Goal: Information Seeking & Learning: Learn about a topic

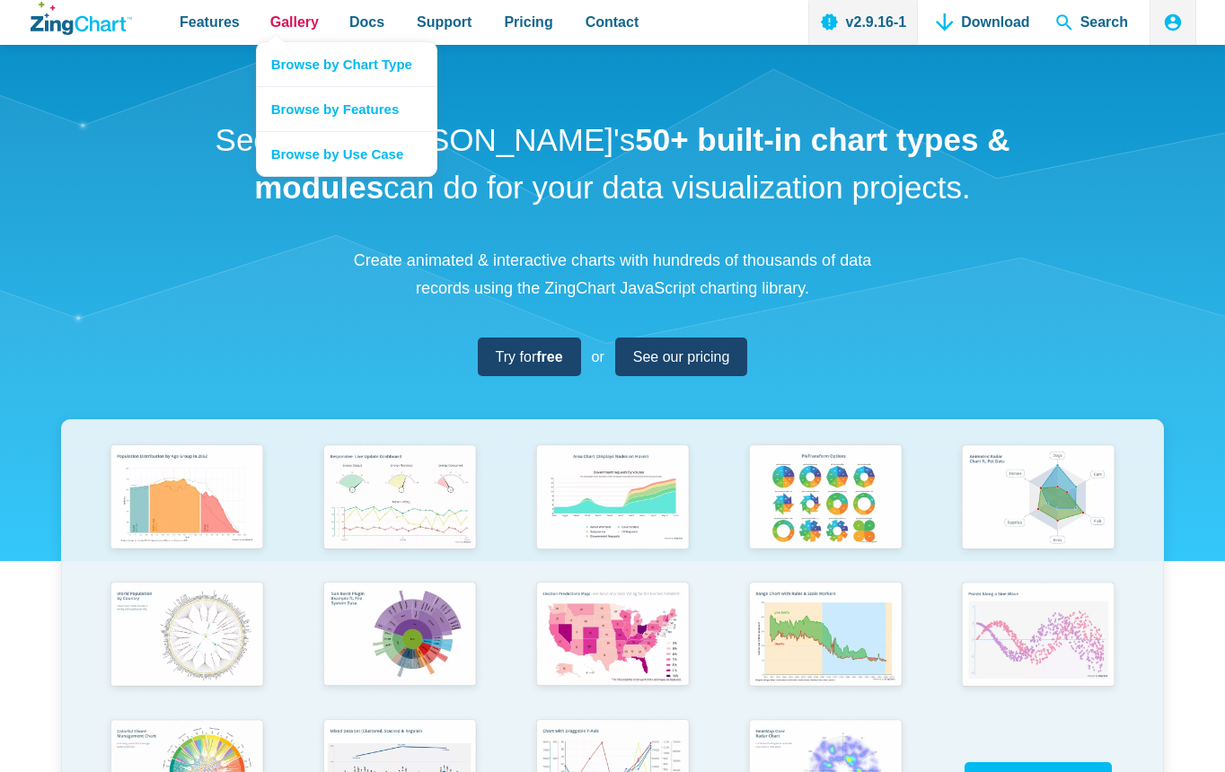
click at [281, 13] on span "Gallery" at bounding box center [294, 22] width 48 height 24
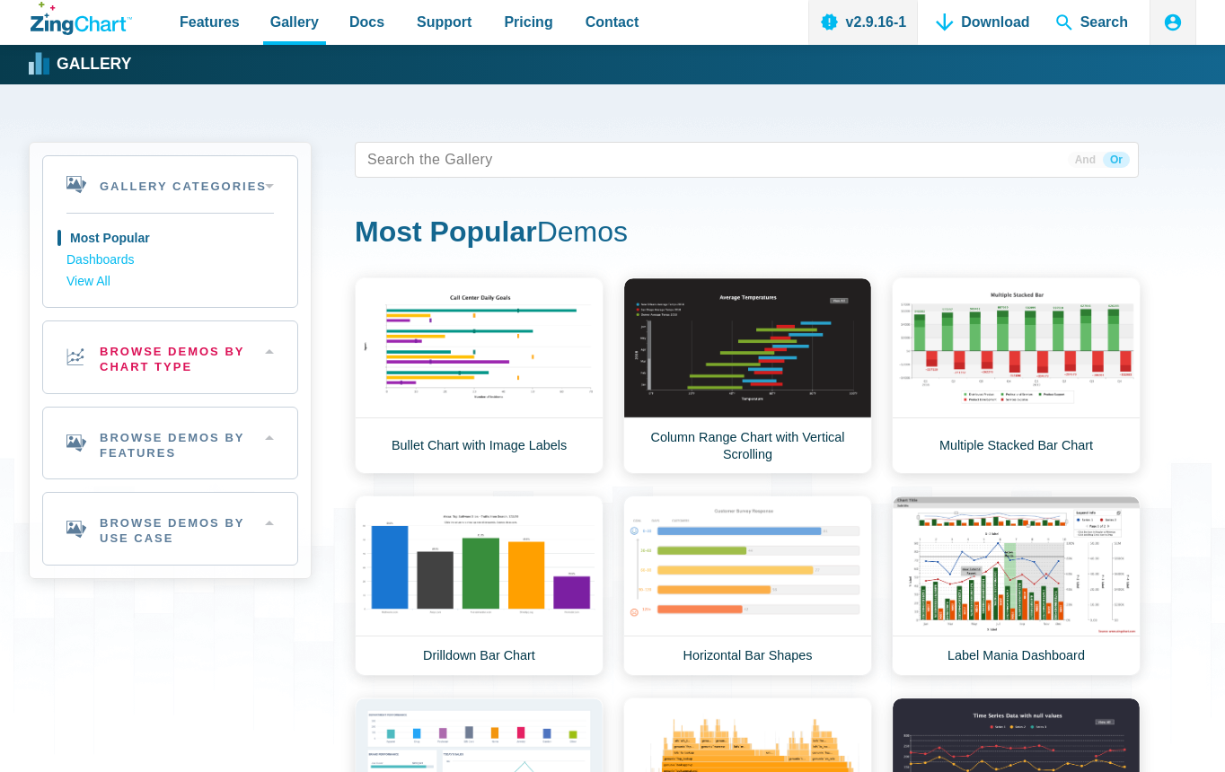
click at [103, 360] on h2 "Browse Demos By Chart Type" at bounding box center [170, 358] width 254 height 72
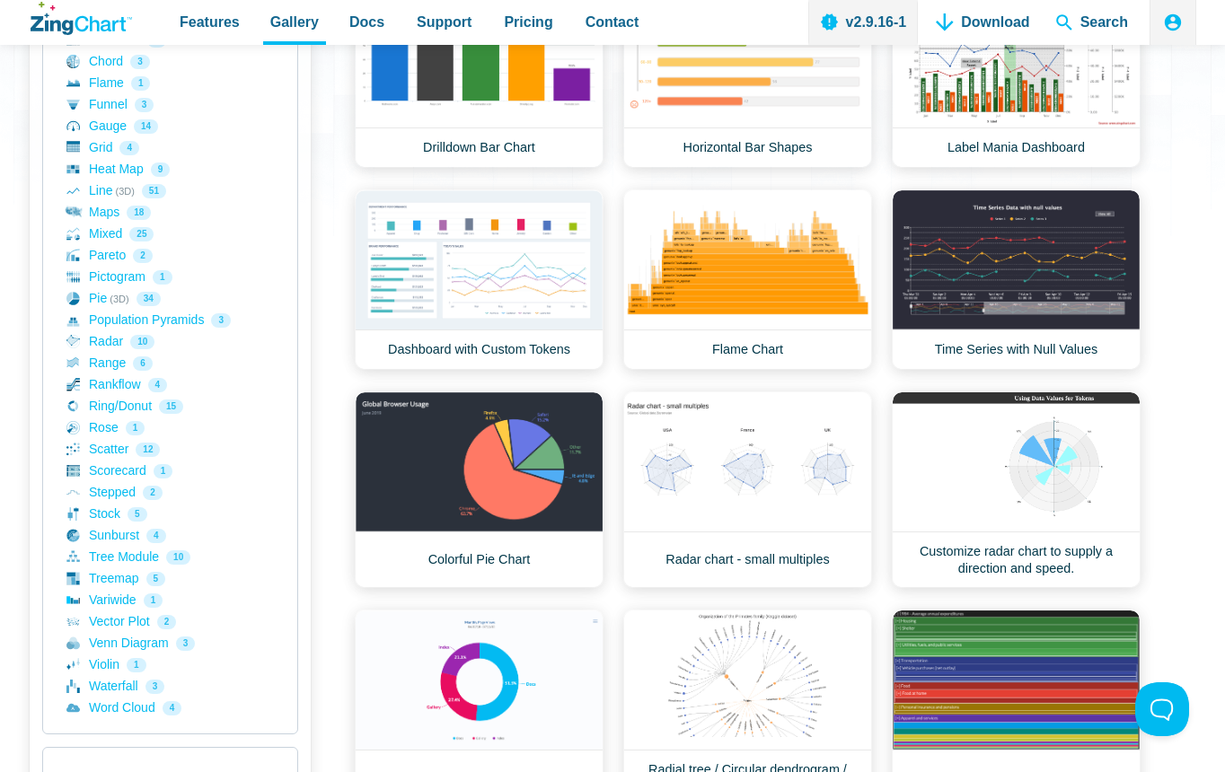
scroll to position [539, 0]
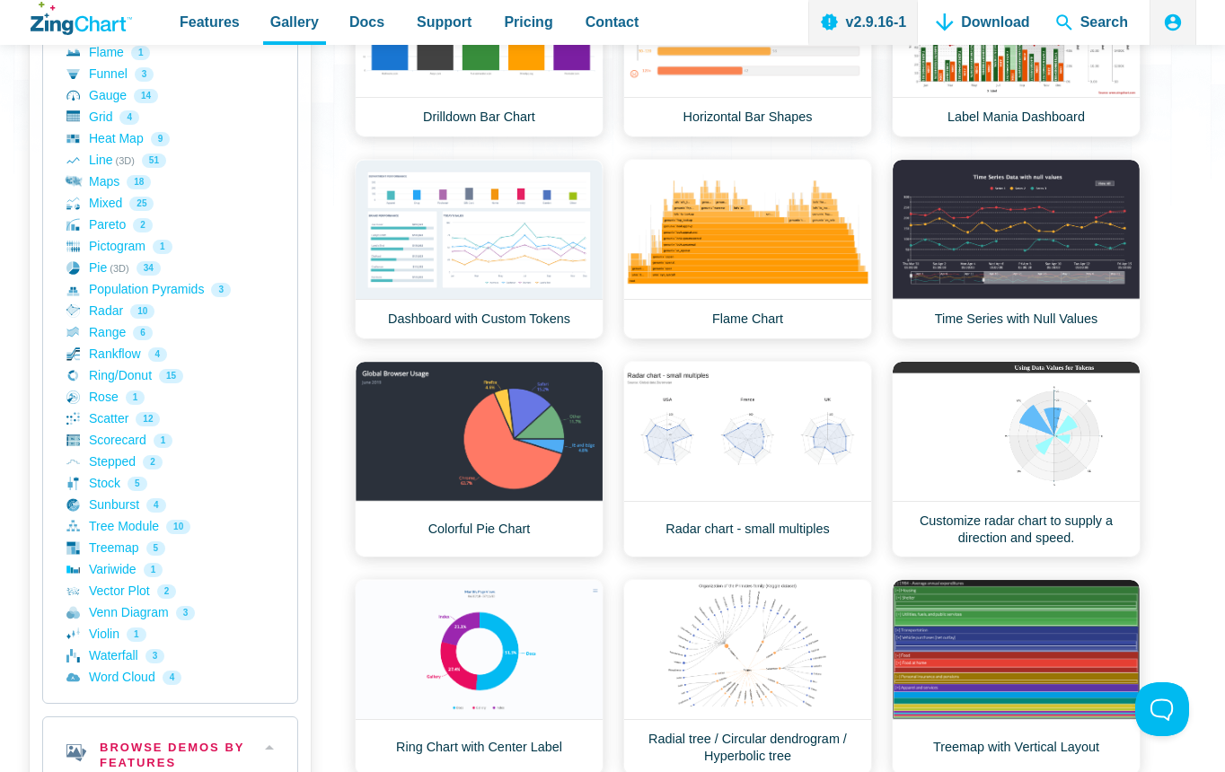
click at [148, 723] on h2 "Browse Demos By Features" at bounding box center [170, 754] width 254 height 72
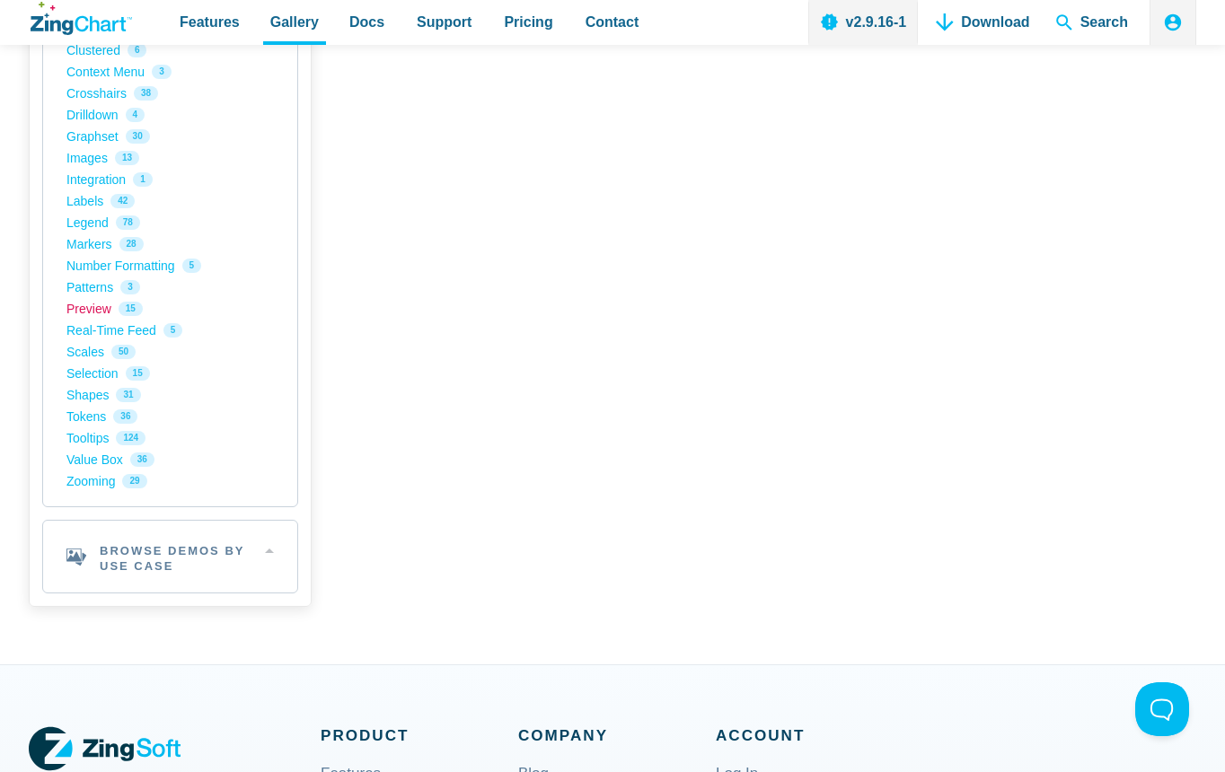
scroll to position [1617, 0]
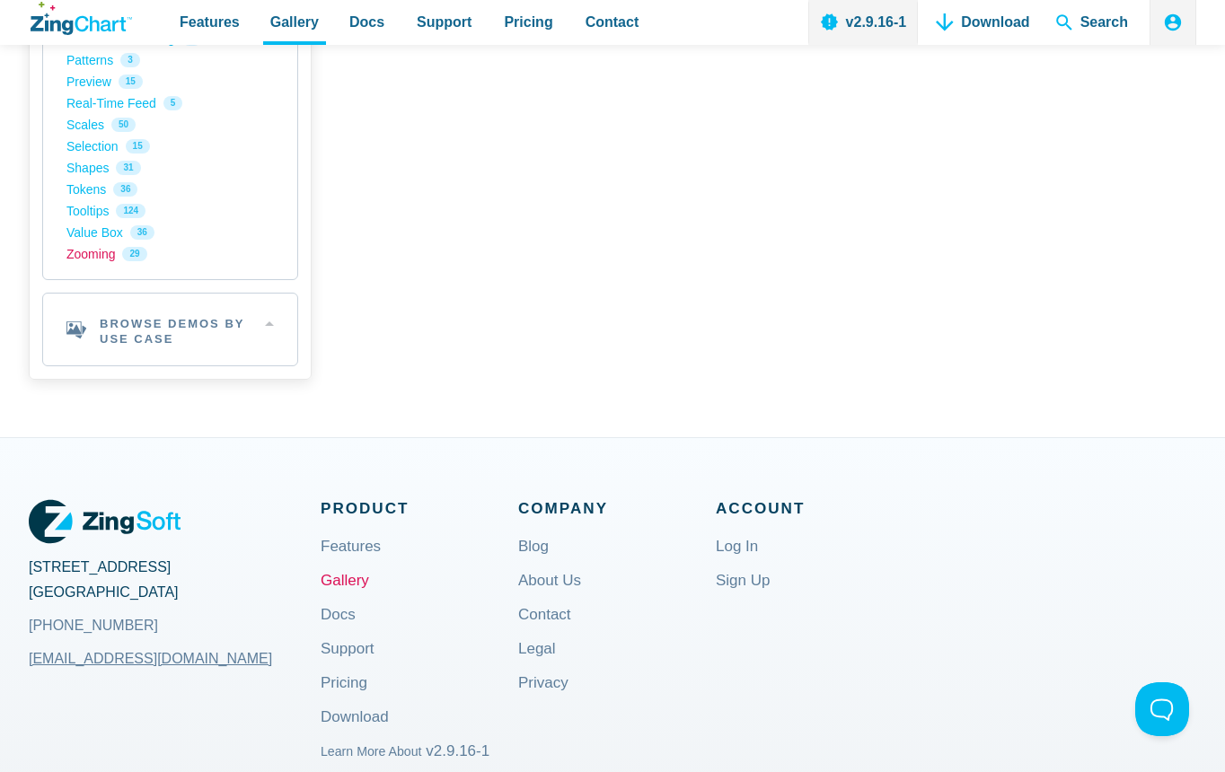
click at [85, 251] on link "Zooming 29" at bounding box center [169, 254] width 207 height 22
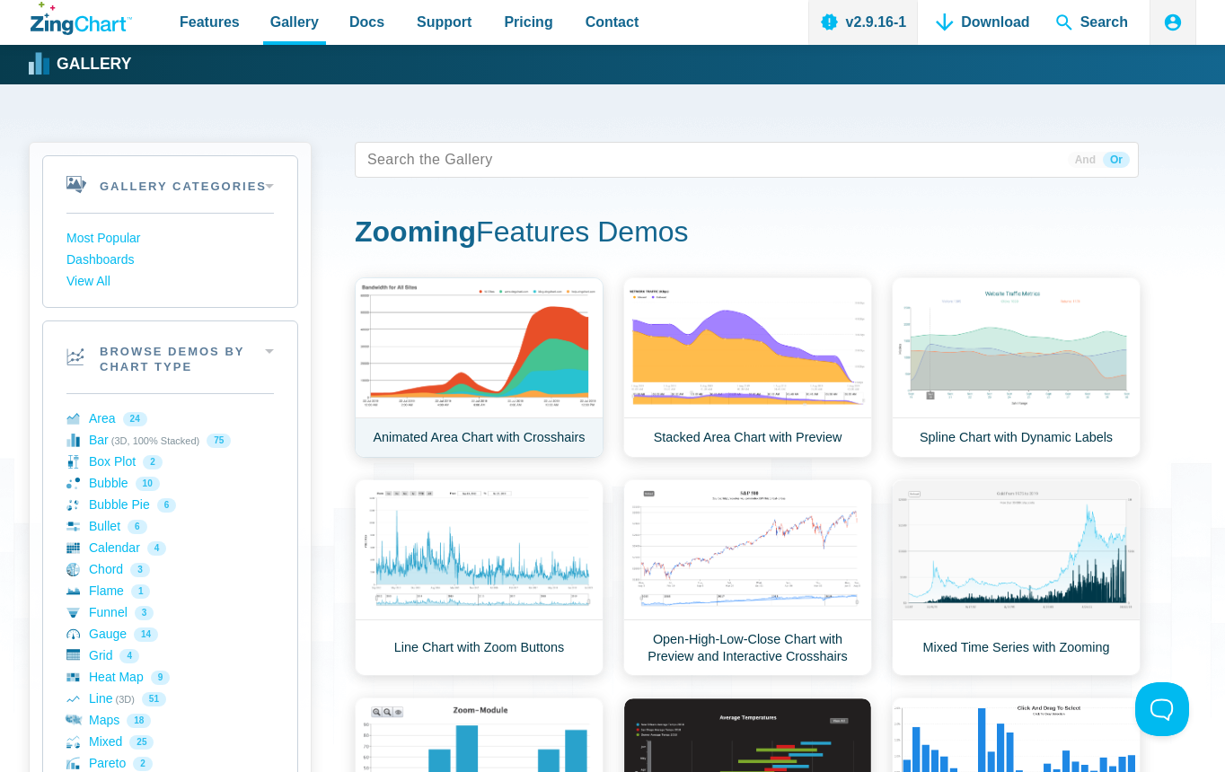
click at [497, 345] on link "Animated Area Chart with Crosshairs" at bounding box center [479, 368] width 249 height 181
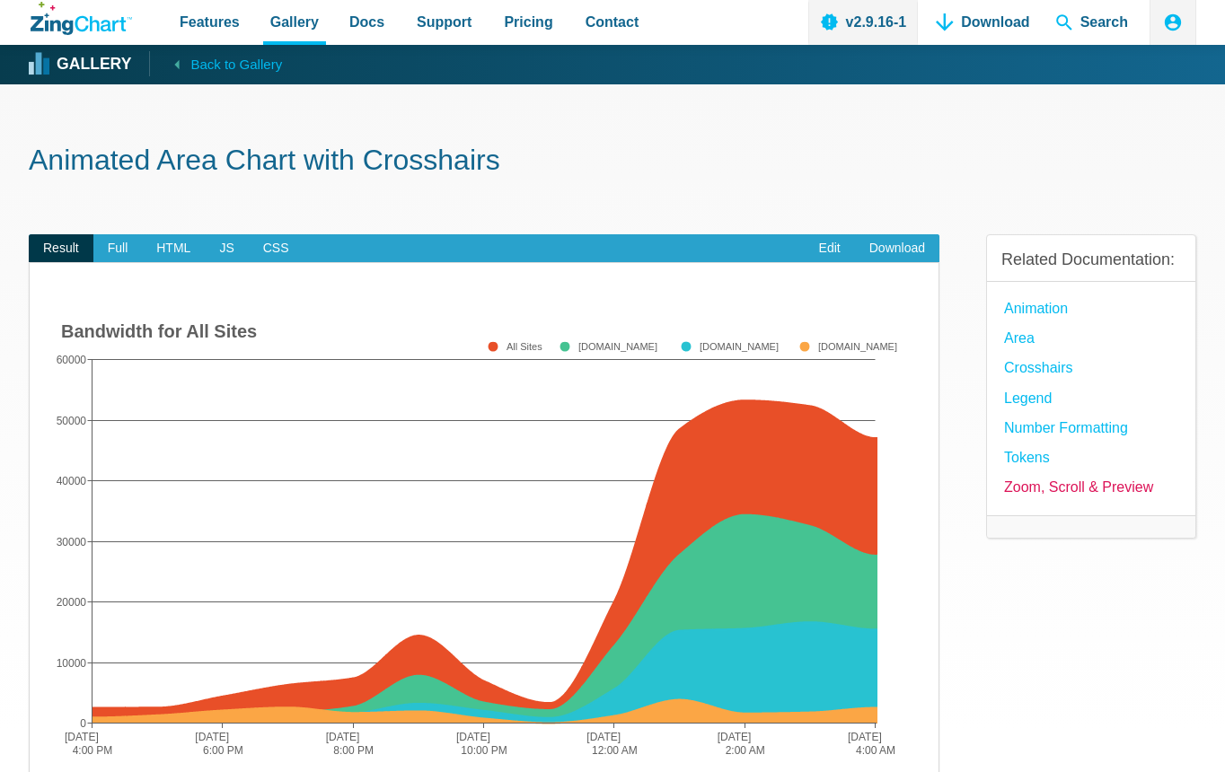
click at [1062, 497] on link "Zoom, Scroll & Preview" at bounding box center [1078, 487] width 149 height 24
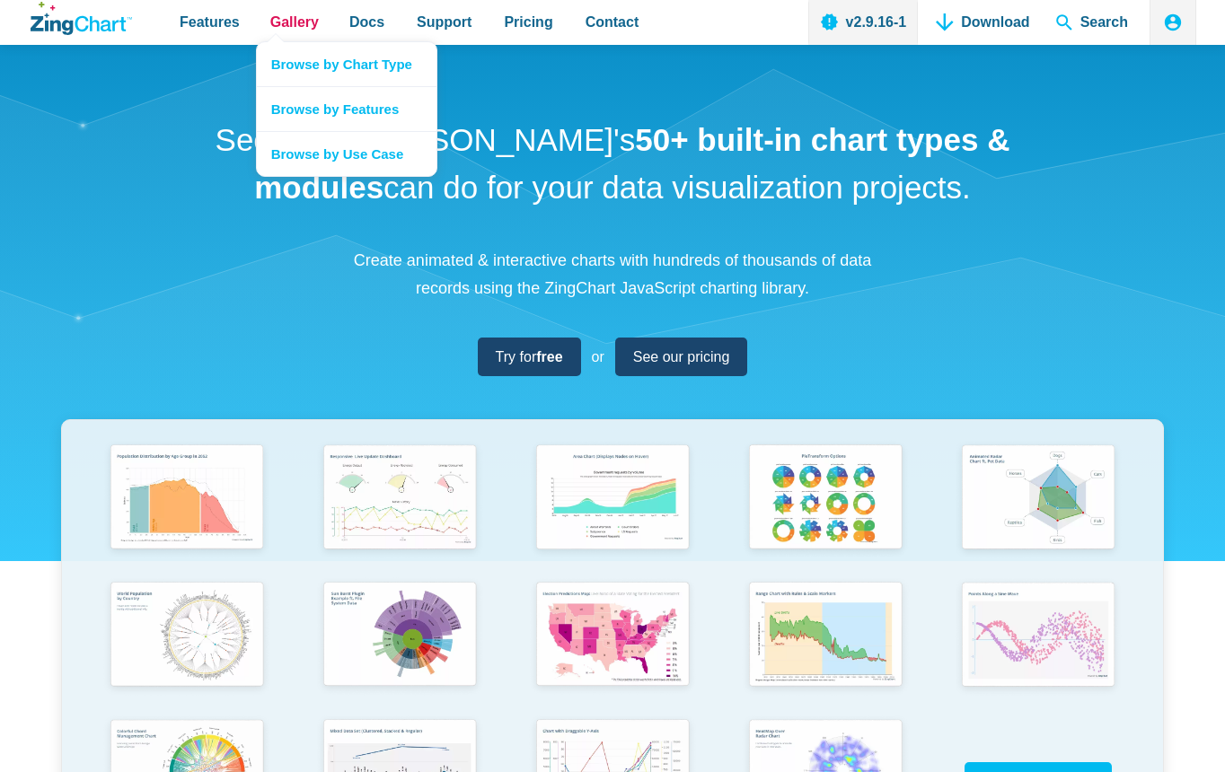
click at [289, 24] on span "Gallery" at bounding box center [294, 22] width 48 height 24
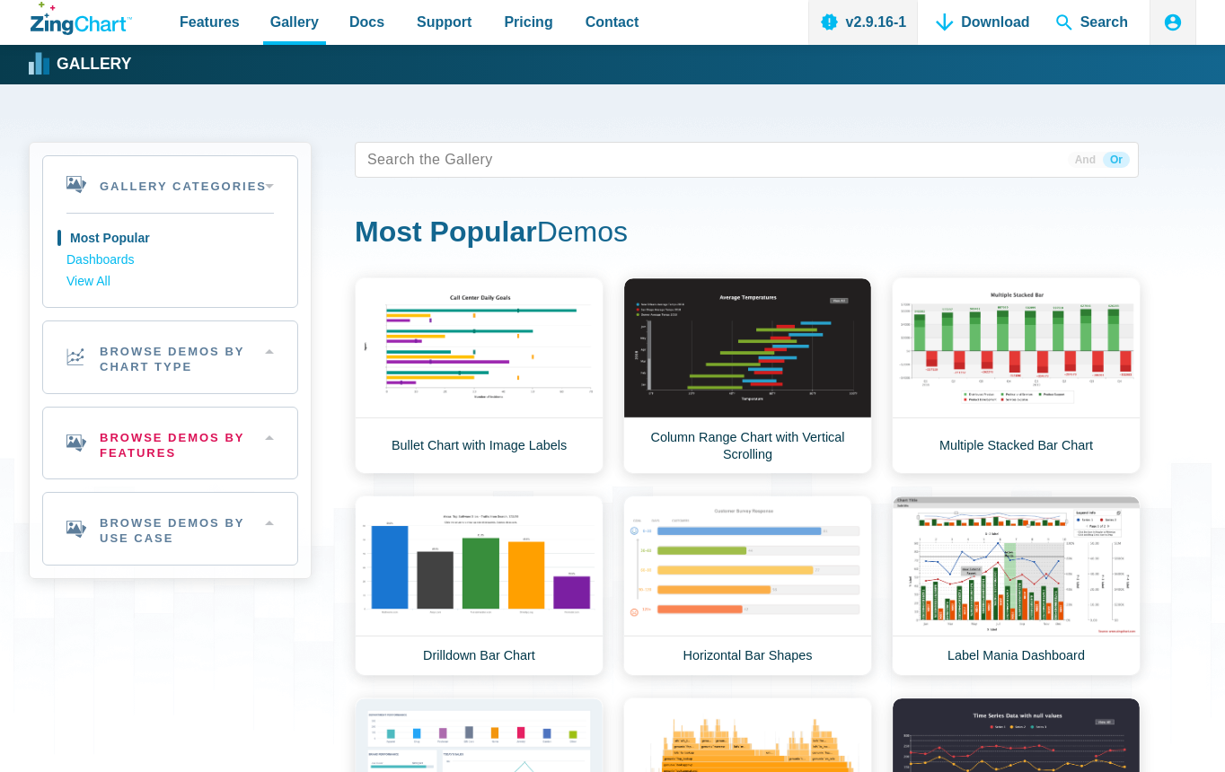
click at [199, 455] on h2 "Browse Demos By Features" at bounding box center [170, 444] width 254 height 72
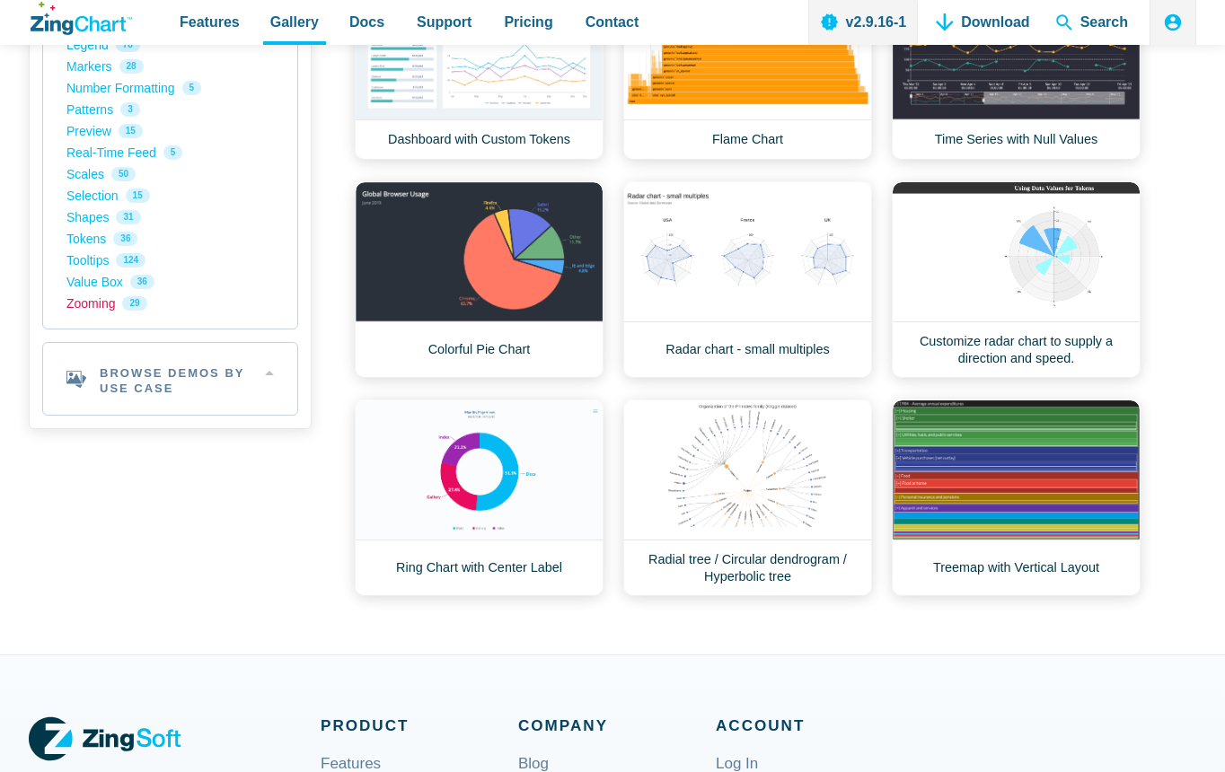
click at [101, 307] on link "Zooming 29" at bounding box center [169, 304] width 207 height 22
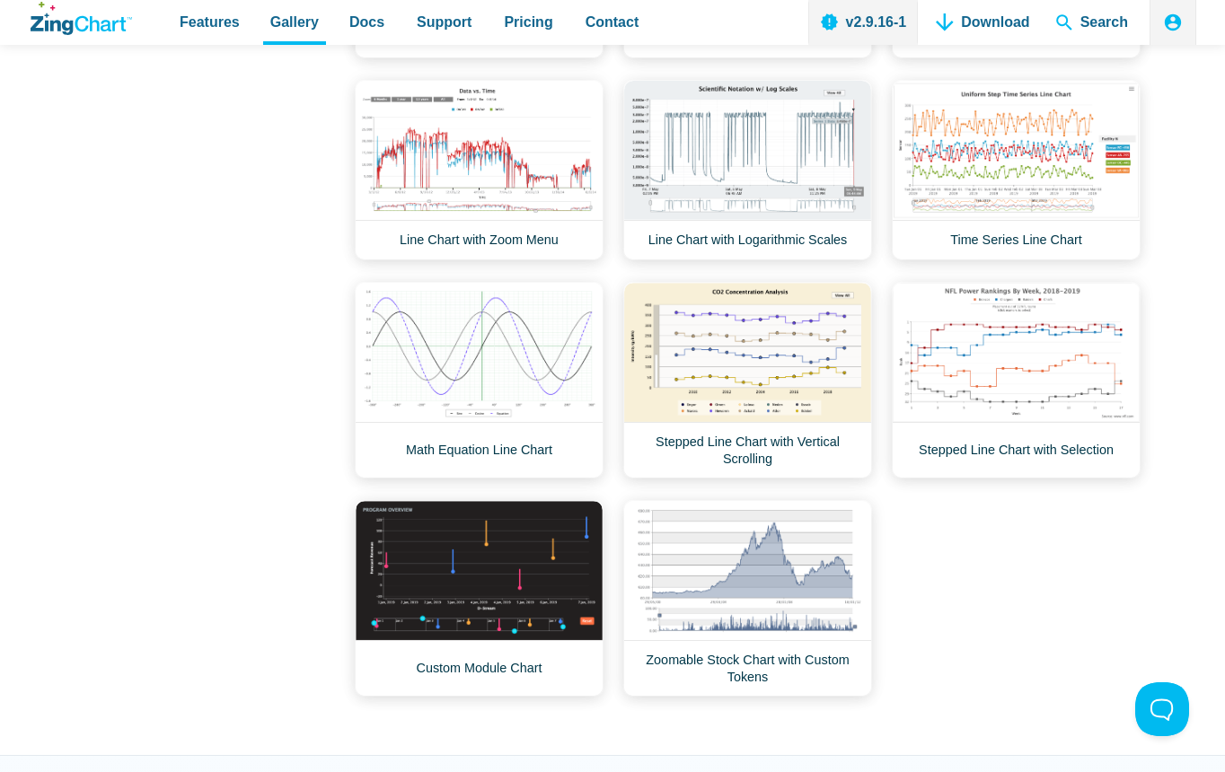
scroll to position [1627, 0]
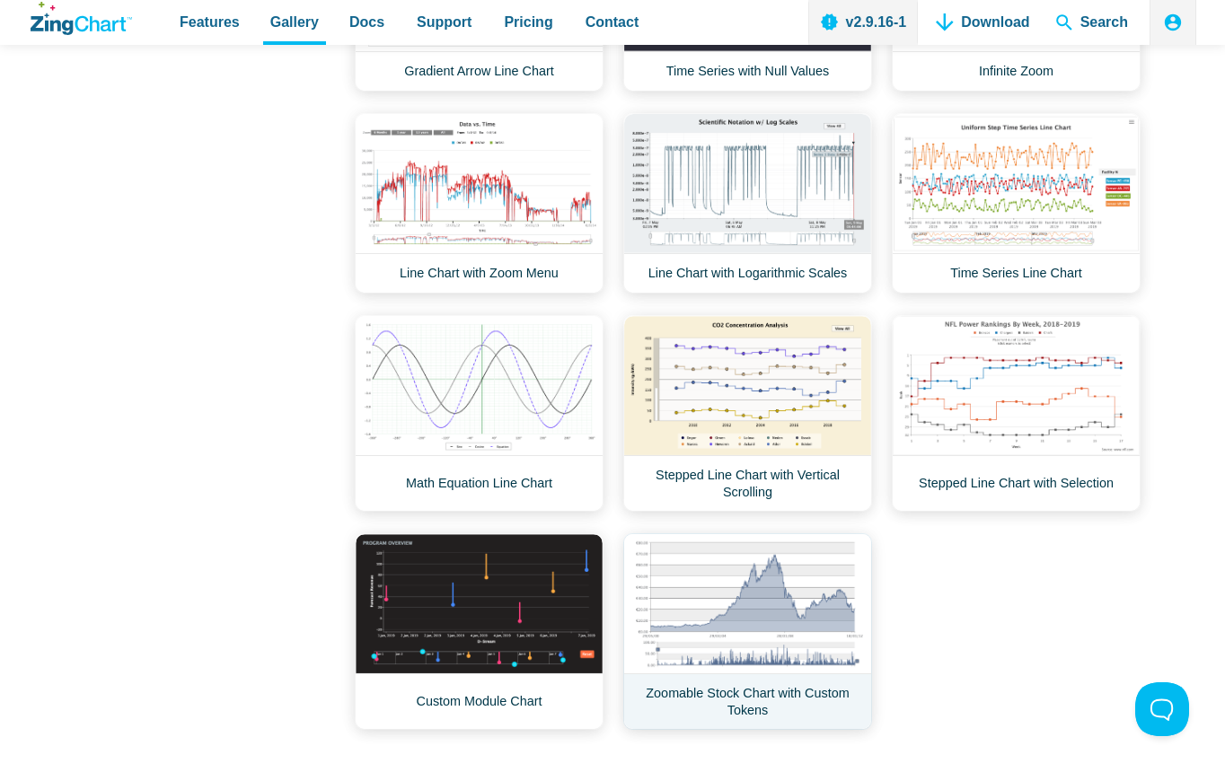
click at [767, 639] on link "Zoomable Stock Chart with Custom Tokens" at bounding box center [747, 631] width 249 height 197
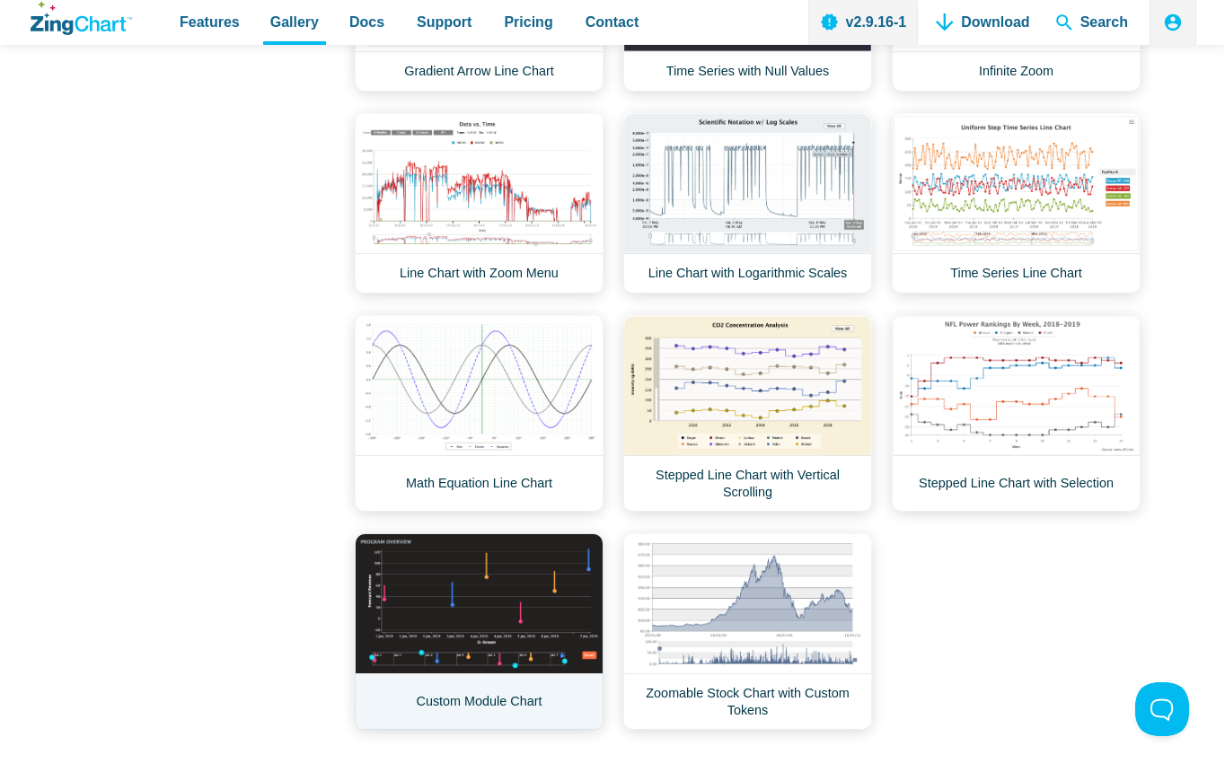
click at [482, 605] on link "Custom Module Chart" at bounding box center [479, 631] width 249 height 197
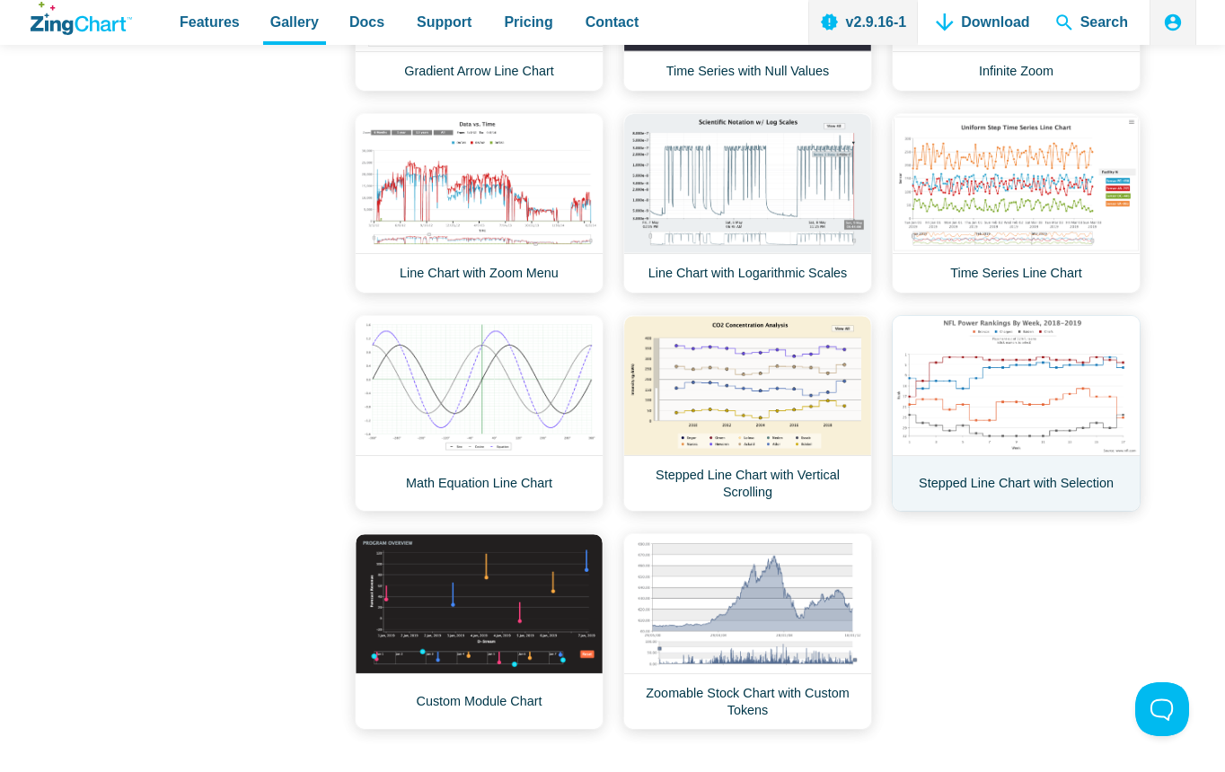
click at [1121, 392] on link "Stepped Line Chart with Selection" at bounding box center [1016, 413] width 249 height 197
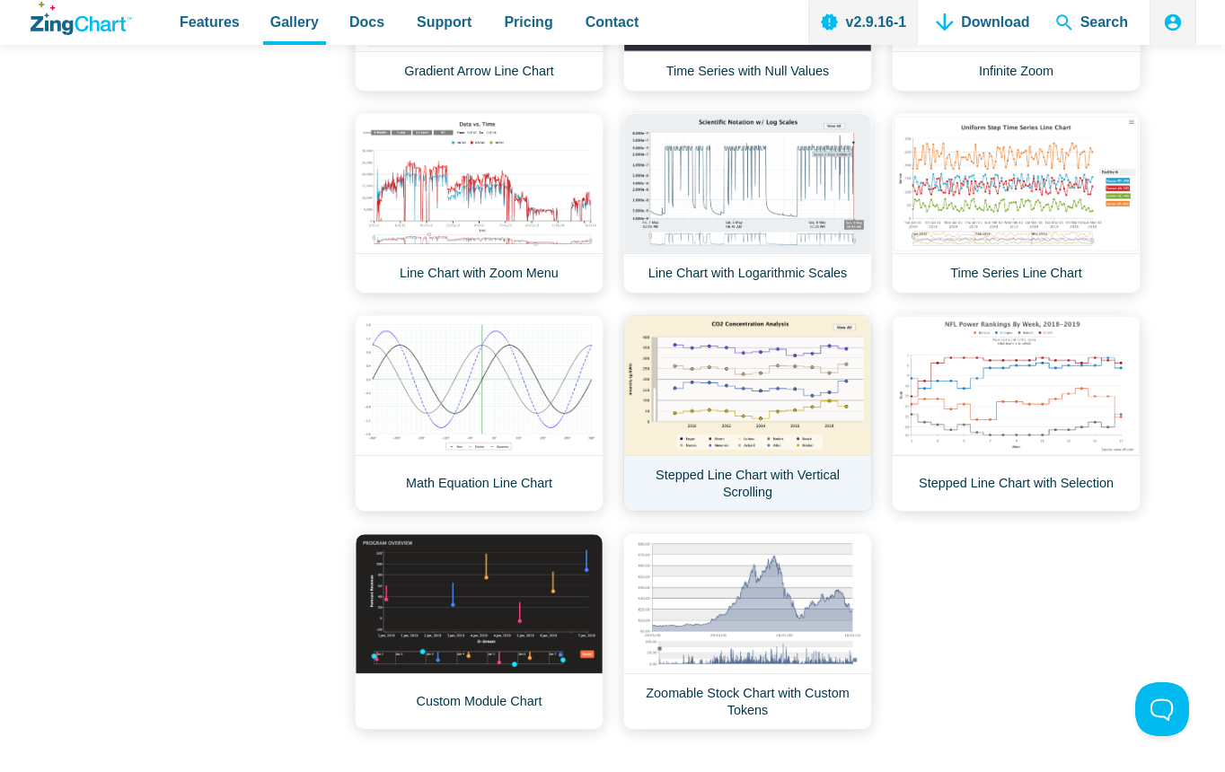
click at [822, 416] on link "Stepped Line Chart with Vertical Scrolling" at bounding box center [747, 413] width 249 height 197
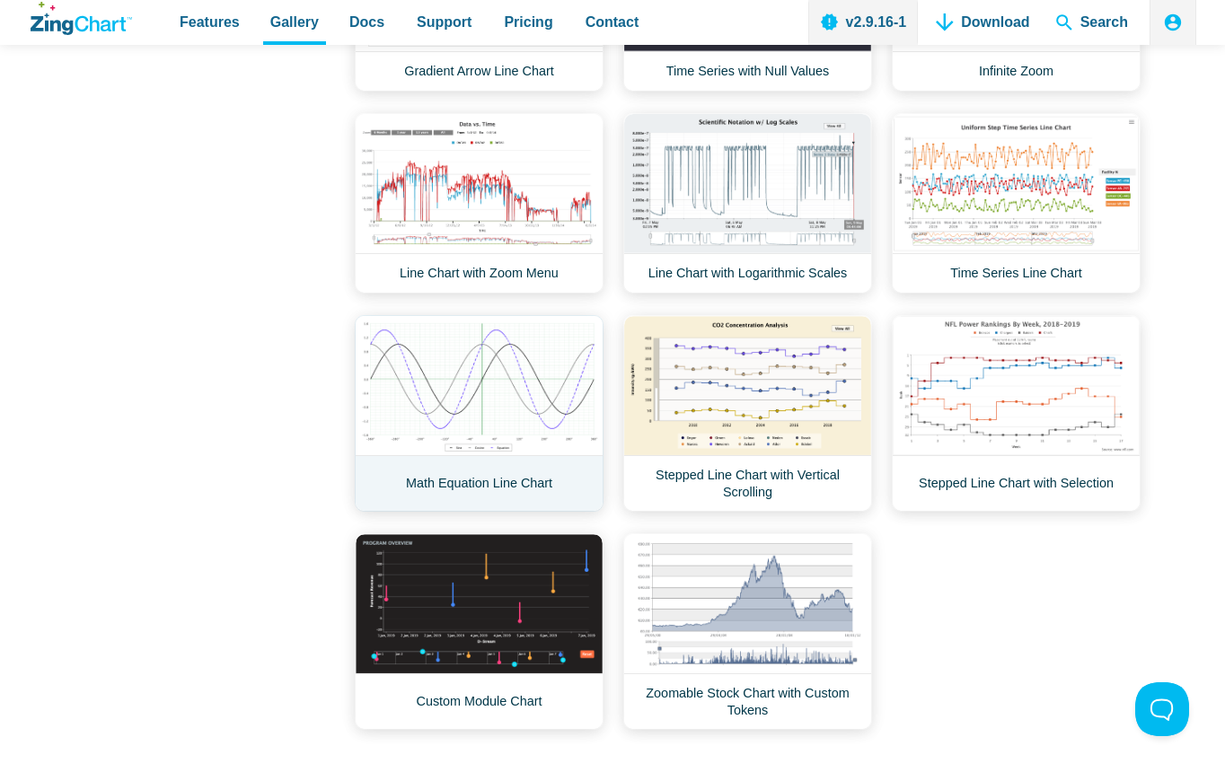
click at [537, 392] on link "Math Equation Line Chart" at bounding box center [479, 413] width 249 height 197
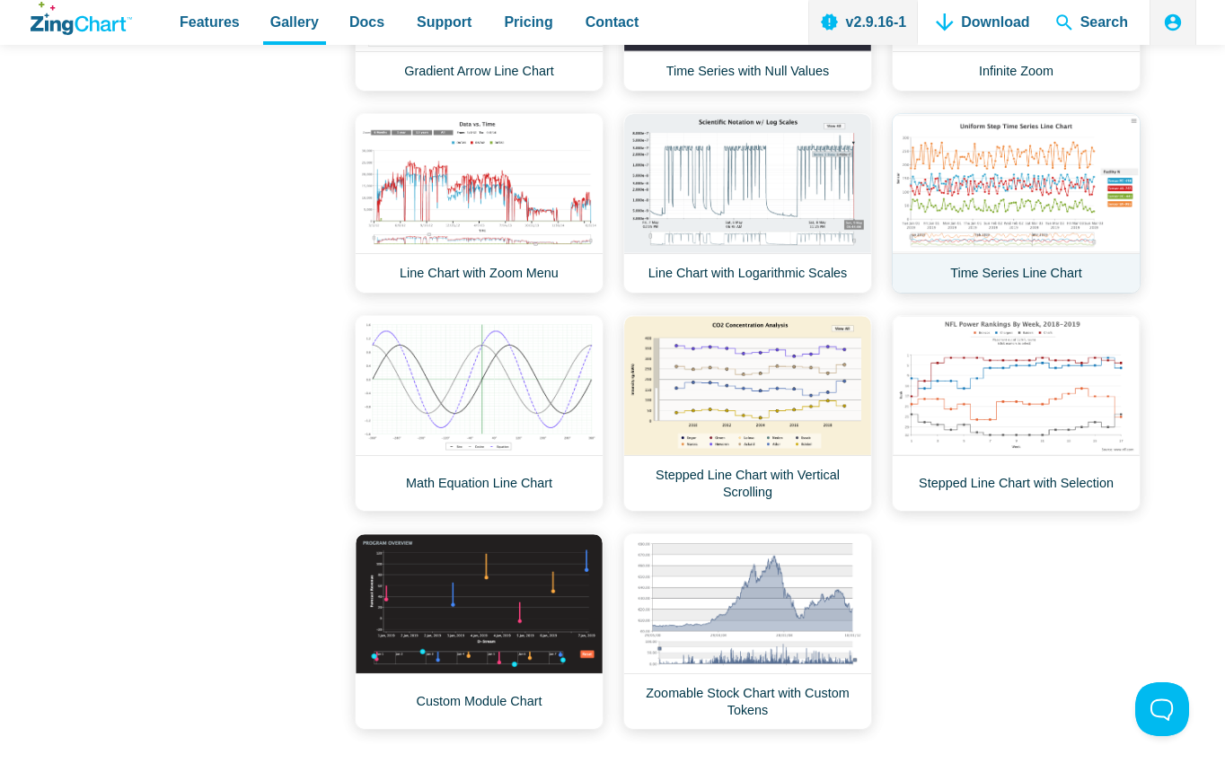
click at [1070, 149] on link "Time Series Line Chart" at bounding box center [1016, 203] width 249 height 181
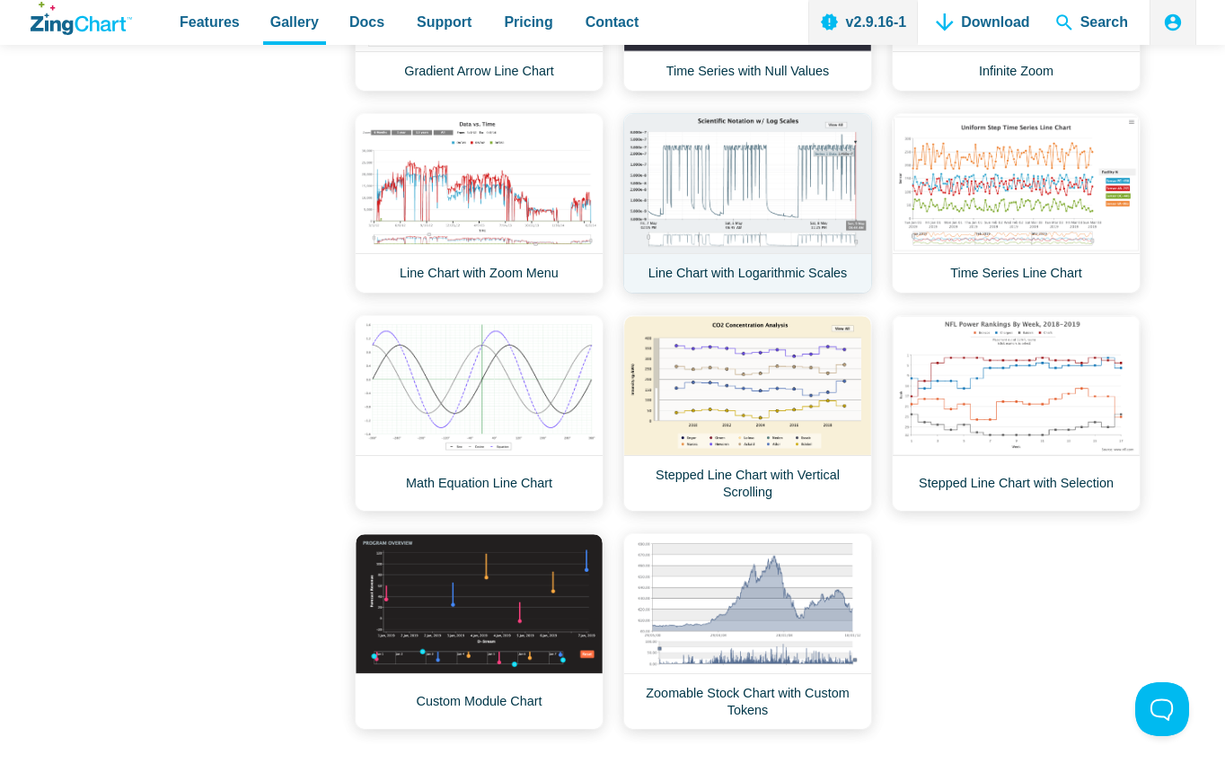
click at [781, 201] on link "Line Chart with Logarithmic Scales" at bounding box center [747, 203] width 249 height 181
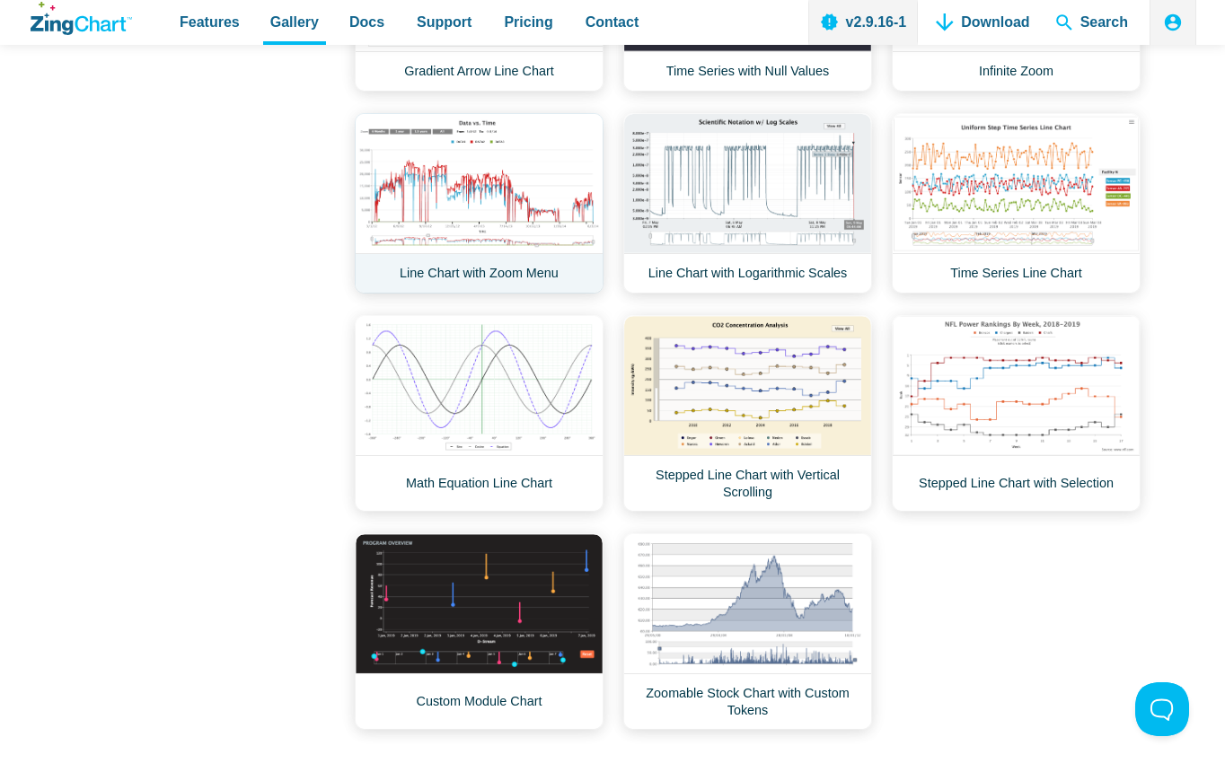
click at [540, 216] on link "Line Chart with Zoom Menu" at bounding box center [479, 203] width 249 height 181
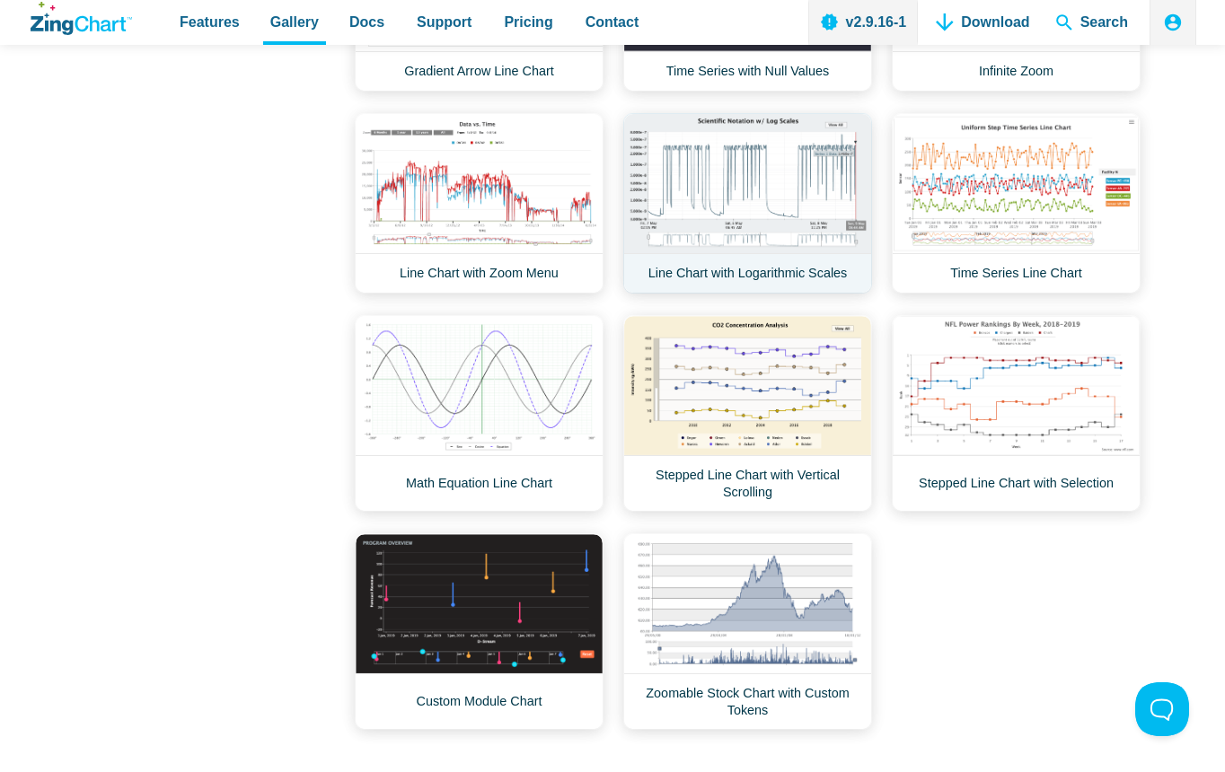
scroll to position [1268, 0]
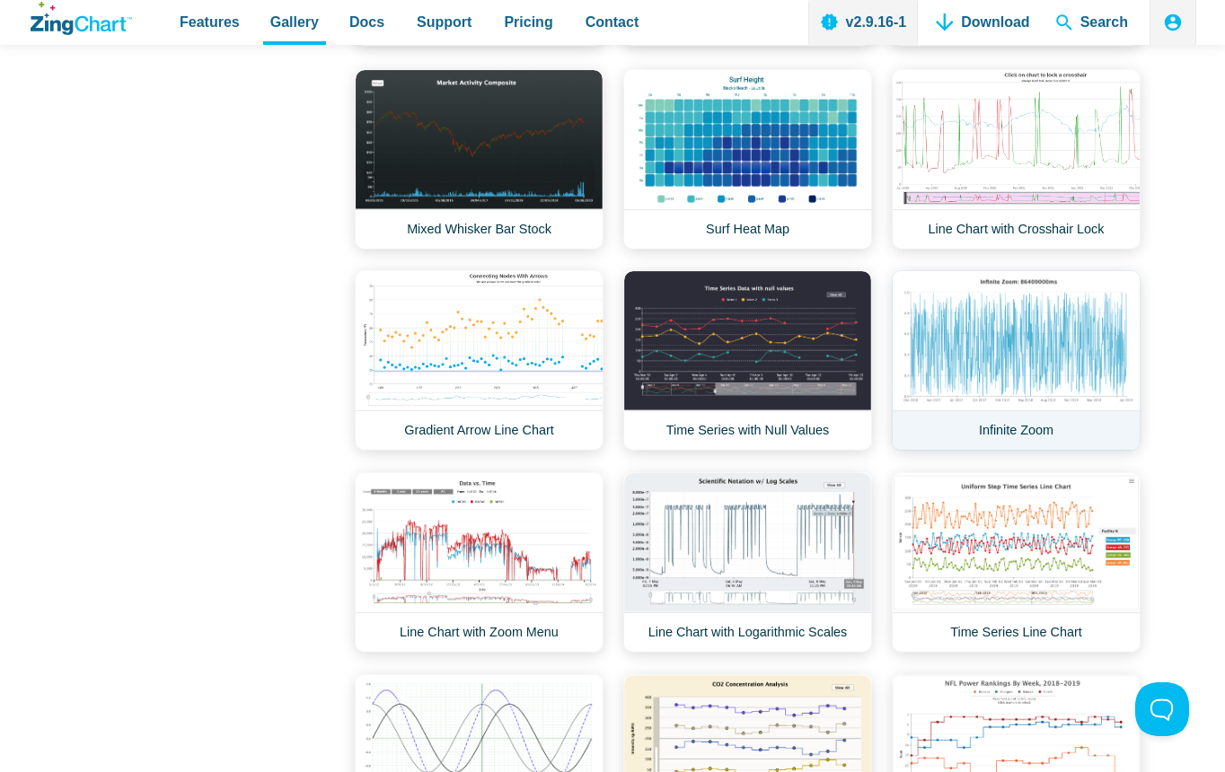
click at [1046, 371] on link "Infinite Zoom" at bounding box center [1016, 360] width 249 height 181
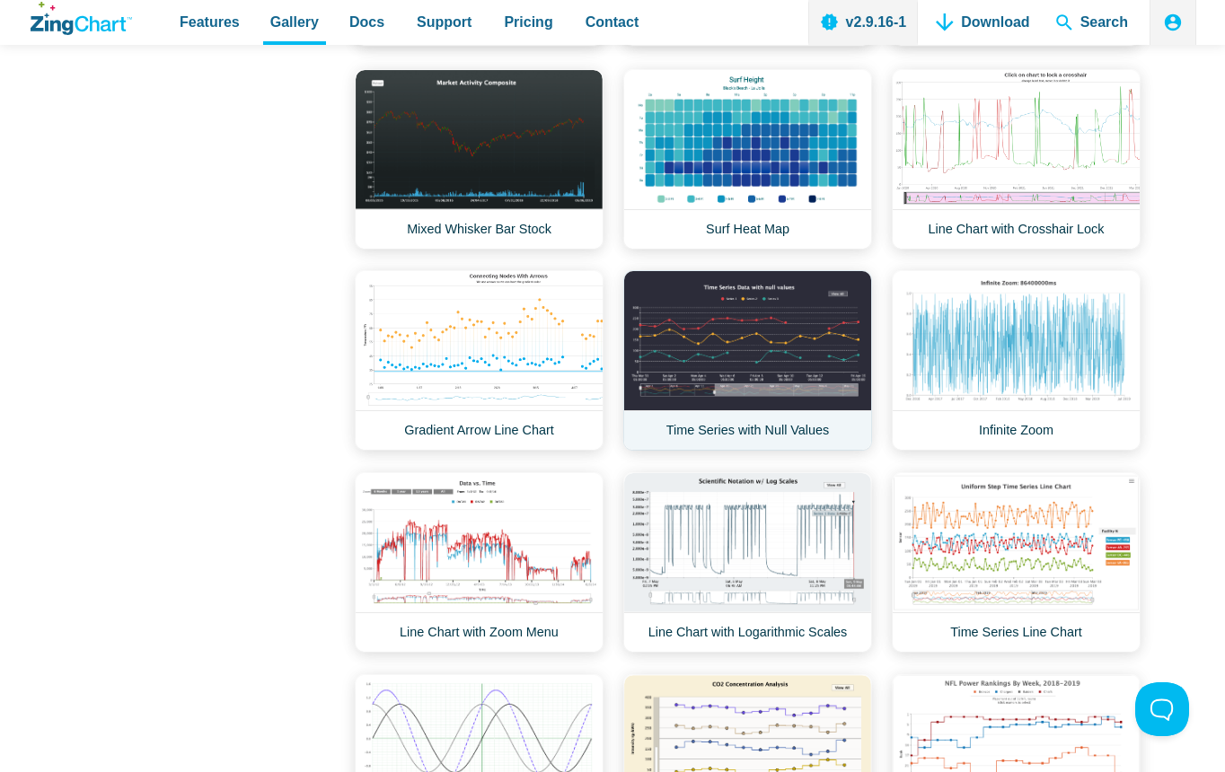
click at [779, 373] on link "Time Series with Null Values" at bounding box center [747, 360] width 249 height 181
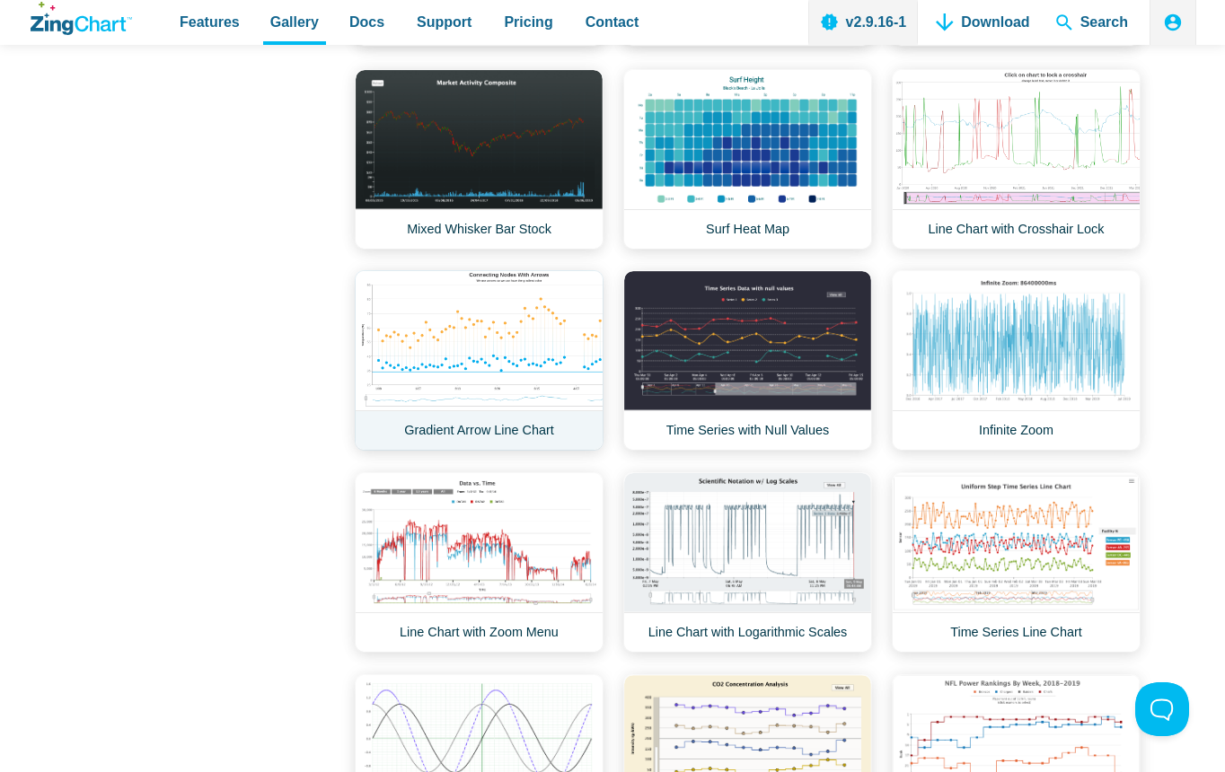
click at [498, 330] on link "Gradient Arrow Line Chart" at bounding box center [479, 360] width 249 height 181
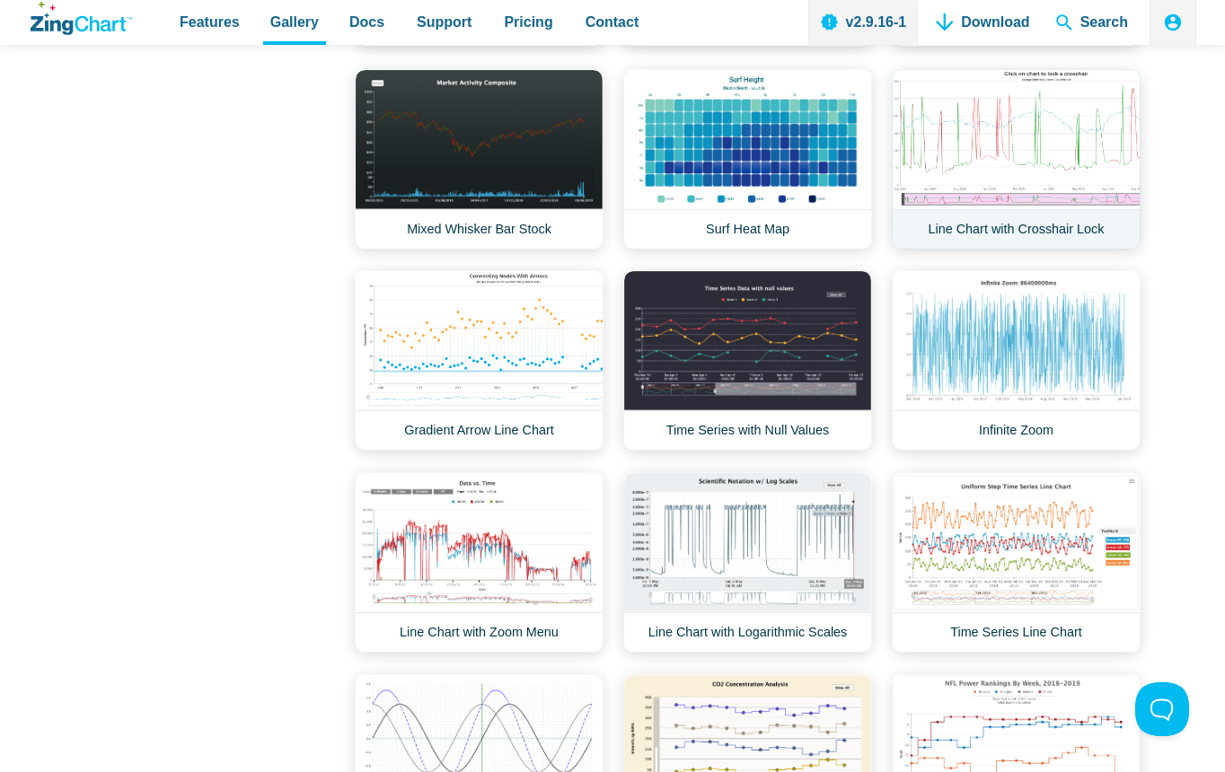
click at [1038, 175] on link "Line Chart with Crosshair Lock" at bounding box center [1016, 159] width 249 height 181
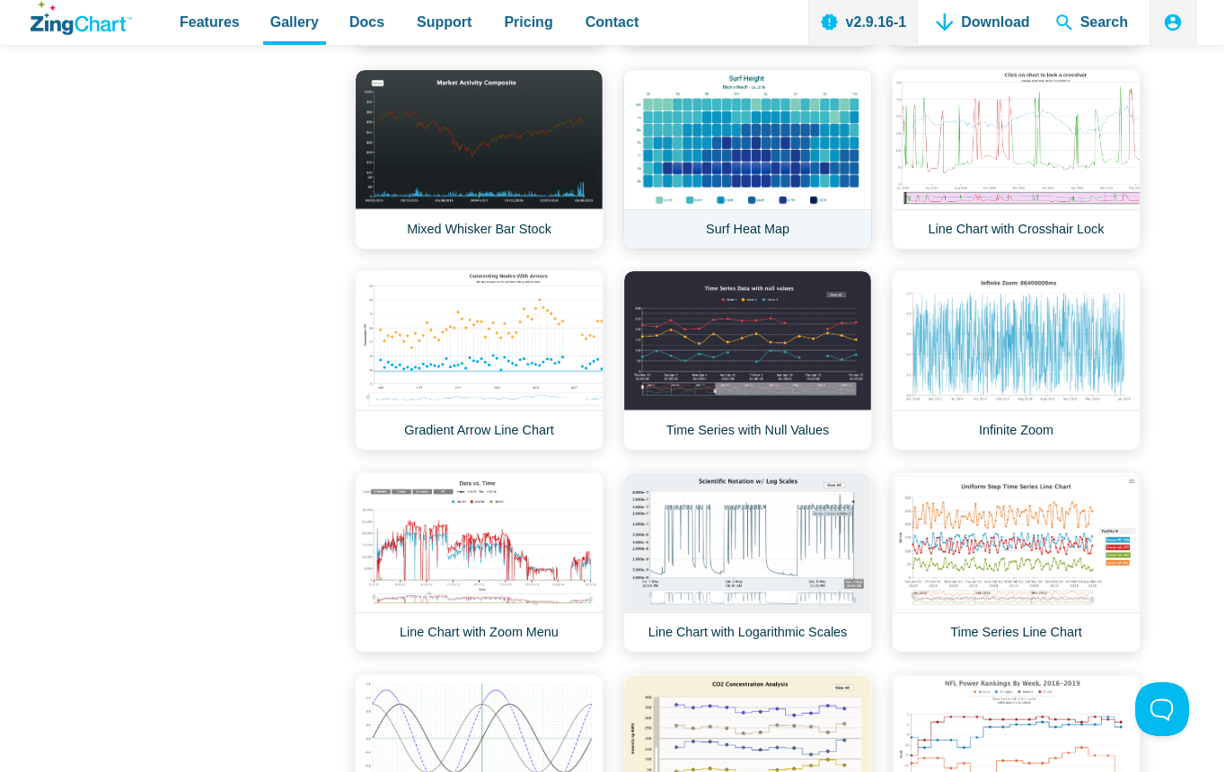
click at [819, 141] on link "Surf Heat Map" at bounding box center [747, 159] width 249 height 181
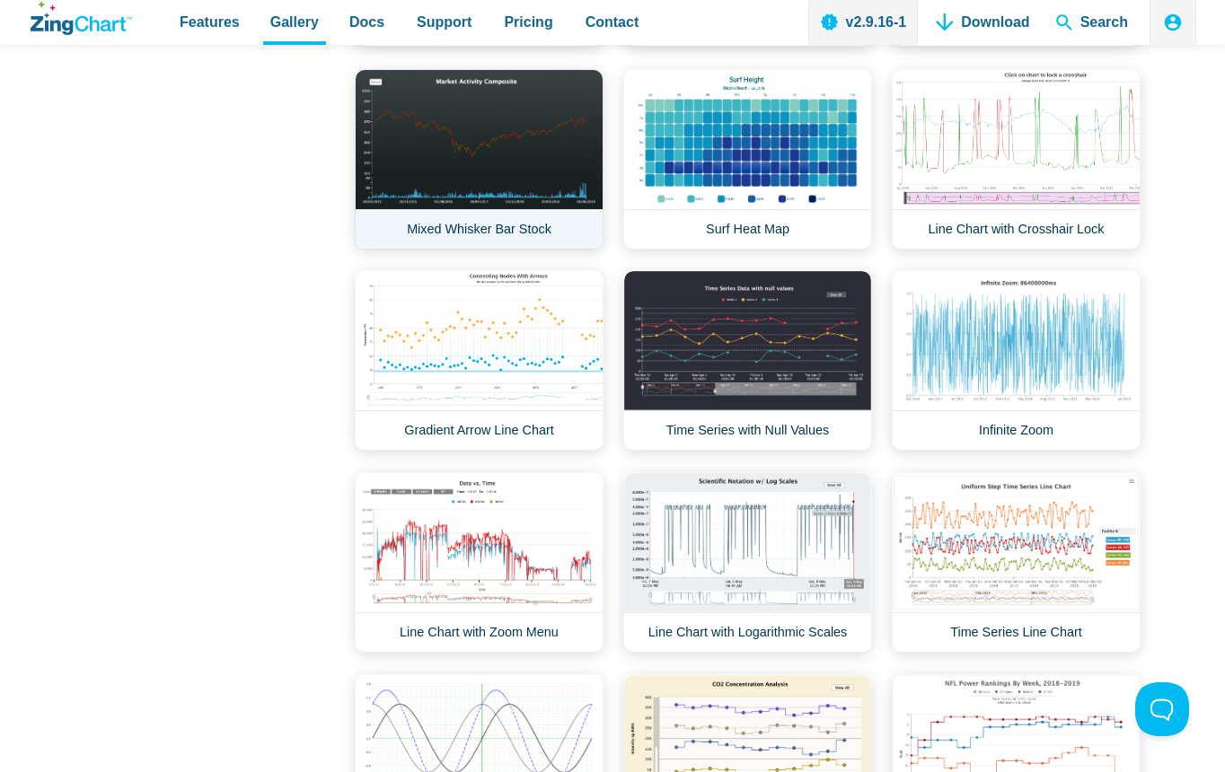
click at [496, 165] on link "Mixed Whisker Bar Stock" at bounding box center [479, 159] width 249 height 181
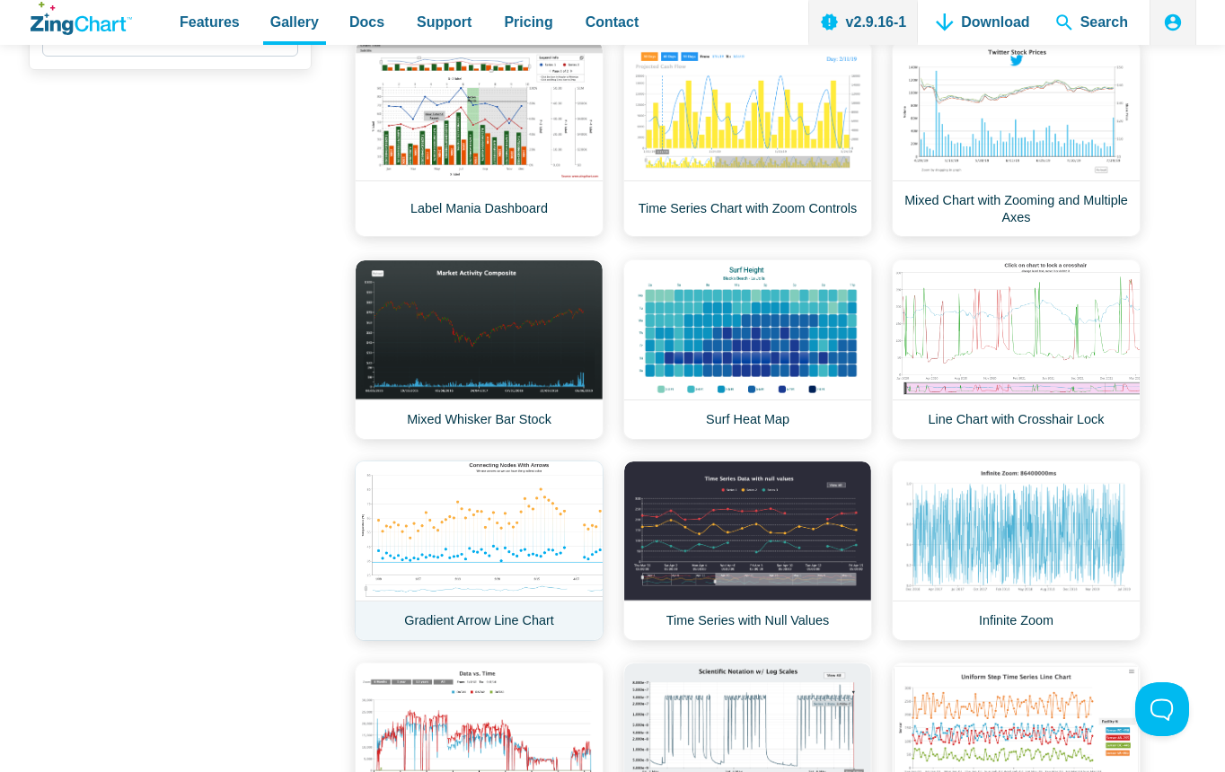
scroll to position [729, 0]
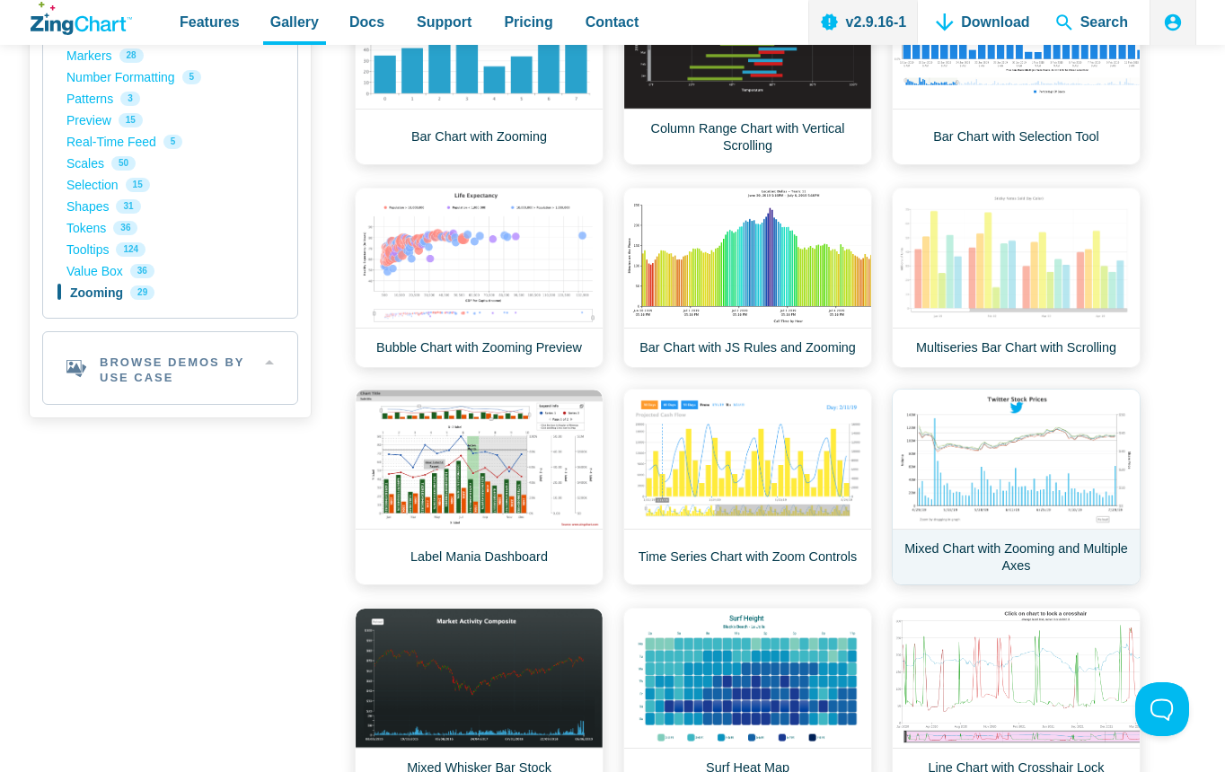
click at [1051, 498] on link "Mixed Chart with Zooming and Multiple Axes" at bounding box center [1016, 487] width 249 height 197
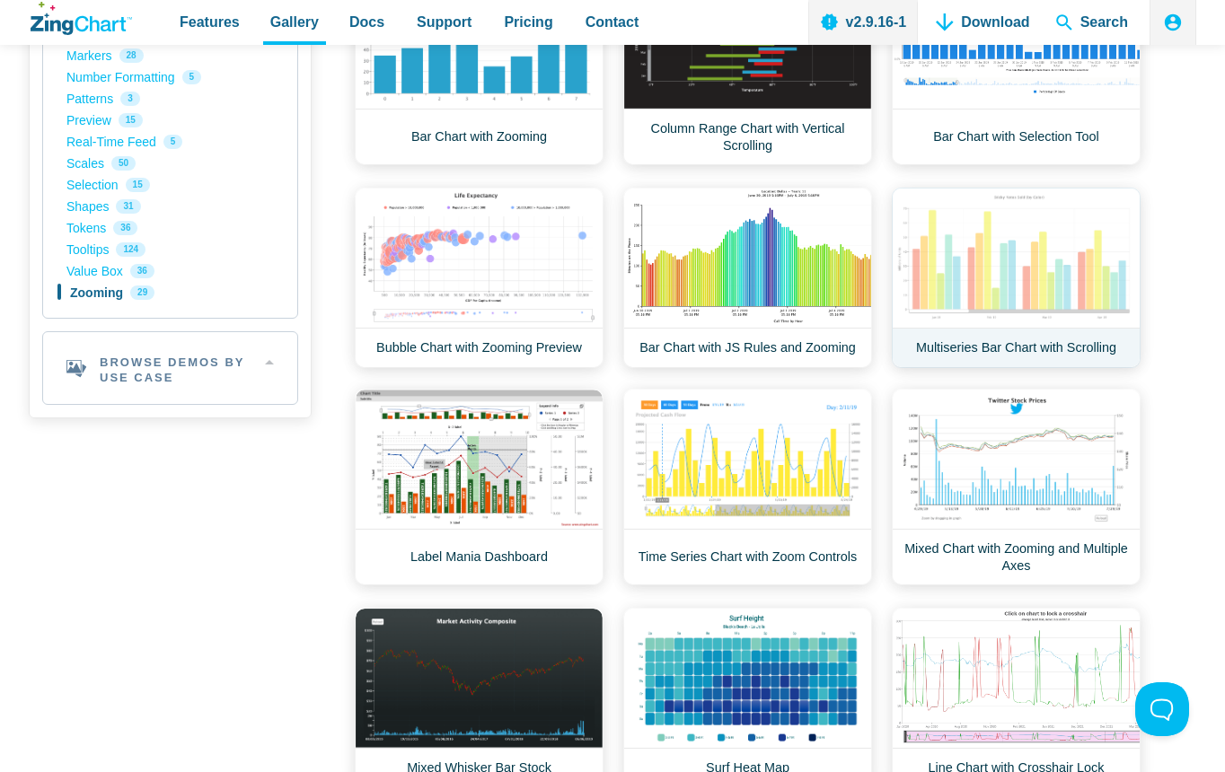
click at [994, 270] on link "Multiseries Bar Chart with Scrolling" at bounding box center [1016, 278] width 249 height 181
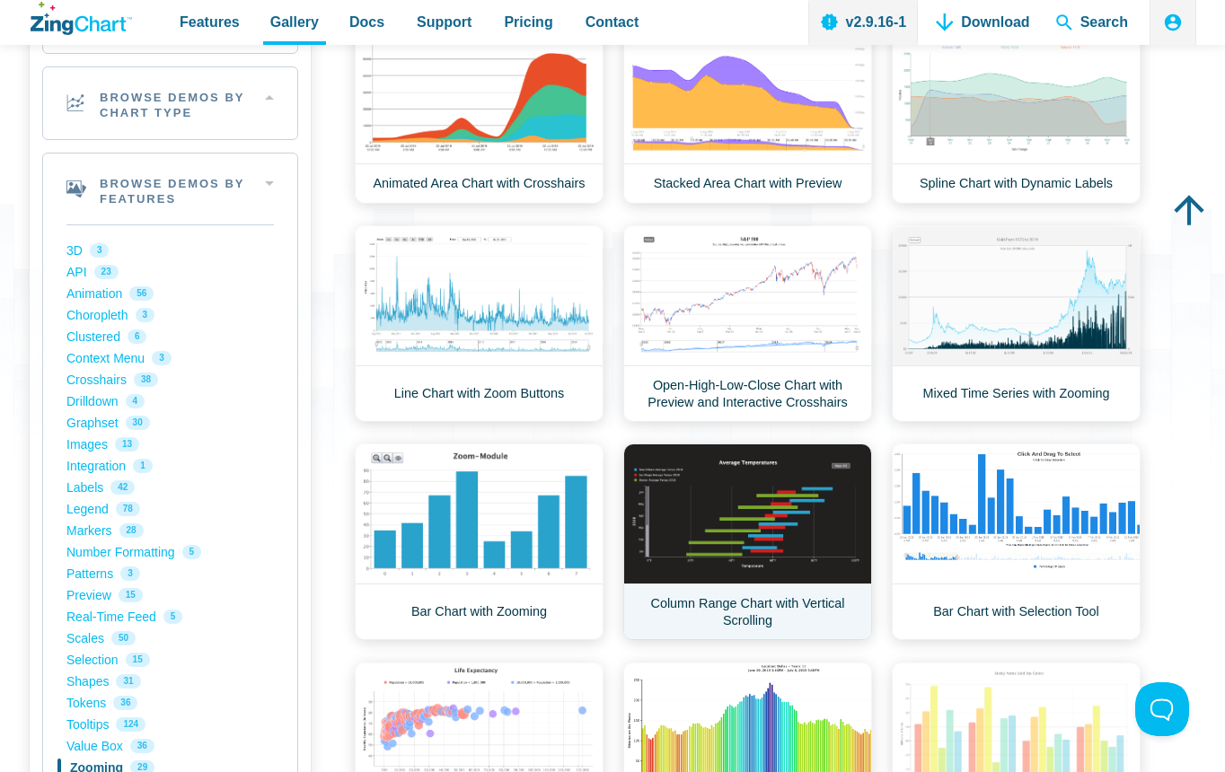
scroll to position [190, 0]
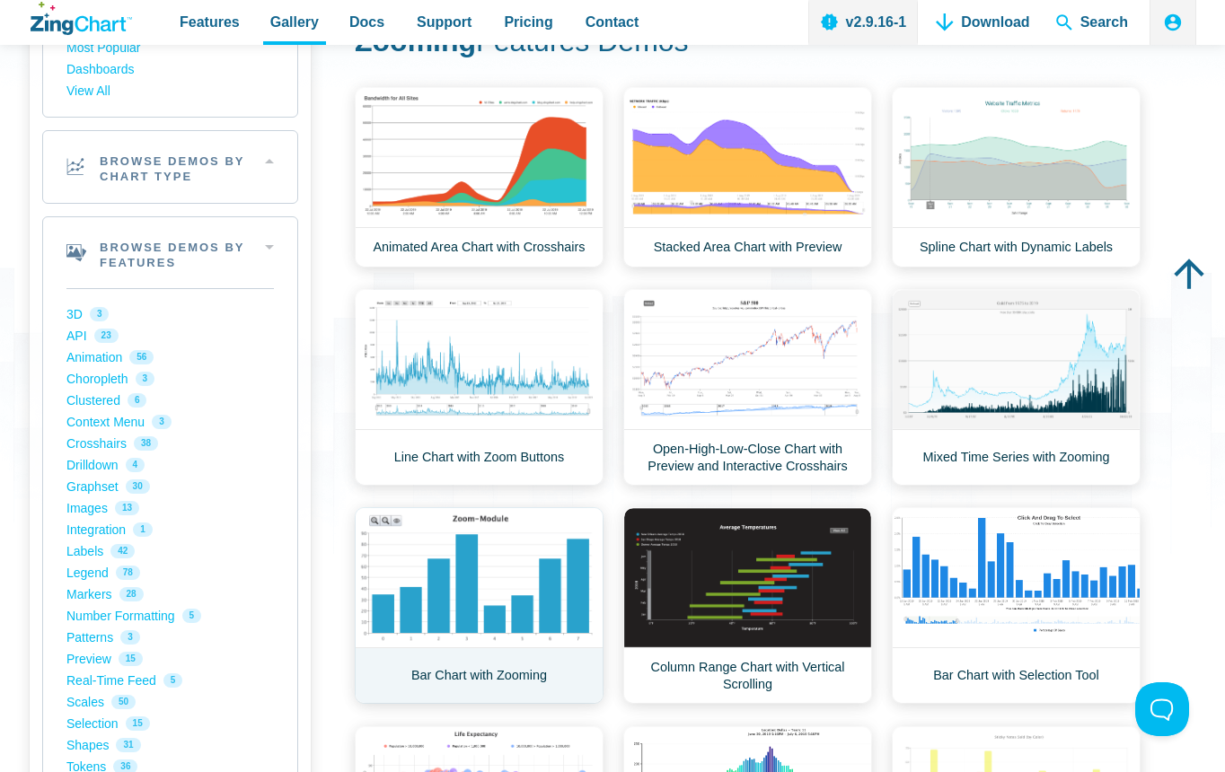
click at [491, 586] on link "Bar Chart with Zooming" at bounding box center [479, 605] width 249 height 197
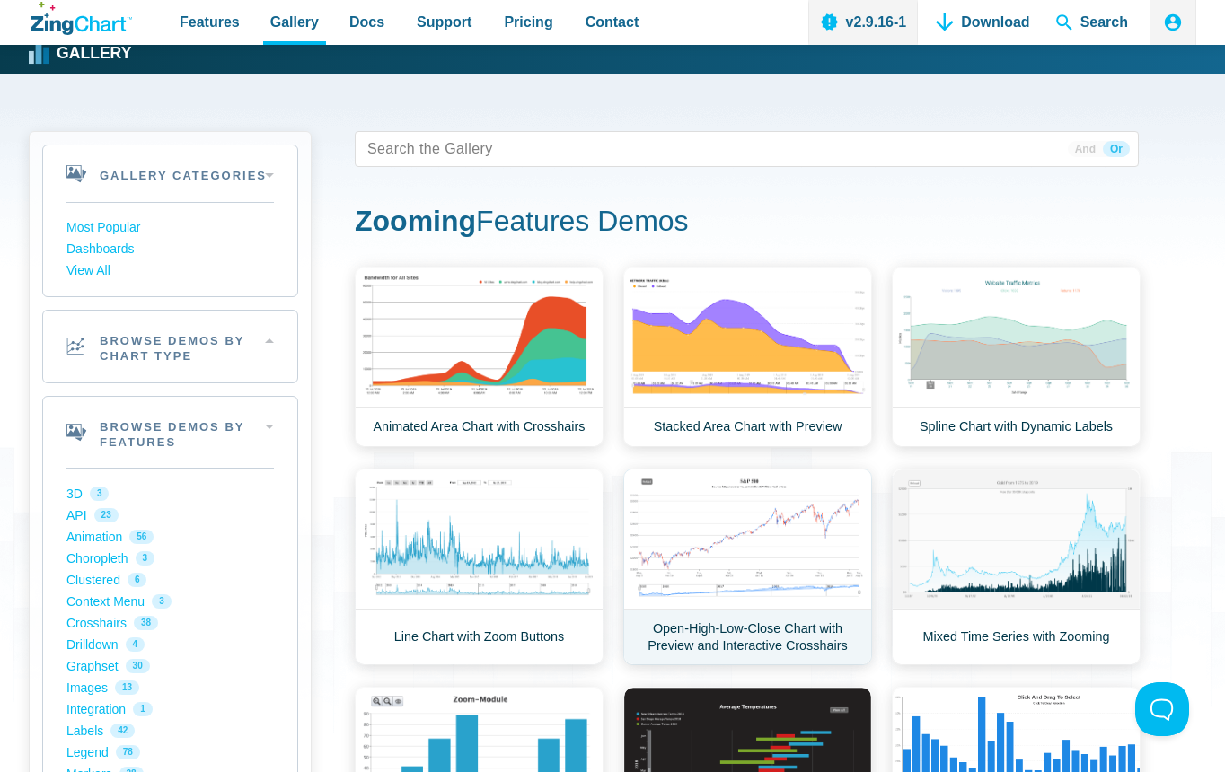
scroll to position [0, 0]
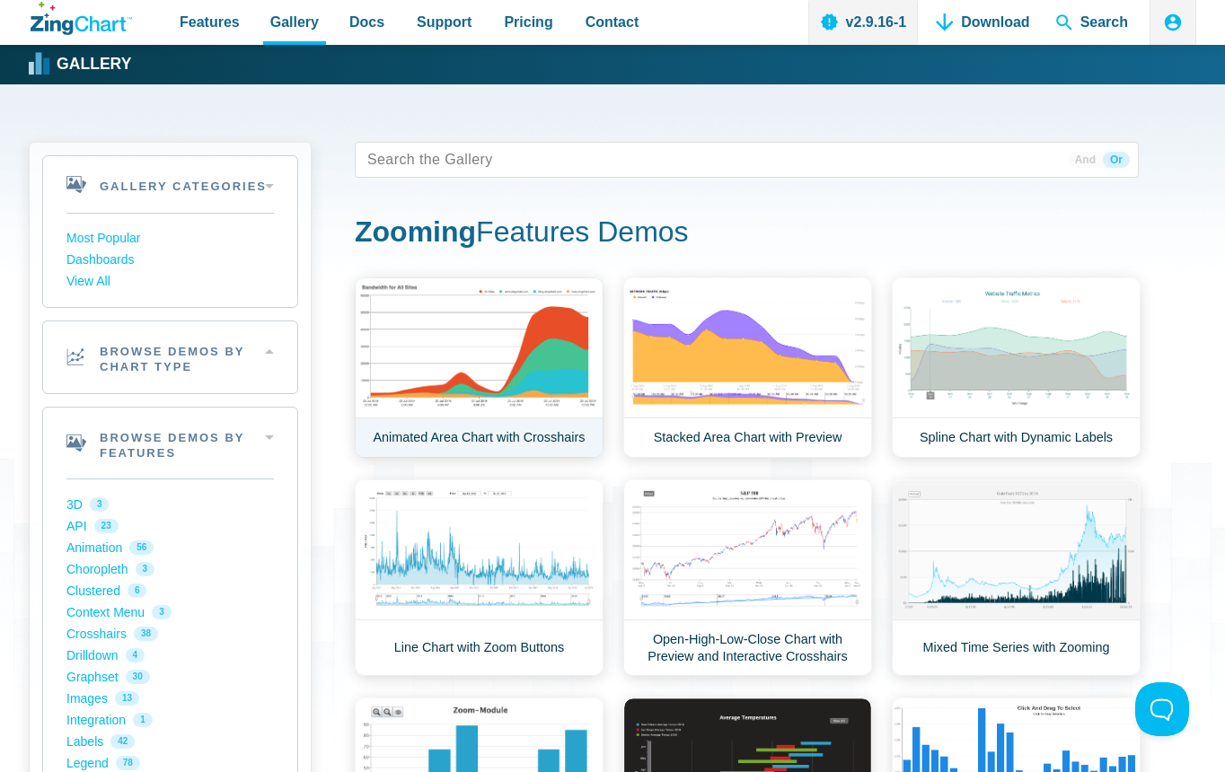
click at [520, 391] on link "Animated Area Chart with Crosshairs" at bounding box center [479, 368] width 249 height 181
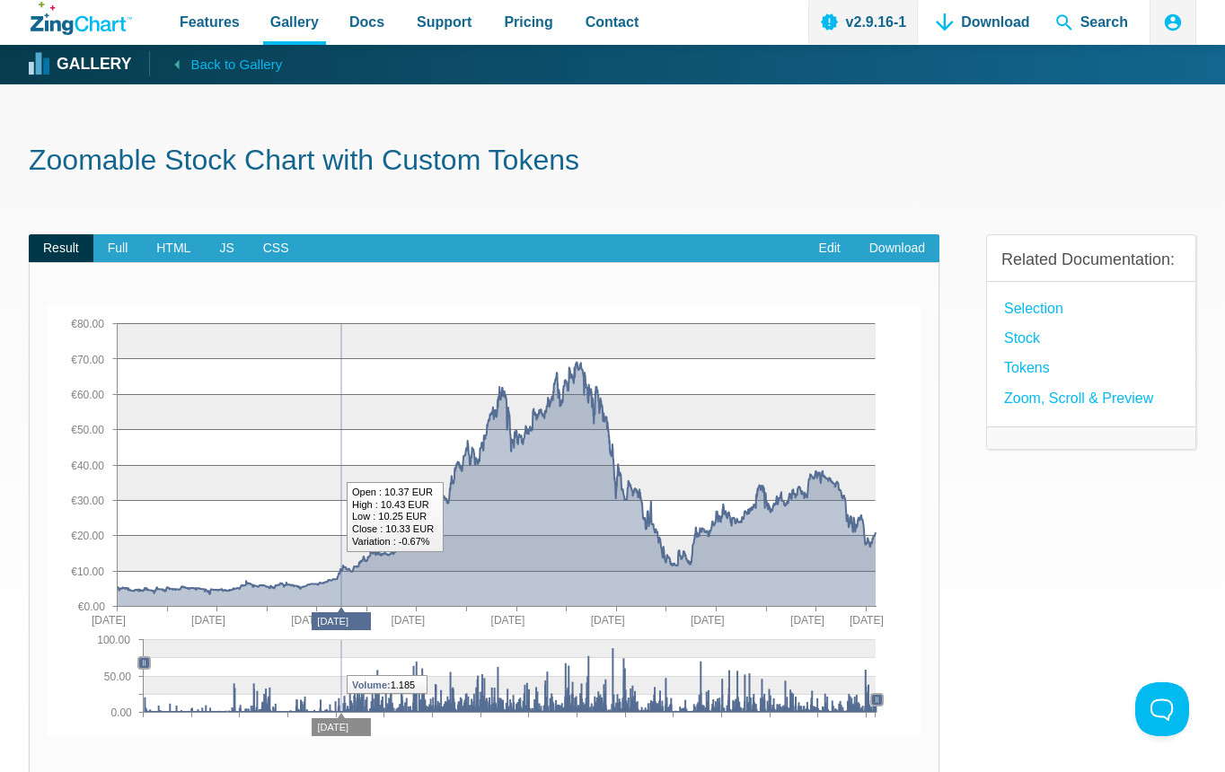
click at [341, 517] on img "App Content" at bounding box center [484, 521] width 873 height 431
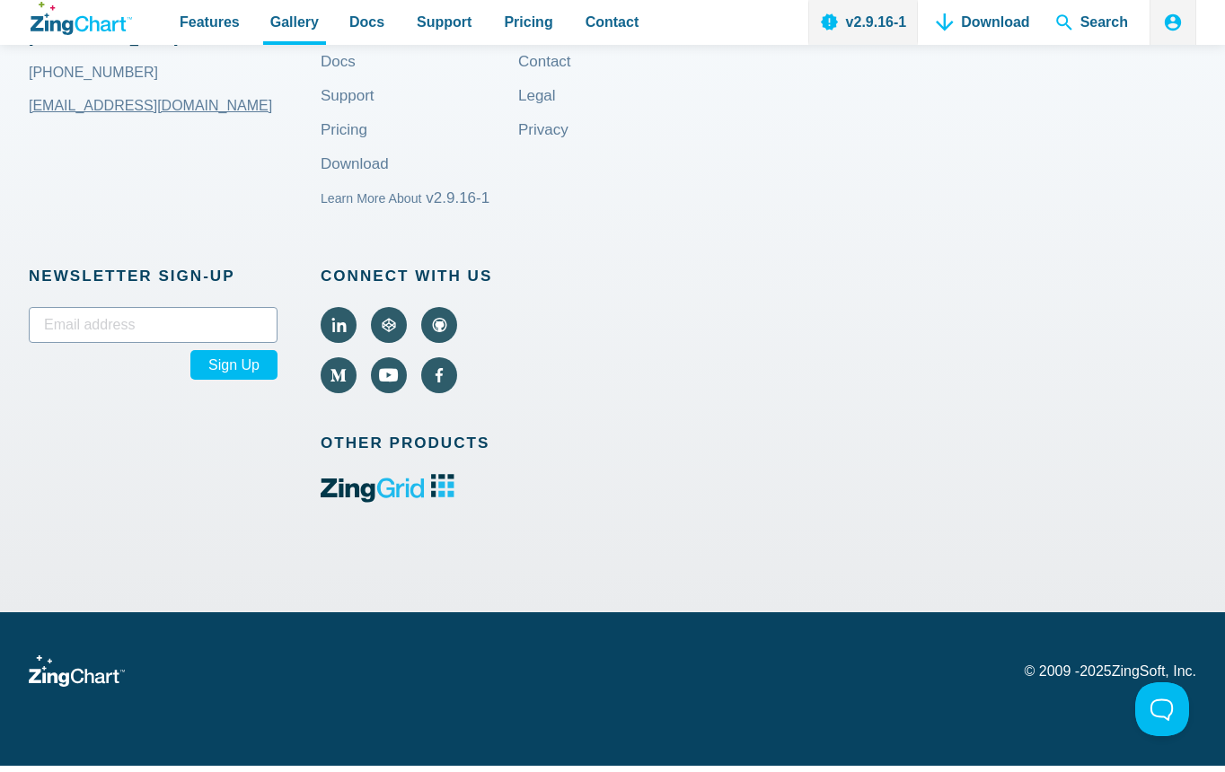
scroll to position [46, 0]
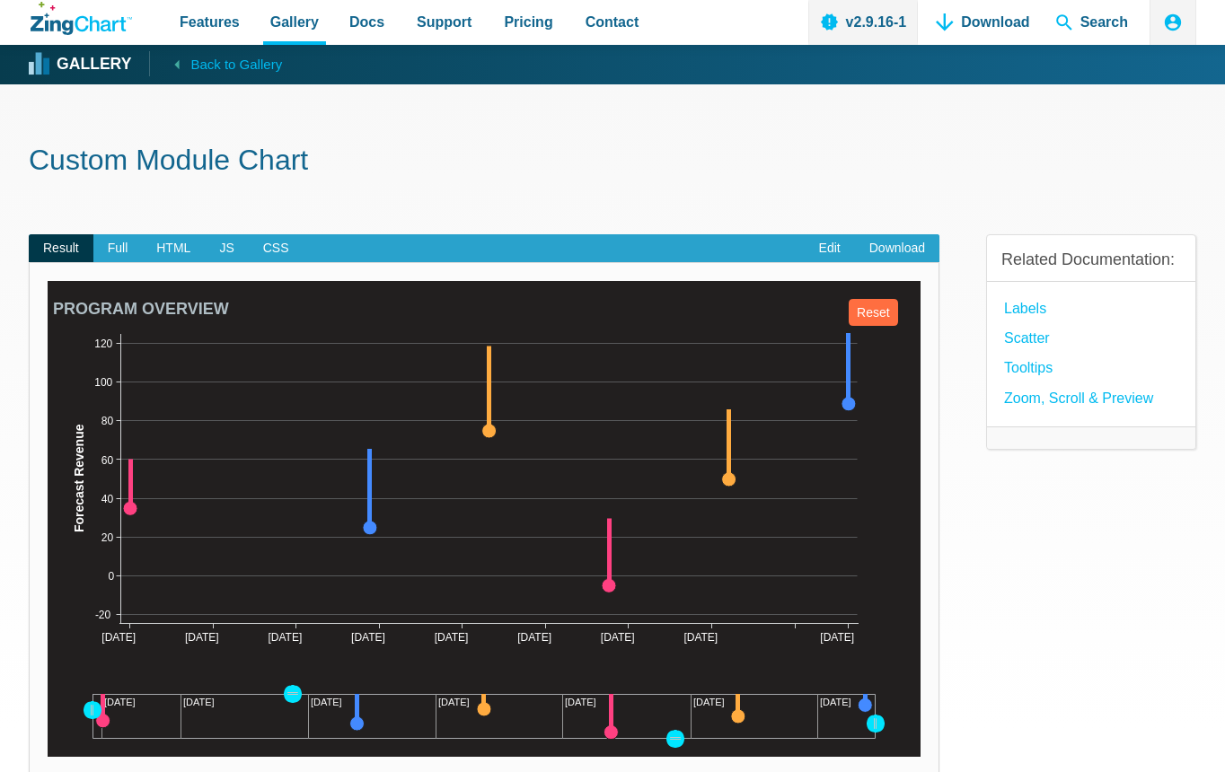
click at [378, 464] on img "App Content" at bounding box center [484, 519] width 873 height 476
click at [530, 472] on img "App Content" at bounding box center [484, 519] width 873 height 476
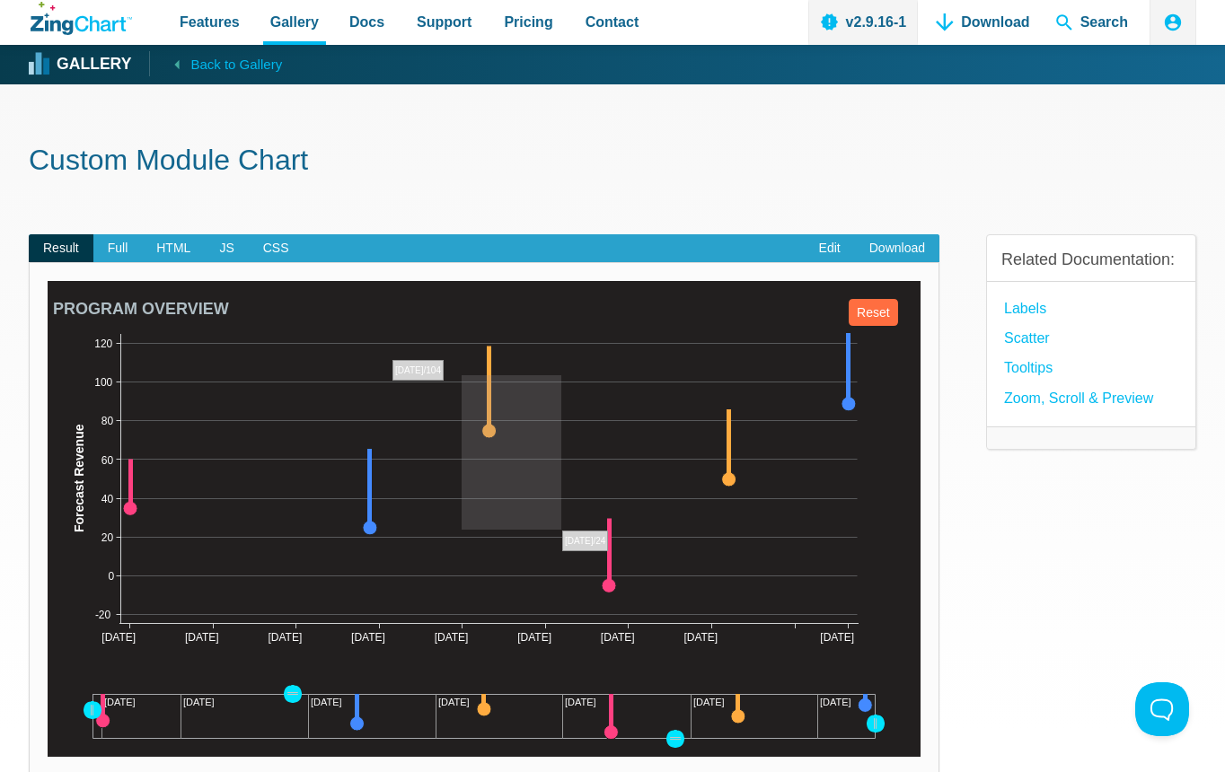
drag, startPoint x: 462, startPoint y: 375, endPoint x: 531, endPoint y: 477, distance: 122.8
click at [561, 530] on img "App Content" at bounding box center [484, 519] width 873 height 476
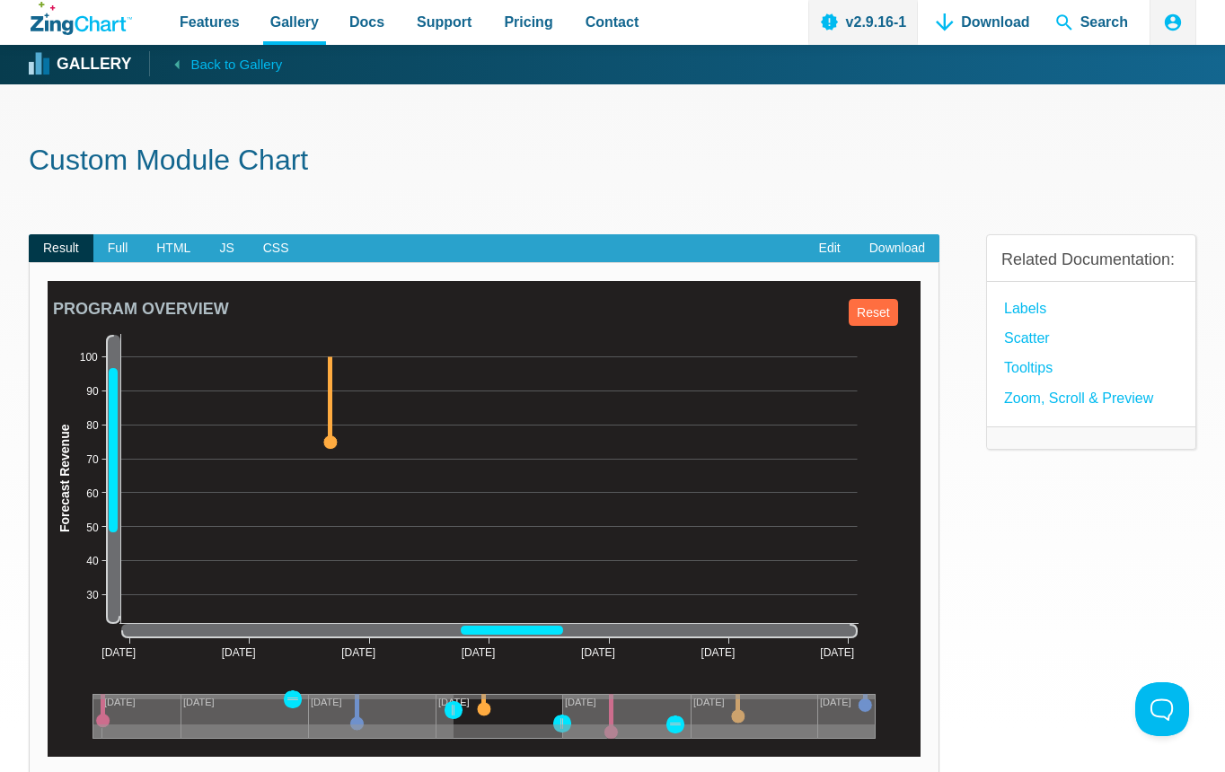
click at [432, 433] on img "App Content" at bounding box center [484, 519] width 873 height 476
click at [114, 474] on div "App Content" at bounding box center [113, 450] width 14 height 164
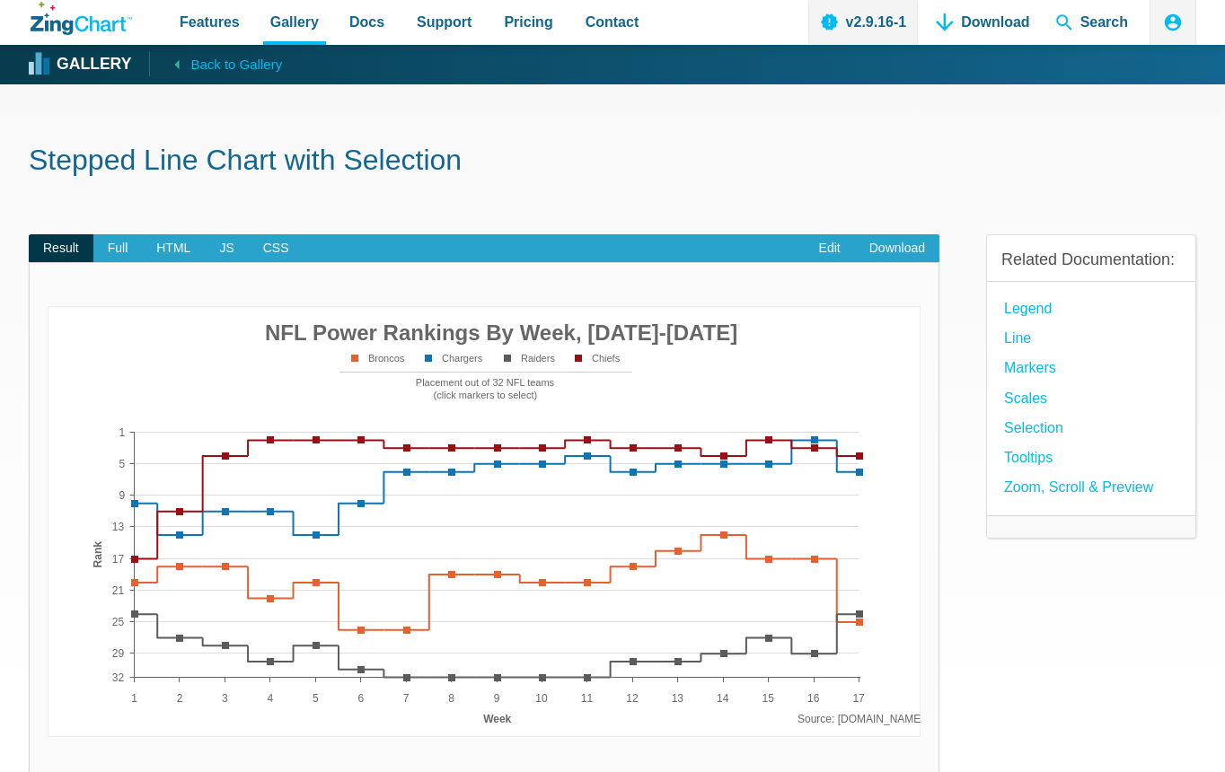
click at [480, 580] on img "App Content" at bounding box center [484, 521] width 873 height 431
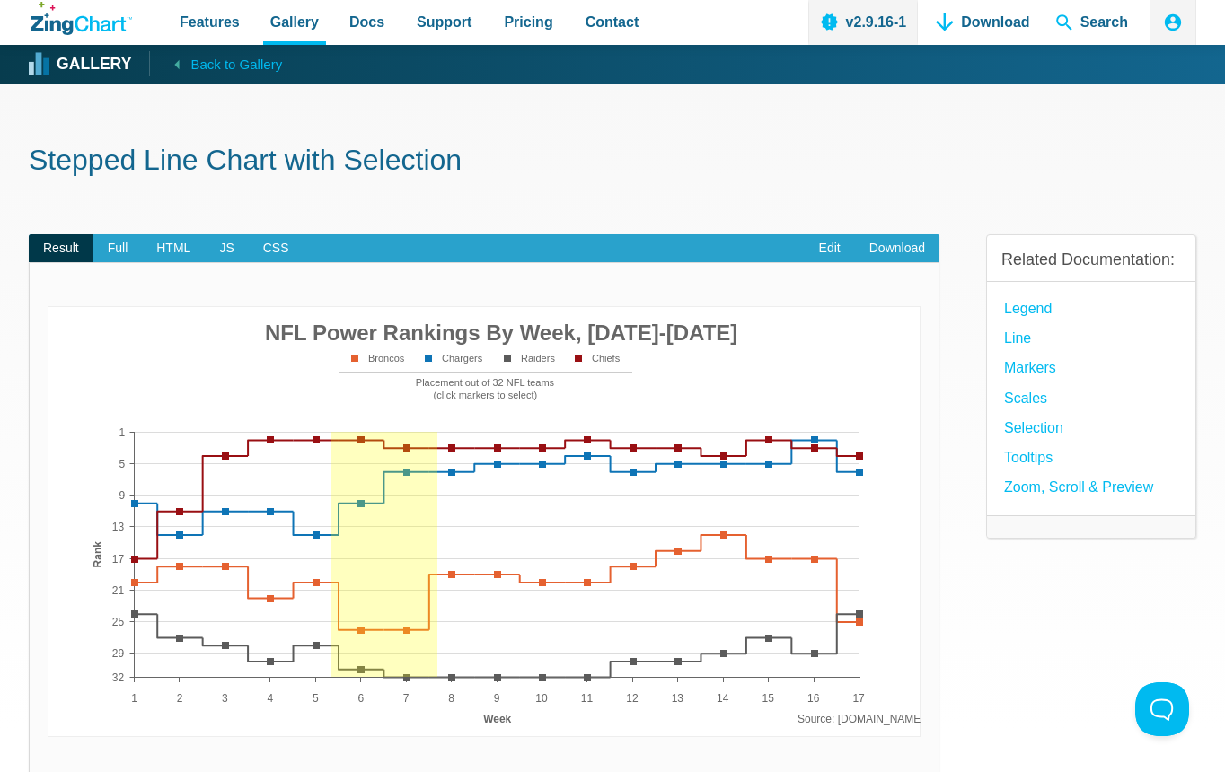
drag, startPoint x: 331, startPoint y: 508, endPoint x: 459, endPoint y: 614, distance: 165.8
click at [459, 614] on img "App Content" at bounding box center [484, 521] width 873 height 431
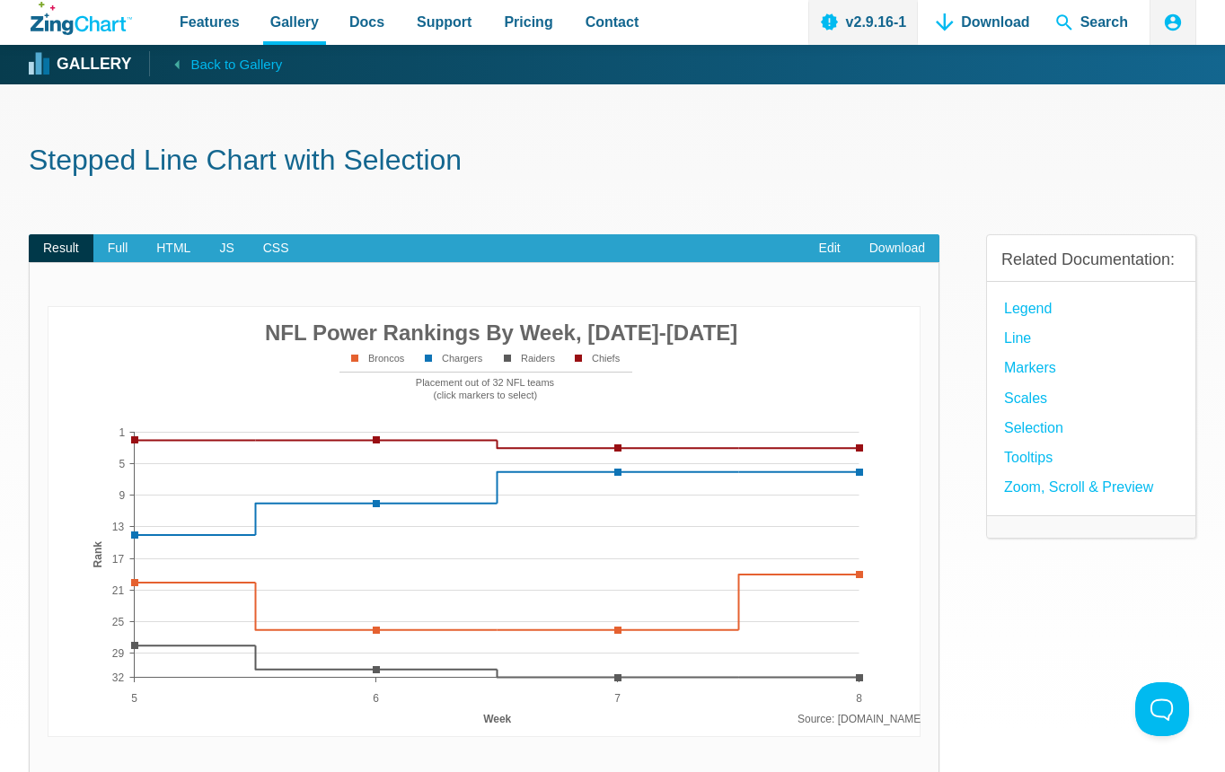
click at [379, 525] on img "App Content" at bounding box center [484, 521] width 873 height 431
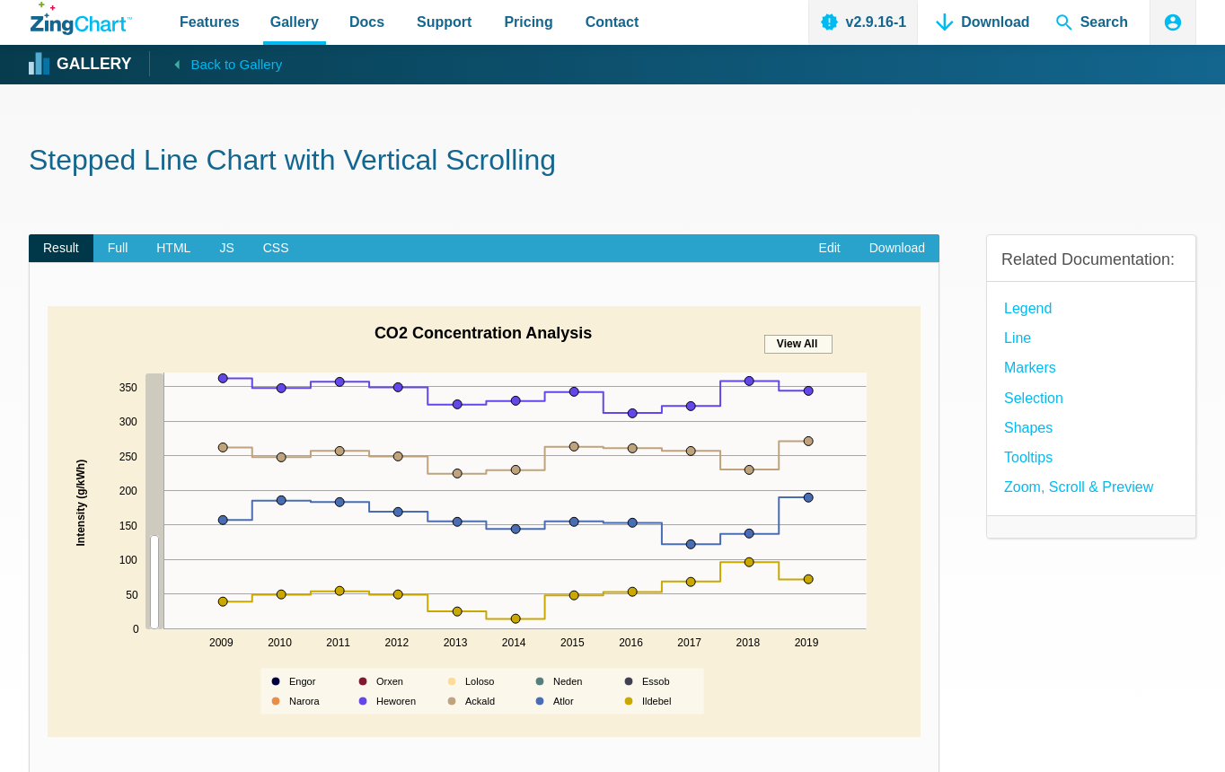
click at [424, 437] on img "App Content" at bounding box center [484, 521] width 873 height 431
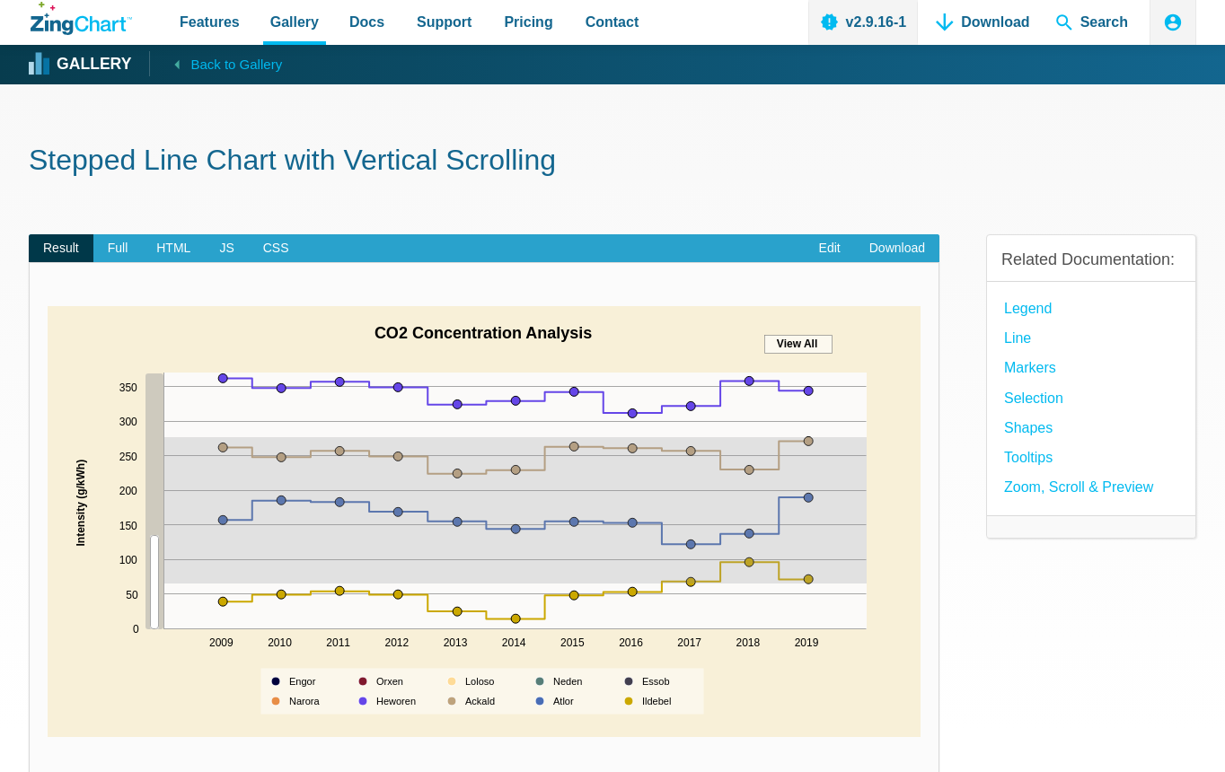
drag, startPoint x: 424, startPoint y: 437, endPoint x: 548, endPoint y: 584, distance: 191.8
click at [548, 584] on img "App Content" at bounding box center [484, 521] width 873 height 431
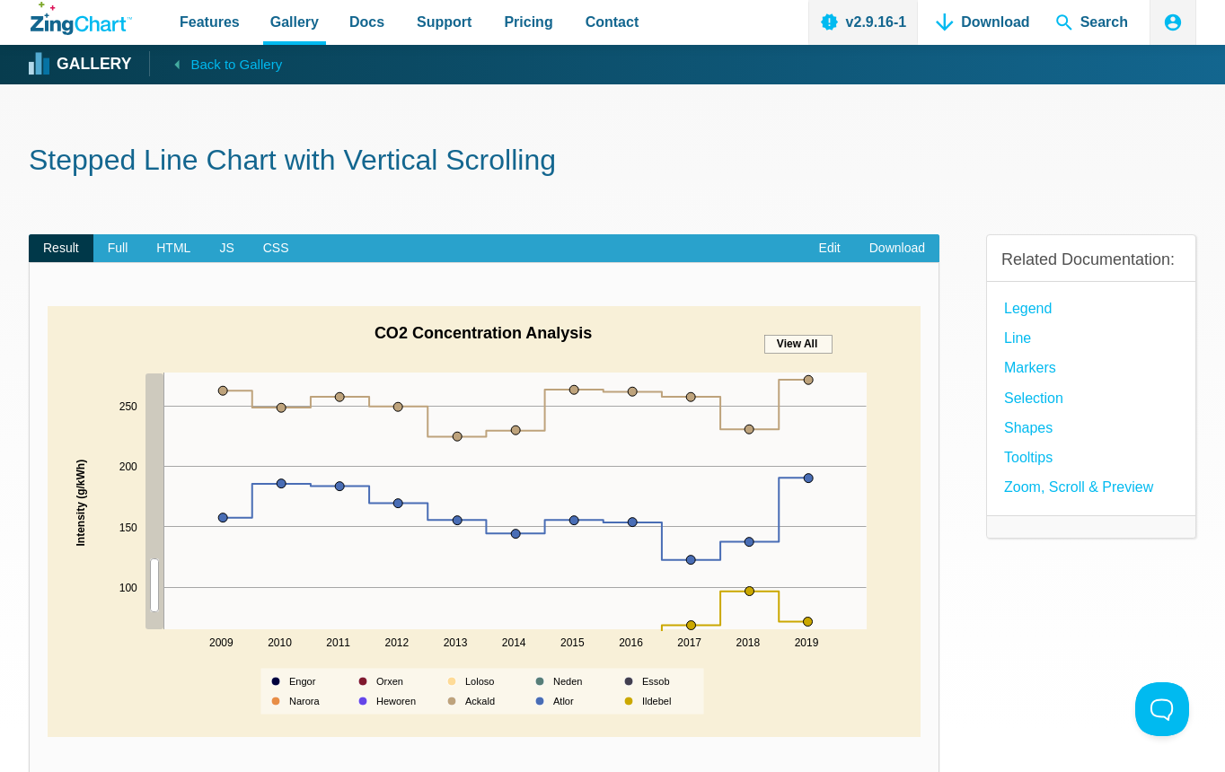
click at [150, 580] on div "App Content" at bounding box center [154, 586] width 18 height 54
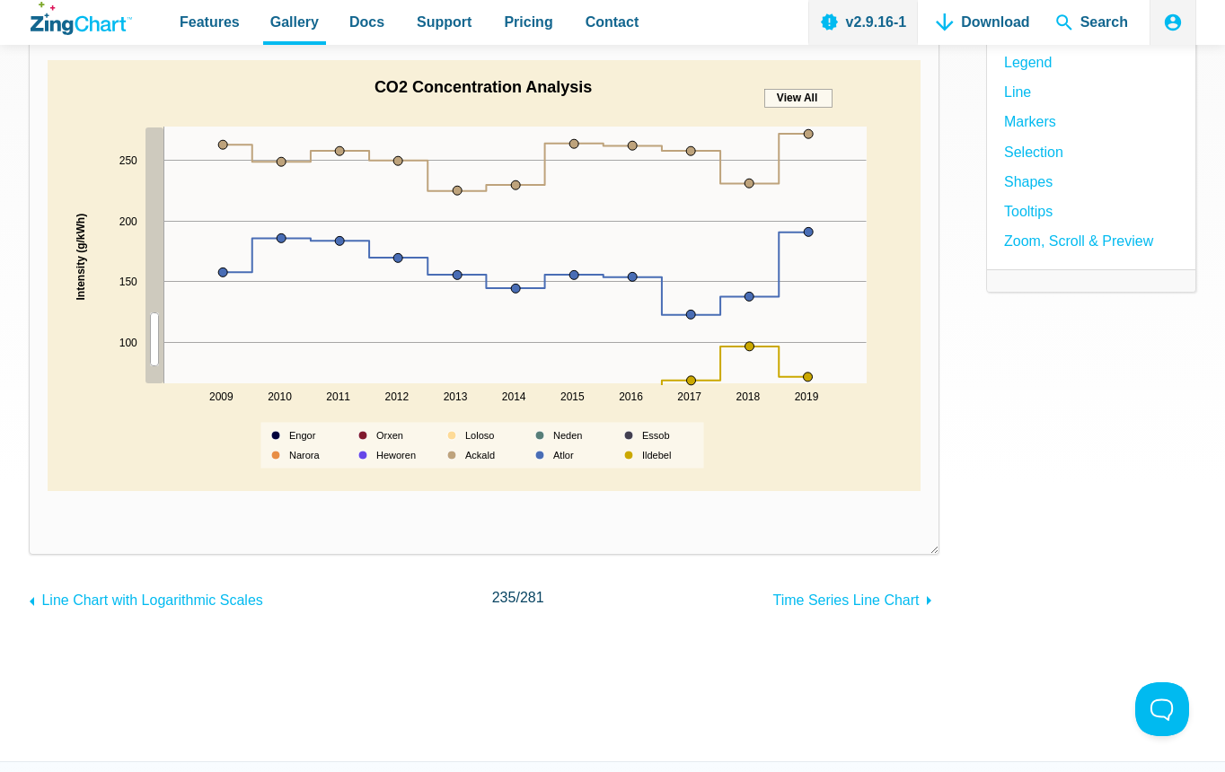
scroll to position [539, 0]
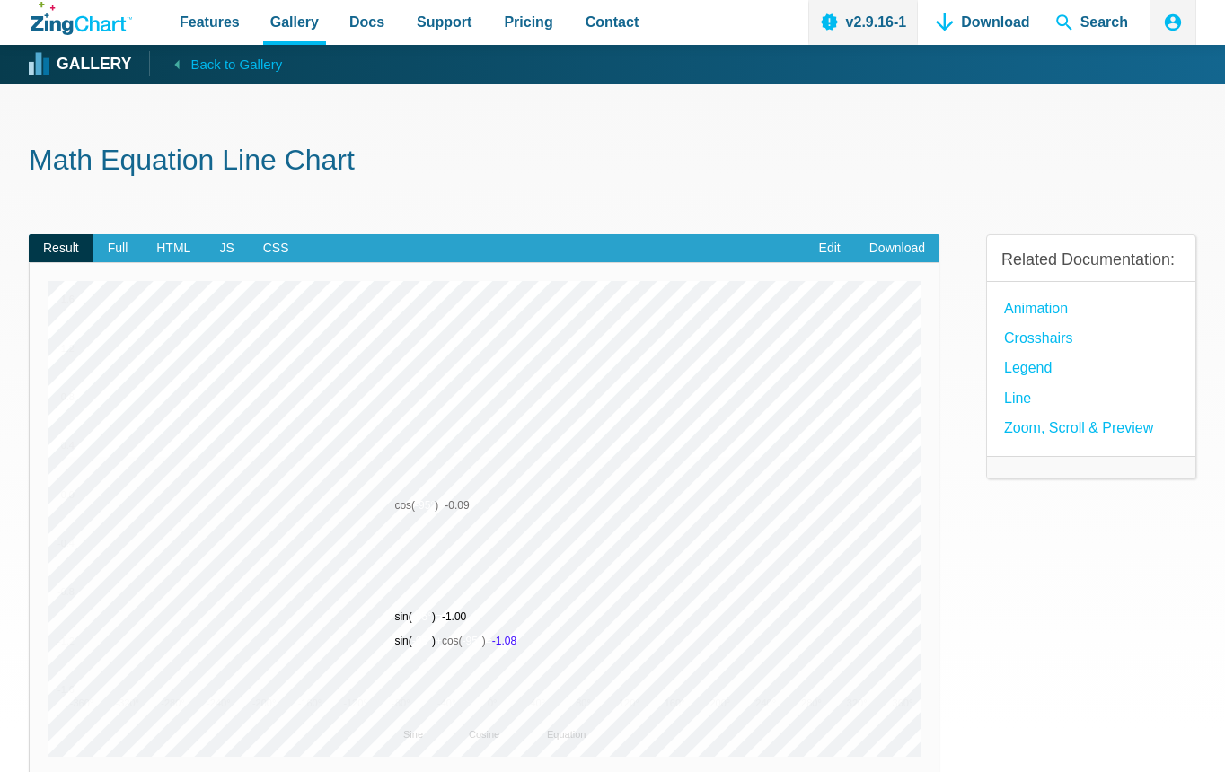
click at [385, 457] on img "App Content" at bounding box center [484, 519] width 873 height 476
drag, startPoint x: 384, startPoint y: 387, endPoint x: 618, endPoint y: 608, distance: 321.5
click at [618, 608] on img "App Content" at bounding box center [484, 519] width 873 height 476
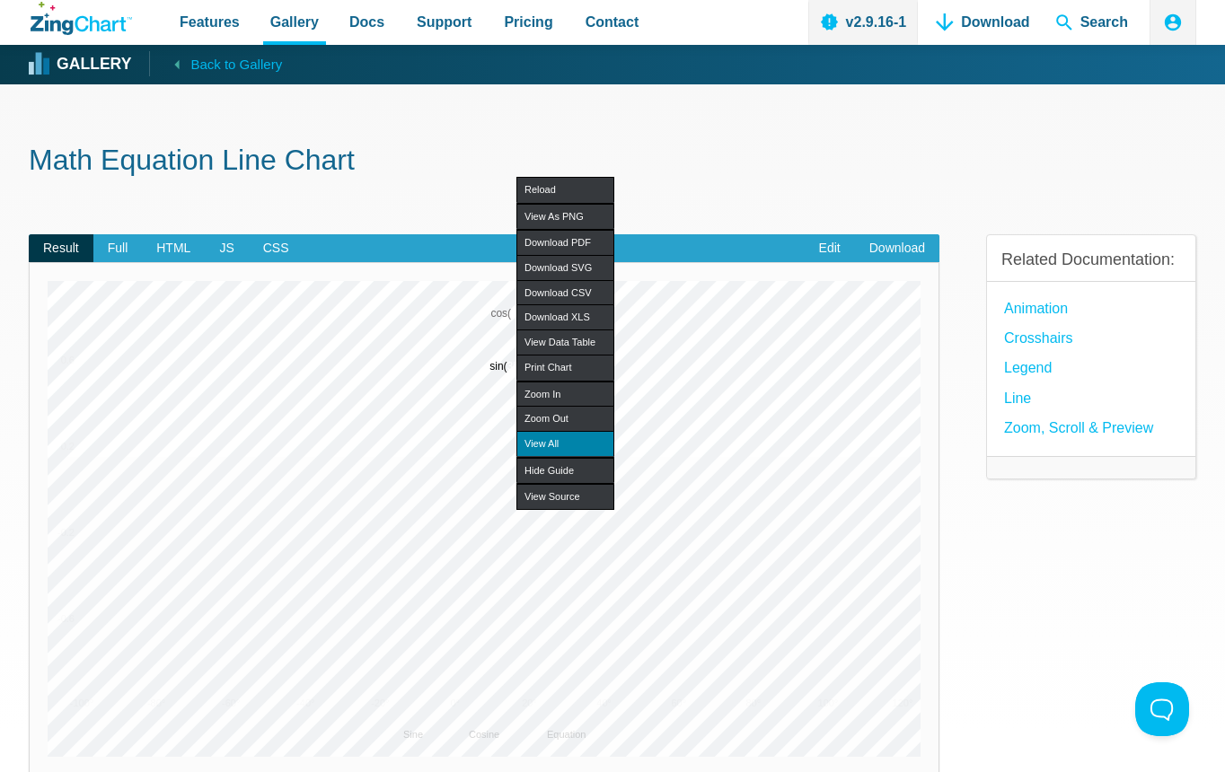
click at [593, 448] on div "View All" at bounding box center [565, 443] width 98 height 25
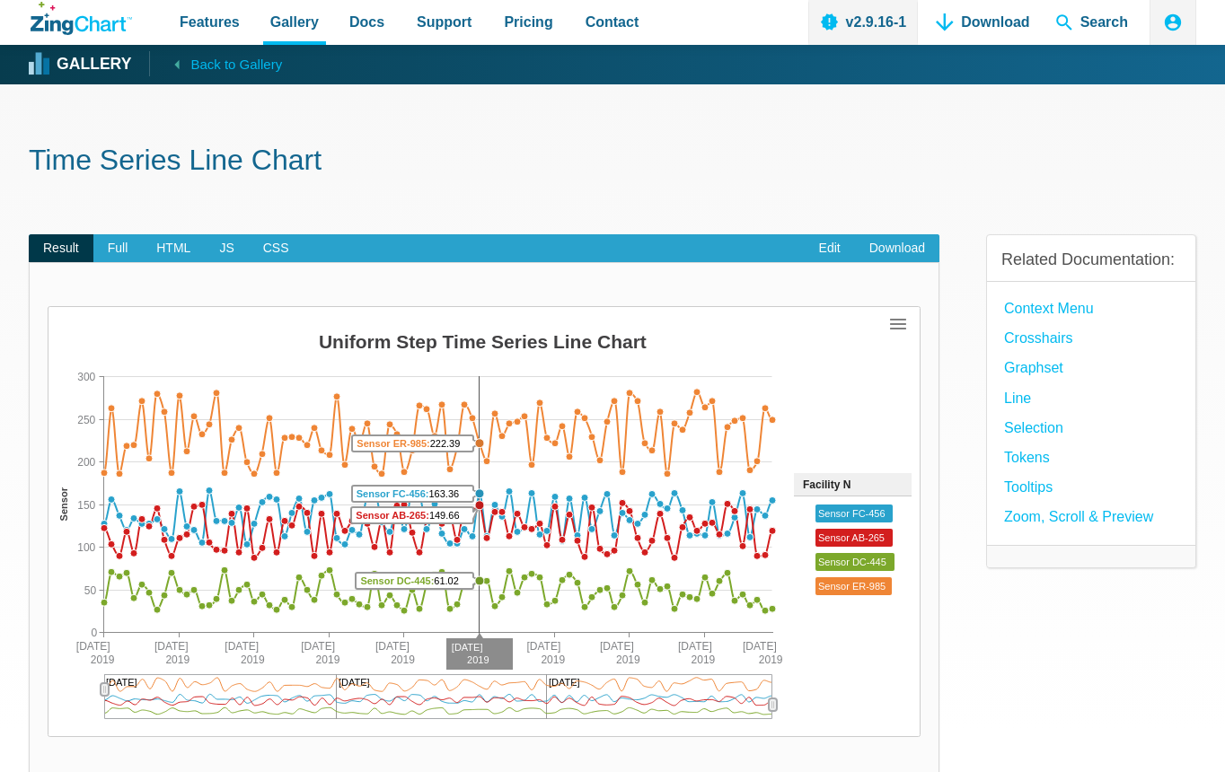
click at [48, 737] on area "App Content" at bounding box center [48, 737] width 0 height 0
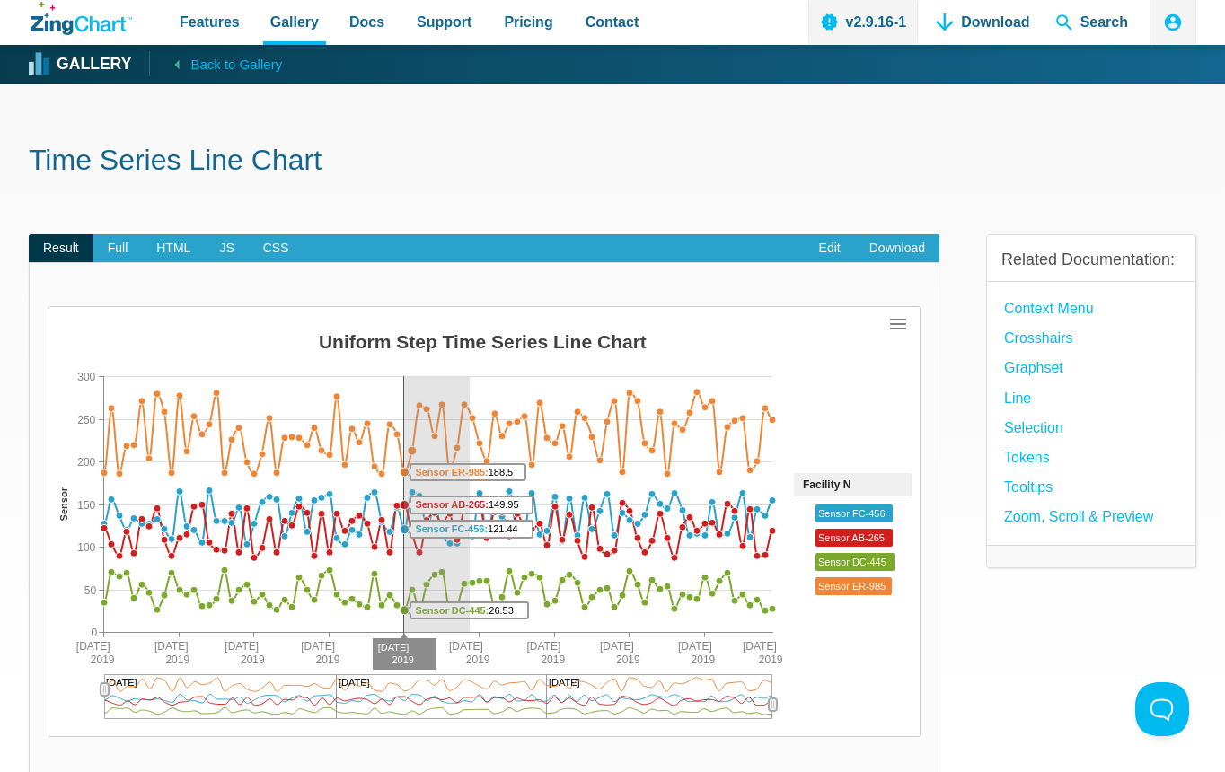
drag, startPoint x: 404, startPoint y: 434, endPoint x: 470, endPoint y: 578, distance: 158.8
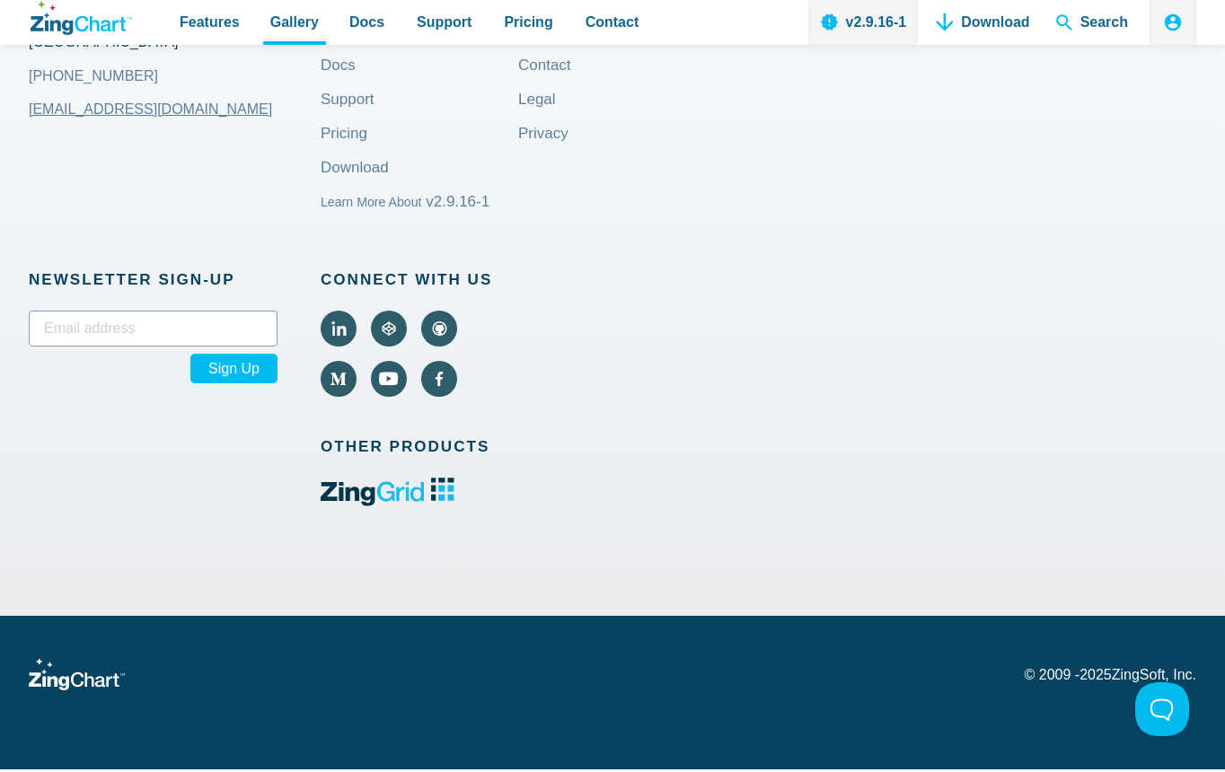
scroll to position [46, 0]
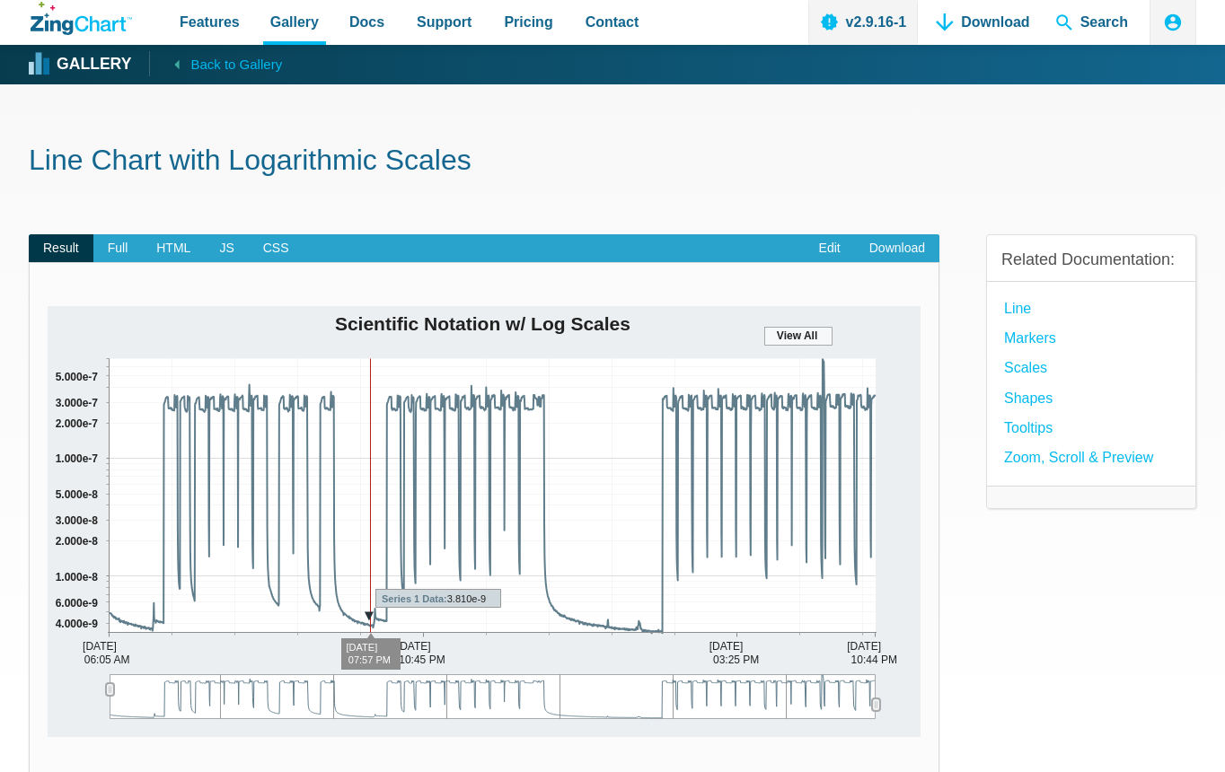
click at [371, 518] on img "App Content" at bounding box center [484, 521] width 873 height 431
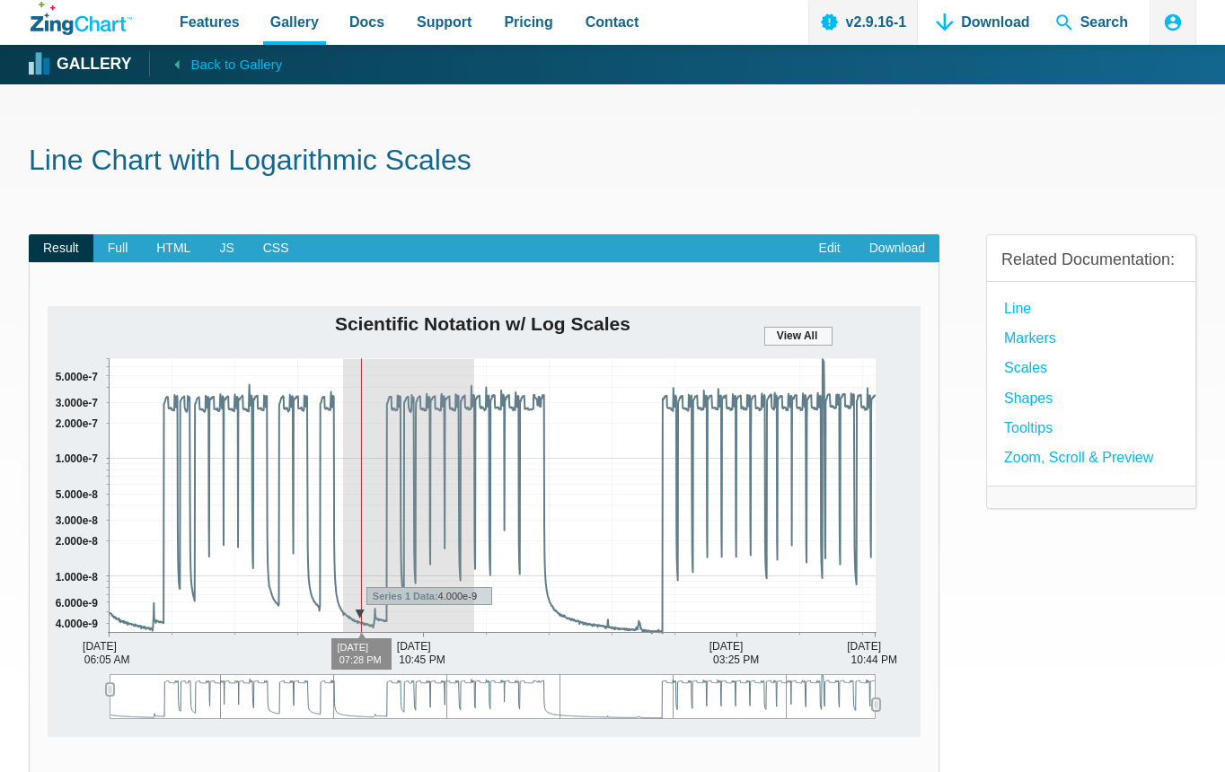
drag, startPoint x: 410, startPoint y: 454, endPoint x: 499, endPoint y: 529, distance: 116.7
click at [499, 529] on img "App Content" at bounding box center [484, 521] width 873 height 431
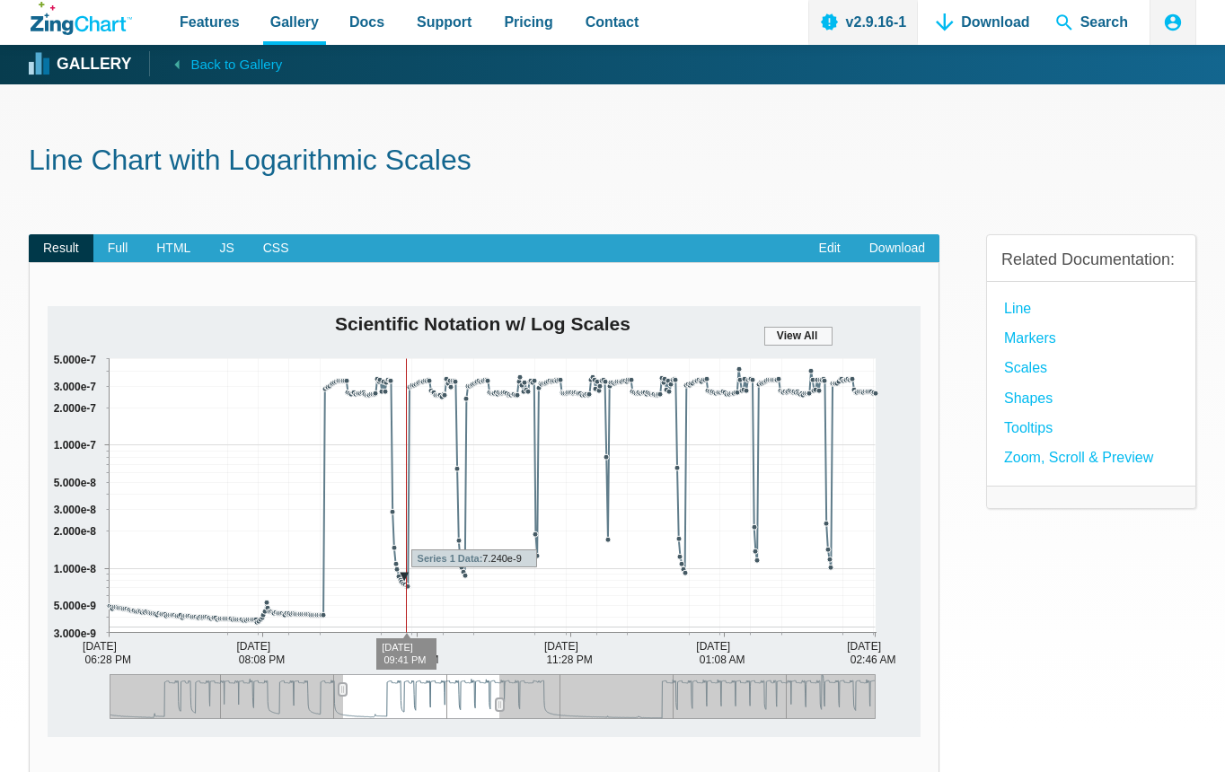
click at [406, 478] on img "App Content" at bounding box center [484, 521] width 873 height 431
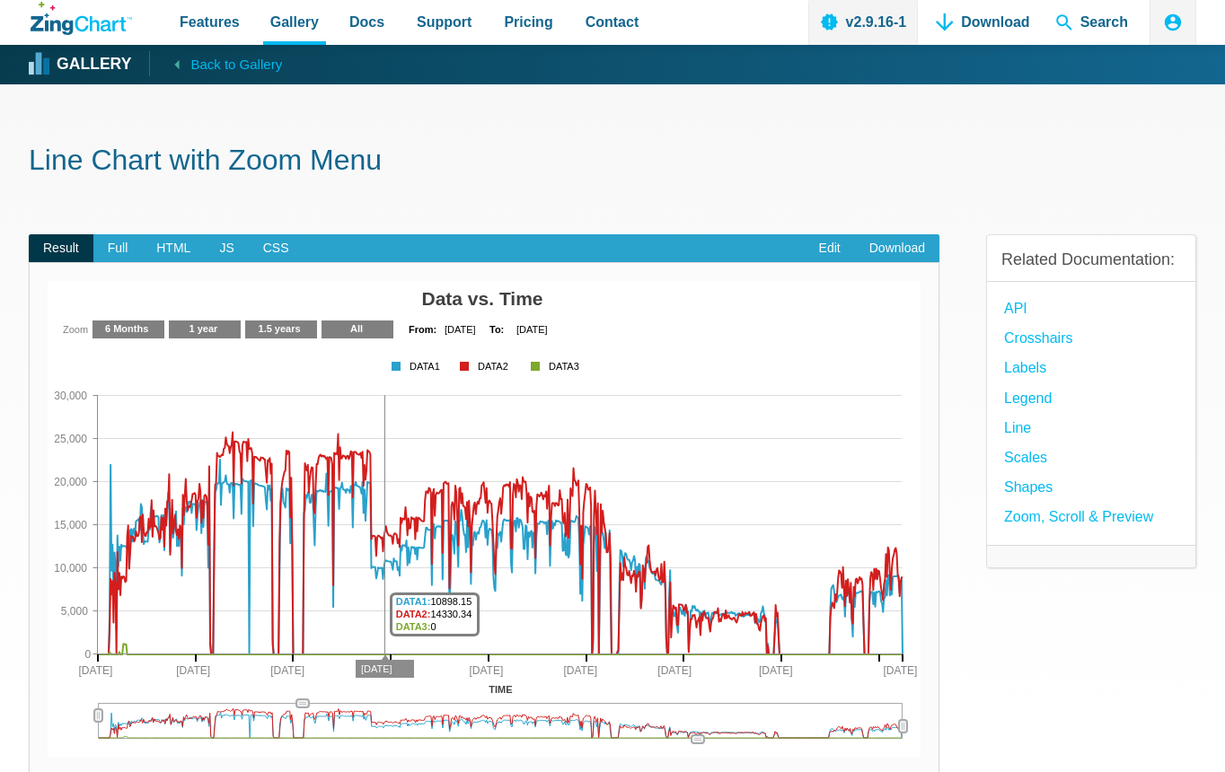
click at [385, 486] on img "App Content" at bounding box center [484, 519] width 873 height 476
drag, startPoint x: 384, startPoint y: 464, endPoint x: 416, endPoint y: 551, distance: 91.8
click at [482, 525] on img "App Content" at bounding box center [484, 519] width 873 height 476
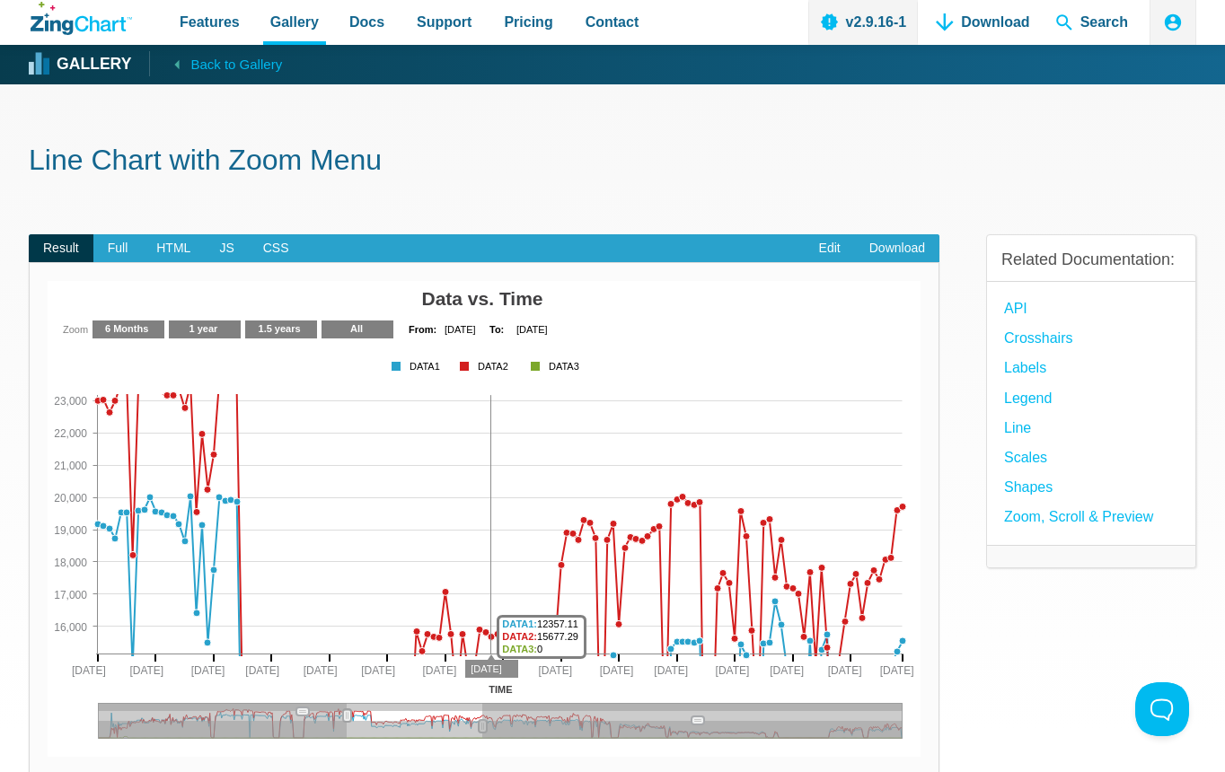
click at [492, 562] on img "App Content" at bounding box center [484, 519] width 873 height 476
click at [48, 757] on area "All" at bounding box center [48, 757] width 0 height 0
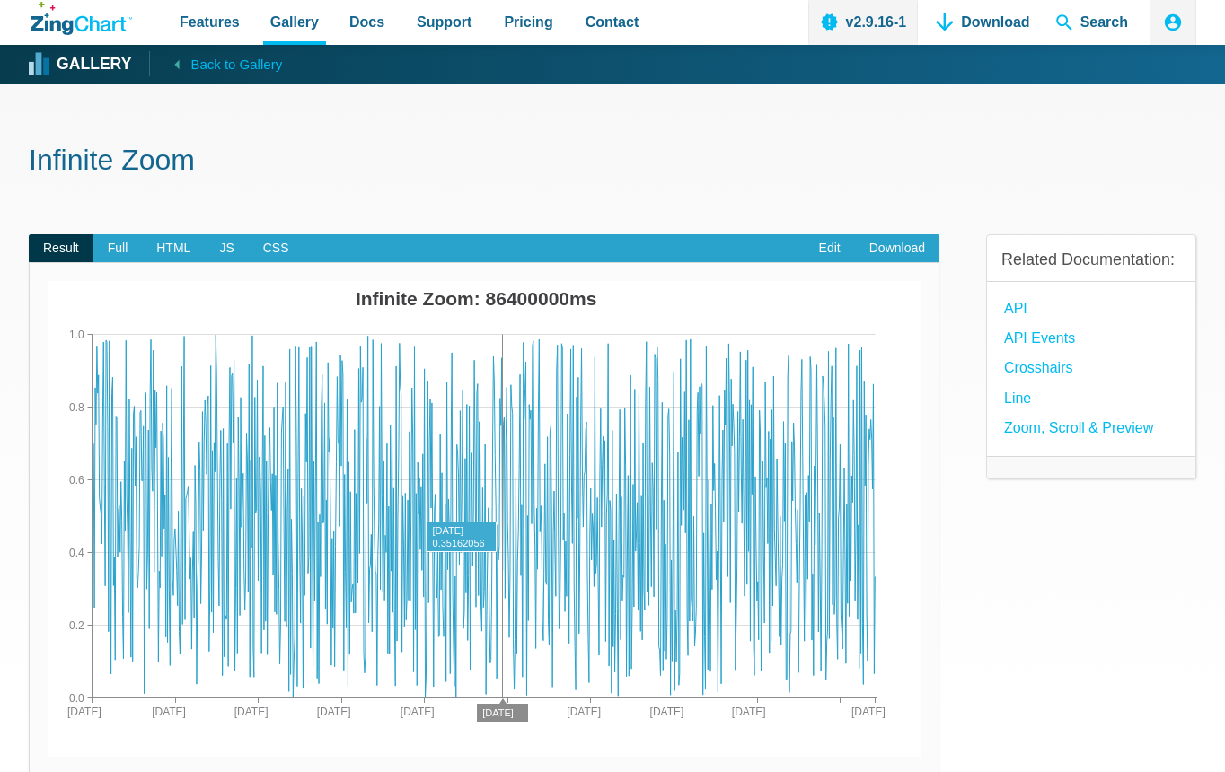
click at [48, 757] on area "App Content" at bounding box center [48, 757] width 0 height 0
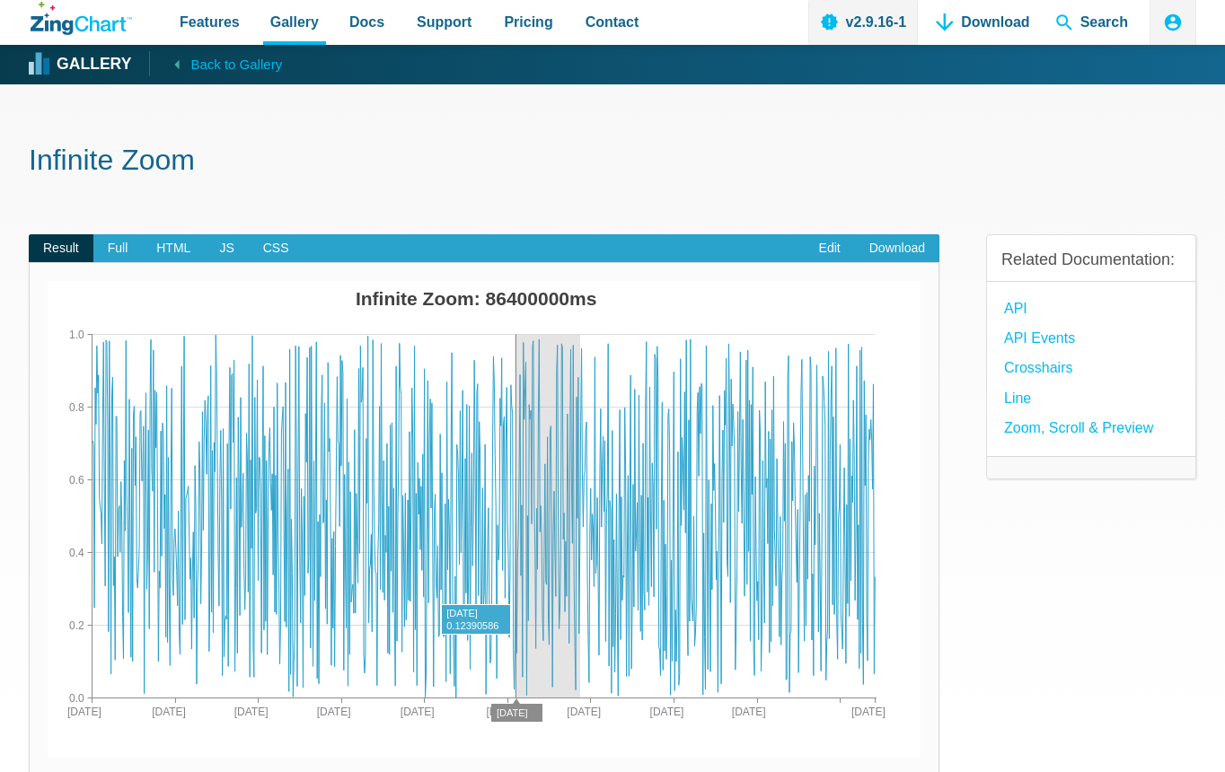
drag, startPoint x: 533, startPoint y: 454, endPoint x: 584, endPoint y: 497, distance: 66.9
click at [48, 757] on map "App Content" at bounding box center [48, 757] width 0 height 0
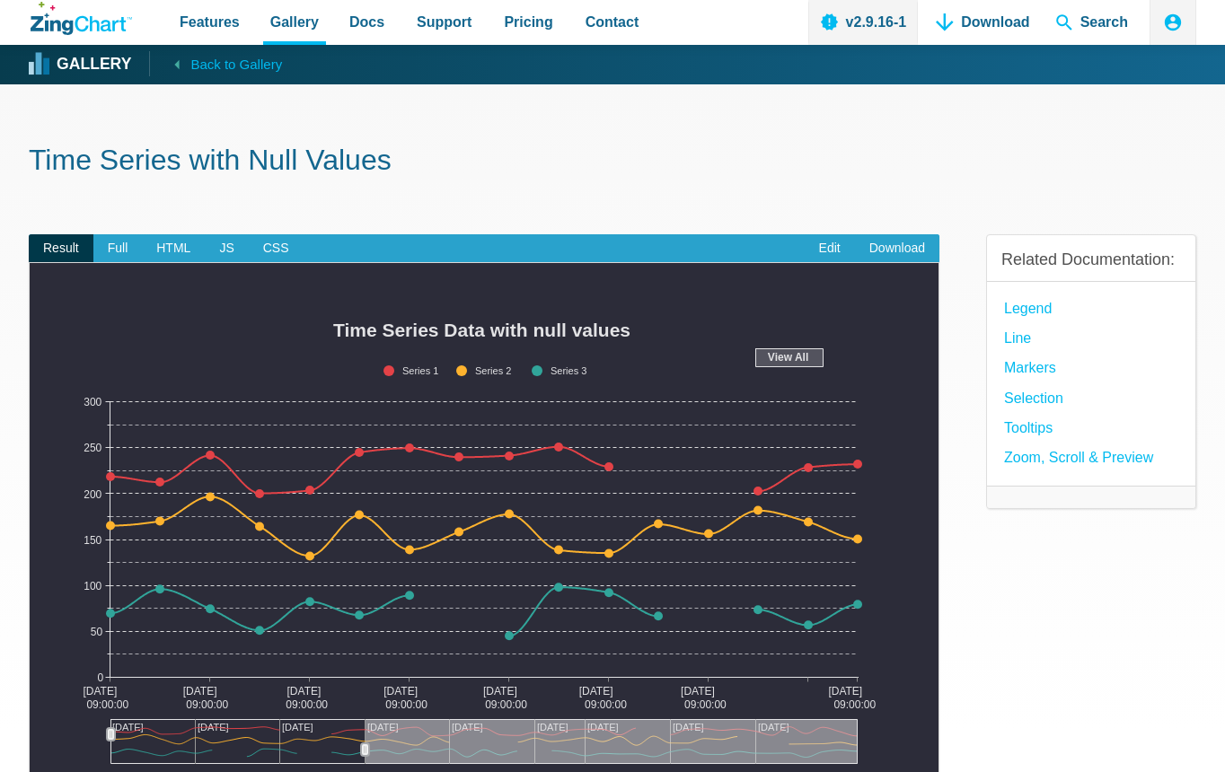
click at [386, 508] on img "App Content" at bounding box center [484, 544] width 873 height 476
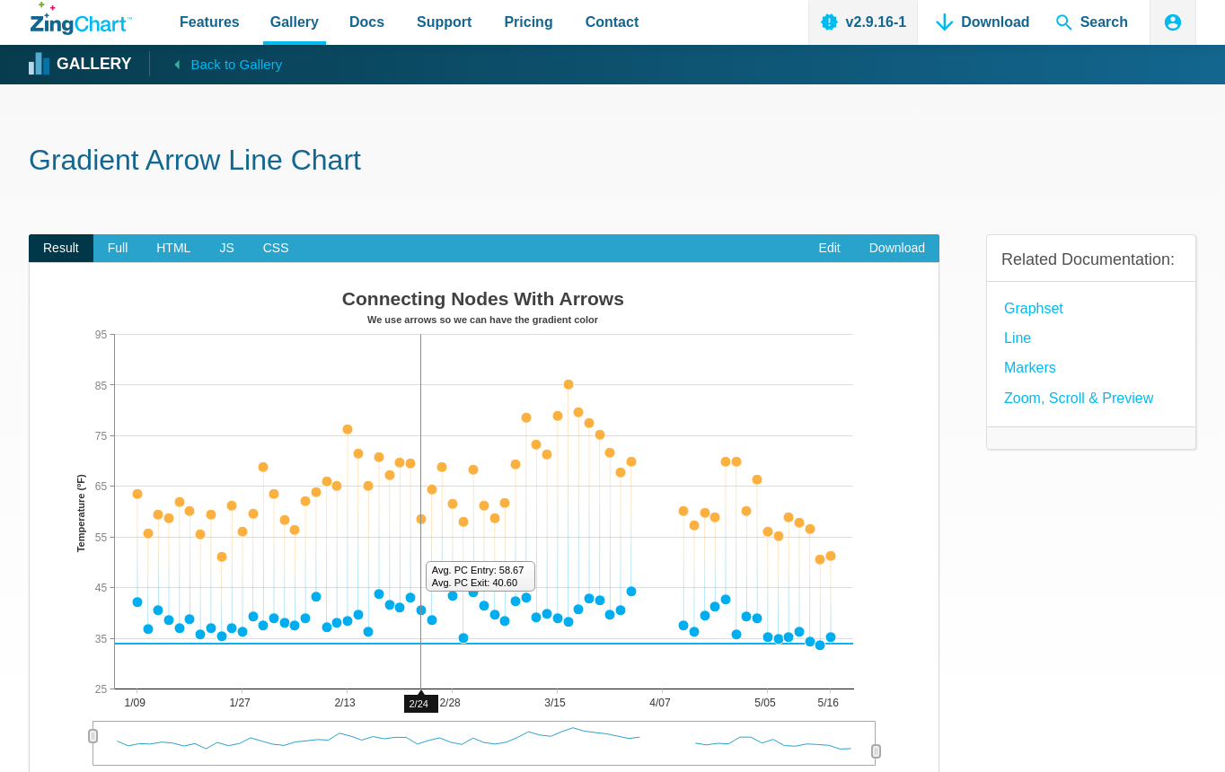
click at [426, 463] on img "App Content" at bounding box center [484, 532] width 873 height 503
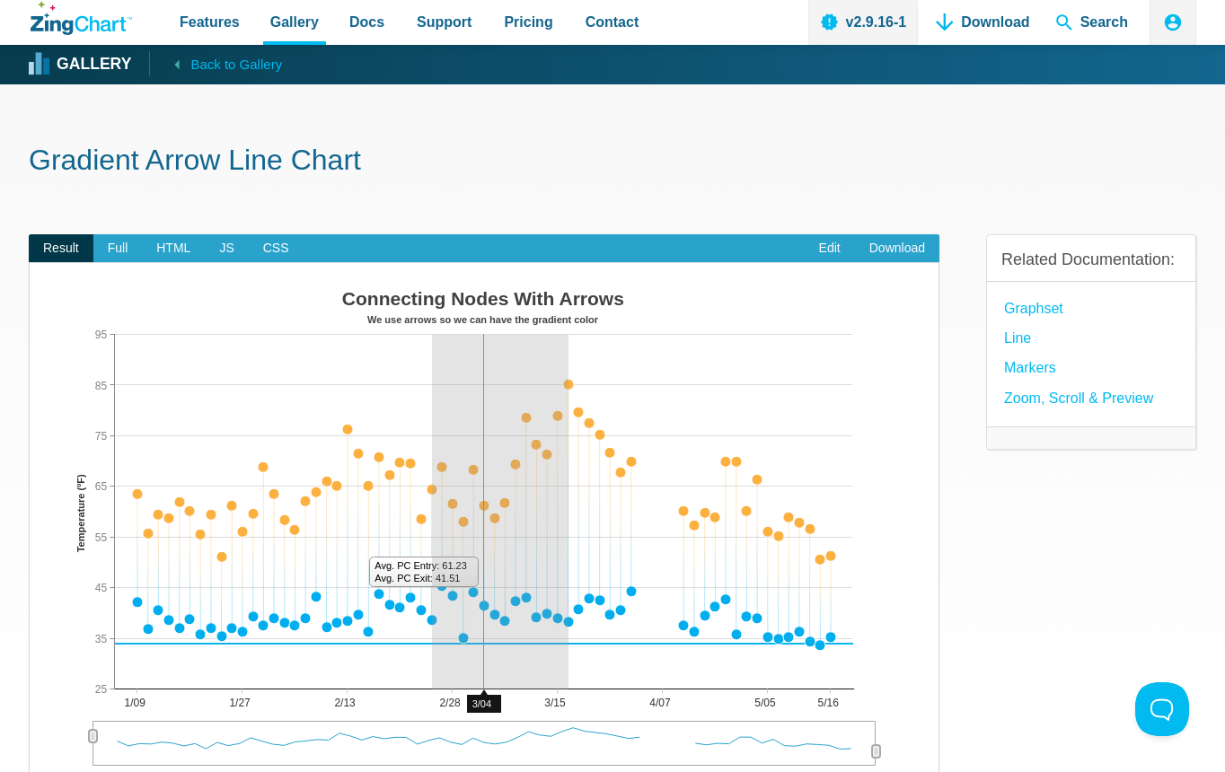
click at [570, 517] on img "App Content" at bounding box center [484, 532] width 873 height 503
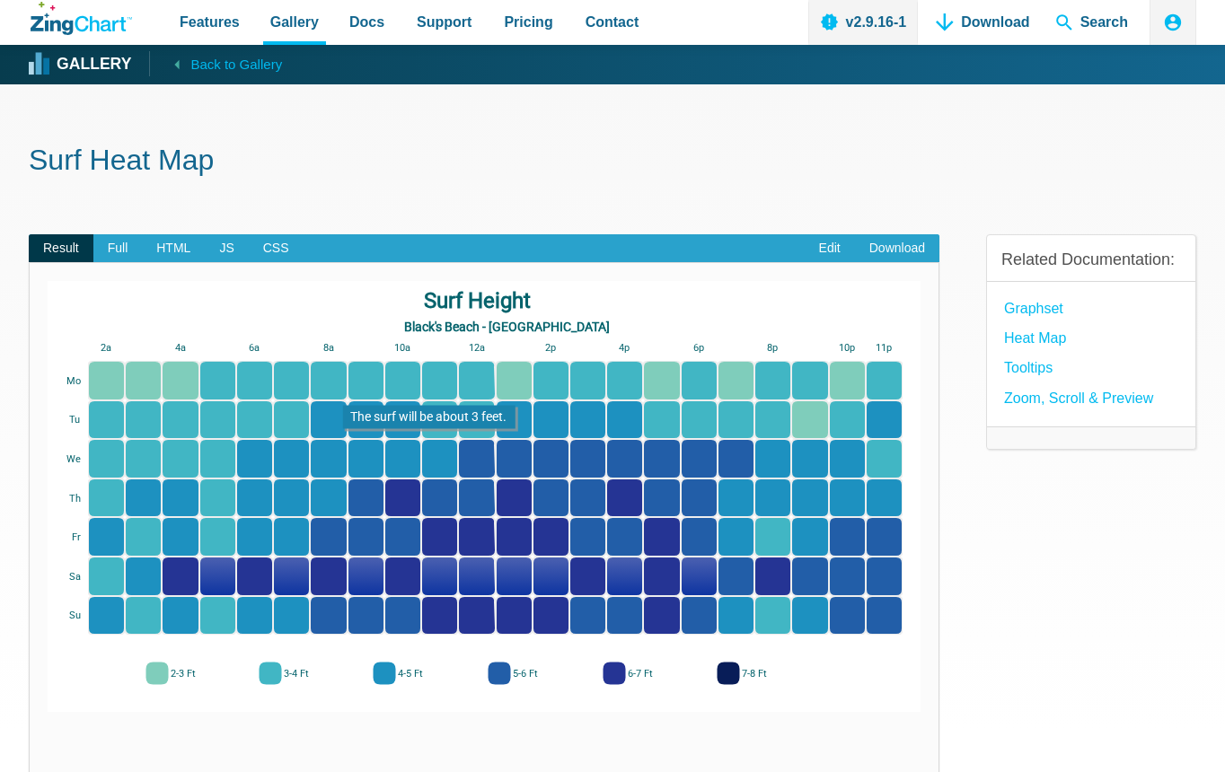
click at [48, 712] on area "App Content" at bounding box center [48, 712] width 0 height 0
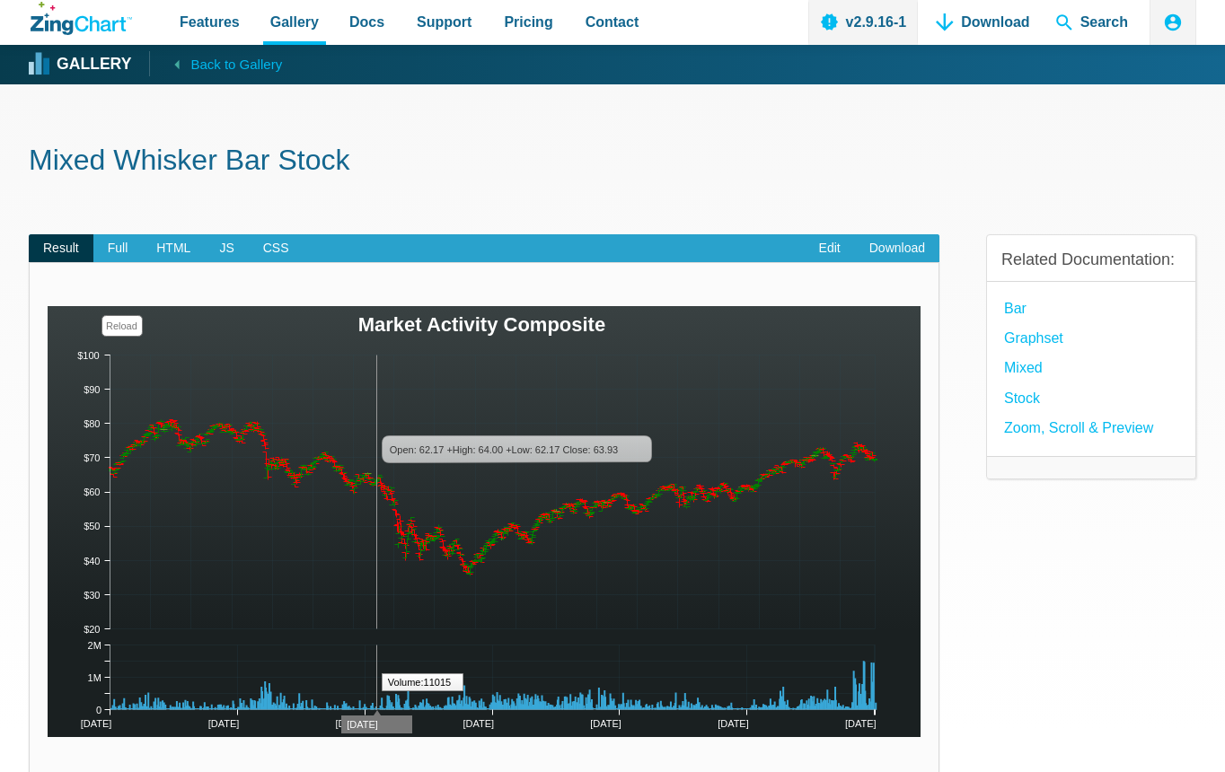
click at [377, 512] on img "App Content" at bounding box center [484, 521] width 873 height 431
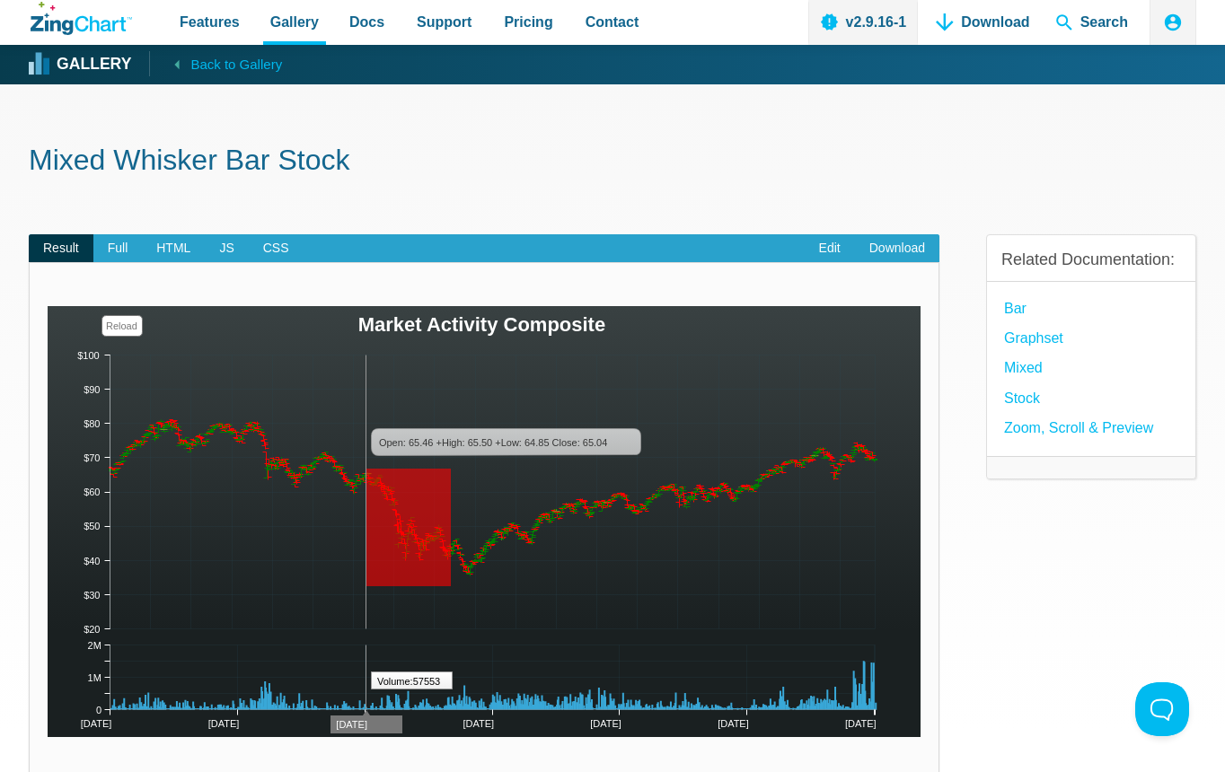
drag, startPoint x: 366, startPoint y: 469, endPoint x: 451, endPoint y: 586, distance: 144.8
click at [451, 586] on img "App Content" at bounding box center [484, 521] width 873 height 431
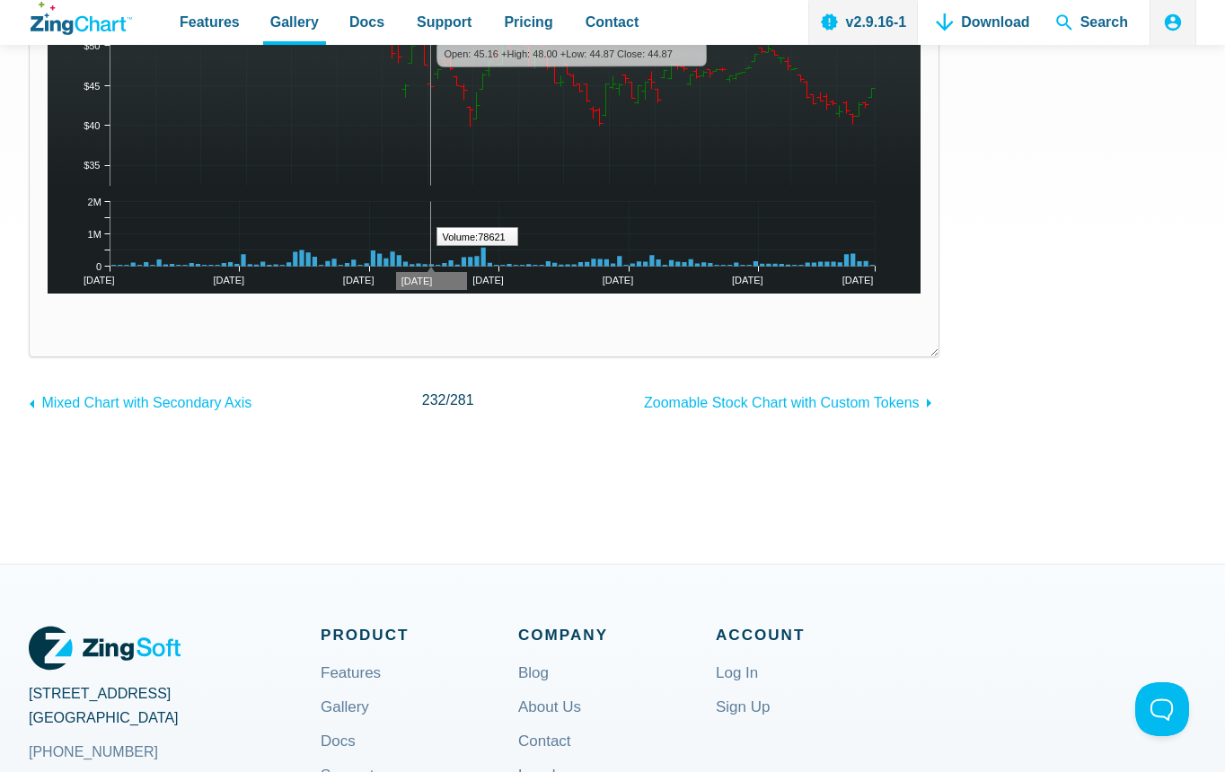
scroll to position [180, 0]
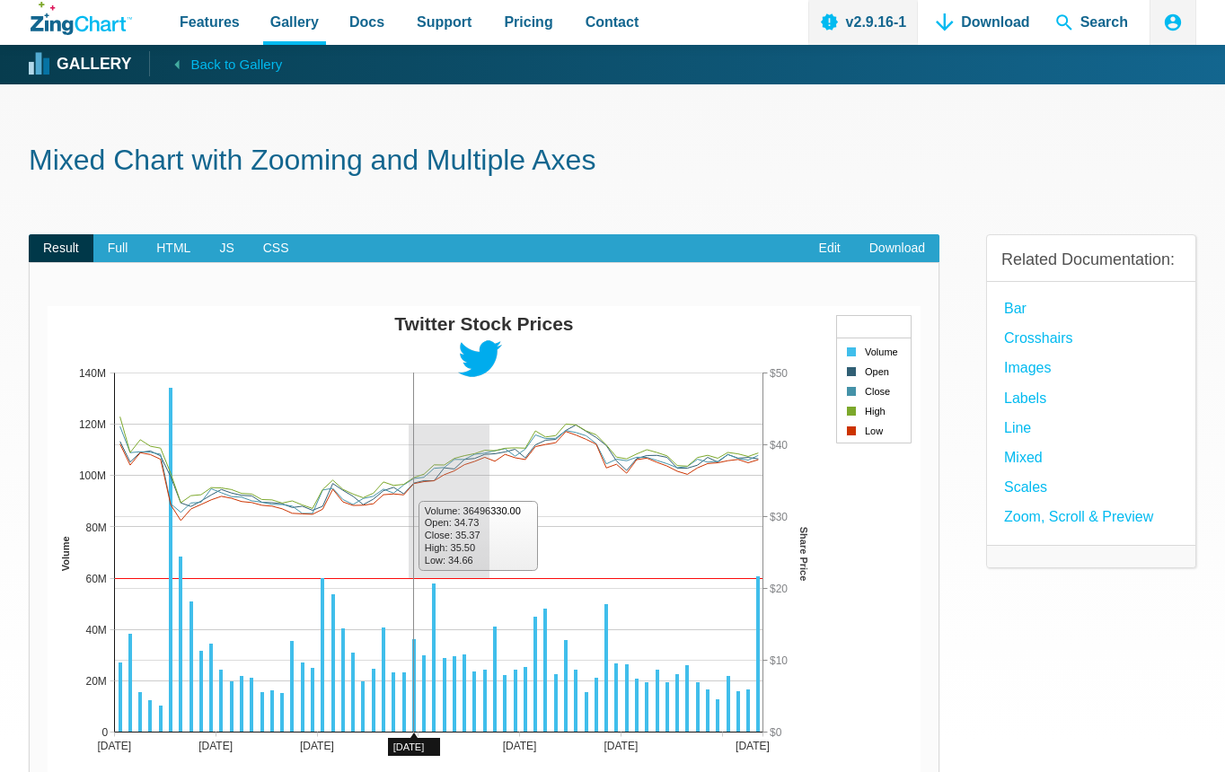
drag, startPoint x: 418, startPoint y: 445, endPoint x: 487, endPoint y: 553, distance: 128.1
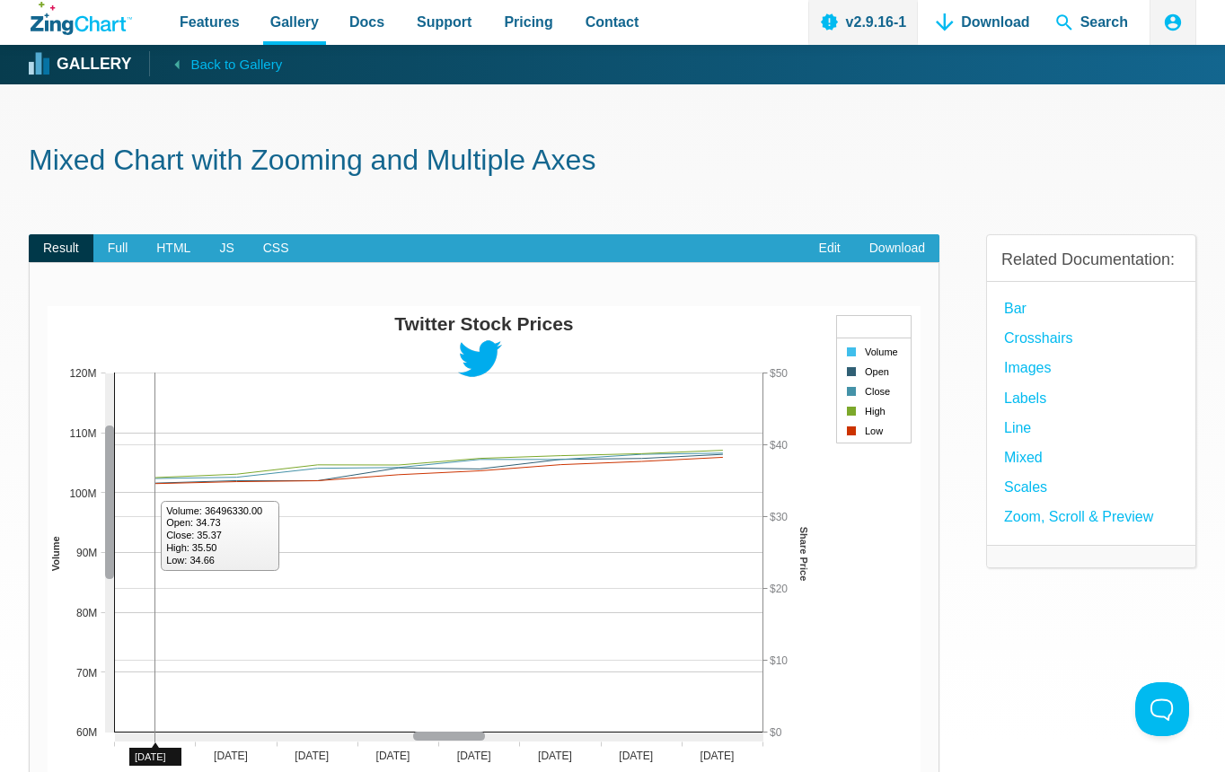
click at [106, 510] on div "App Content" at bounding box center [109, 503] width 9 height 154
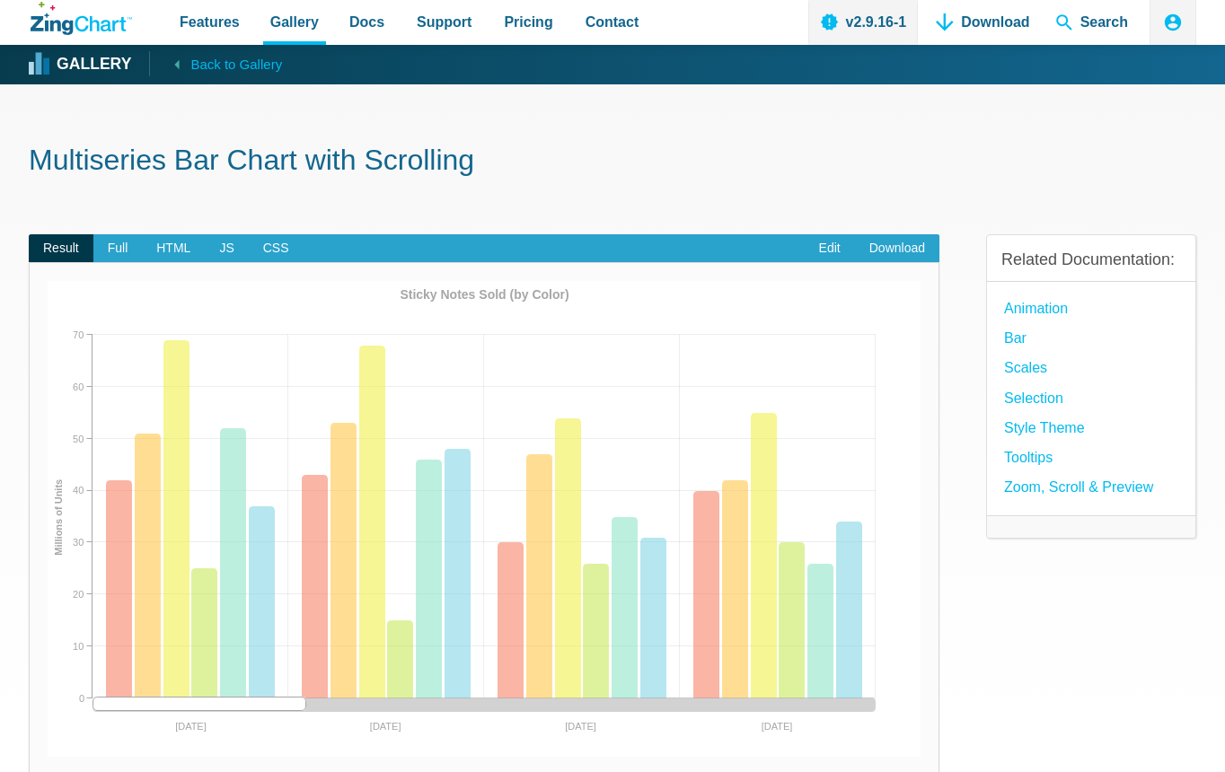
click at [293, 703] on div "App Content" at bounding box center [200, 705] width 214 height 14
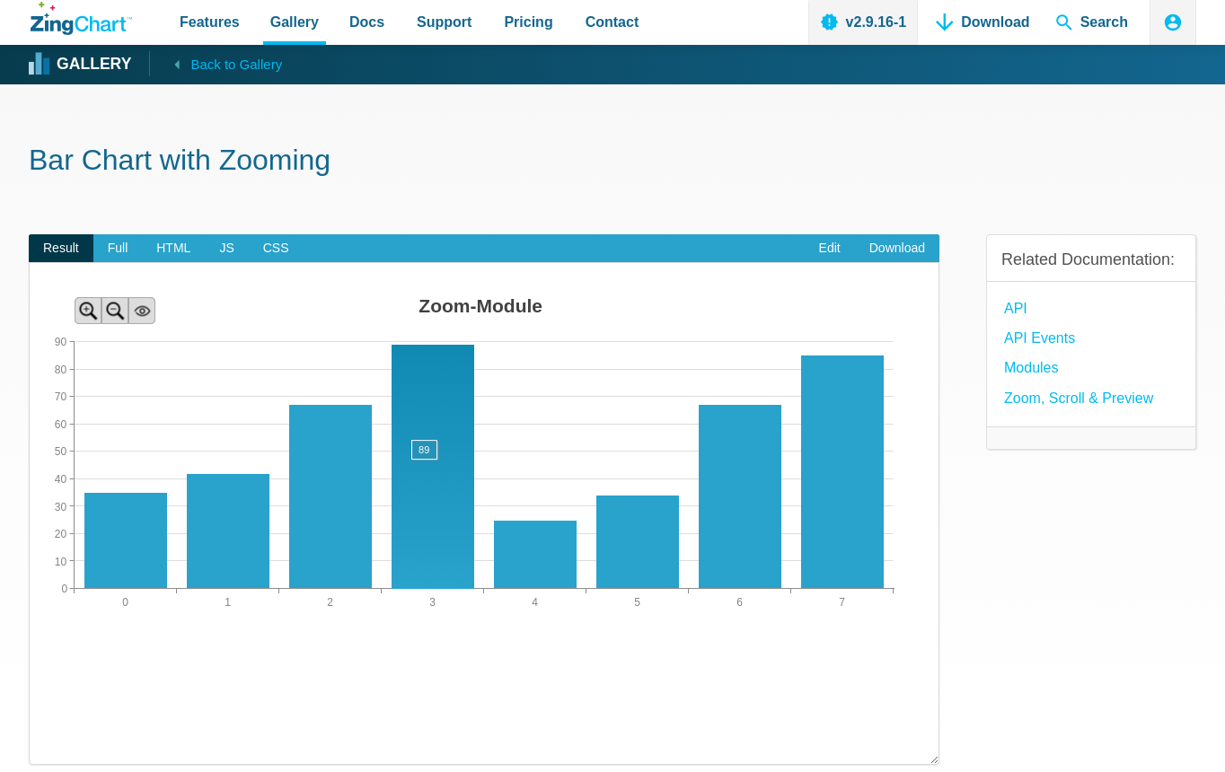
click at [30, 648] on area "App Content" at bounding box center [30, 648] width 0 height 0
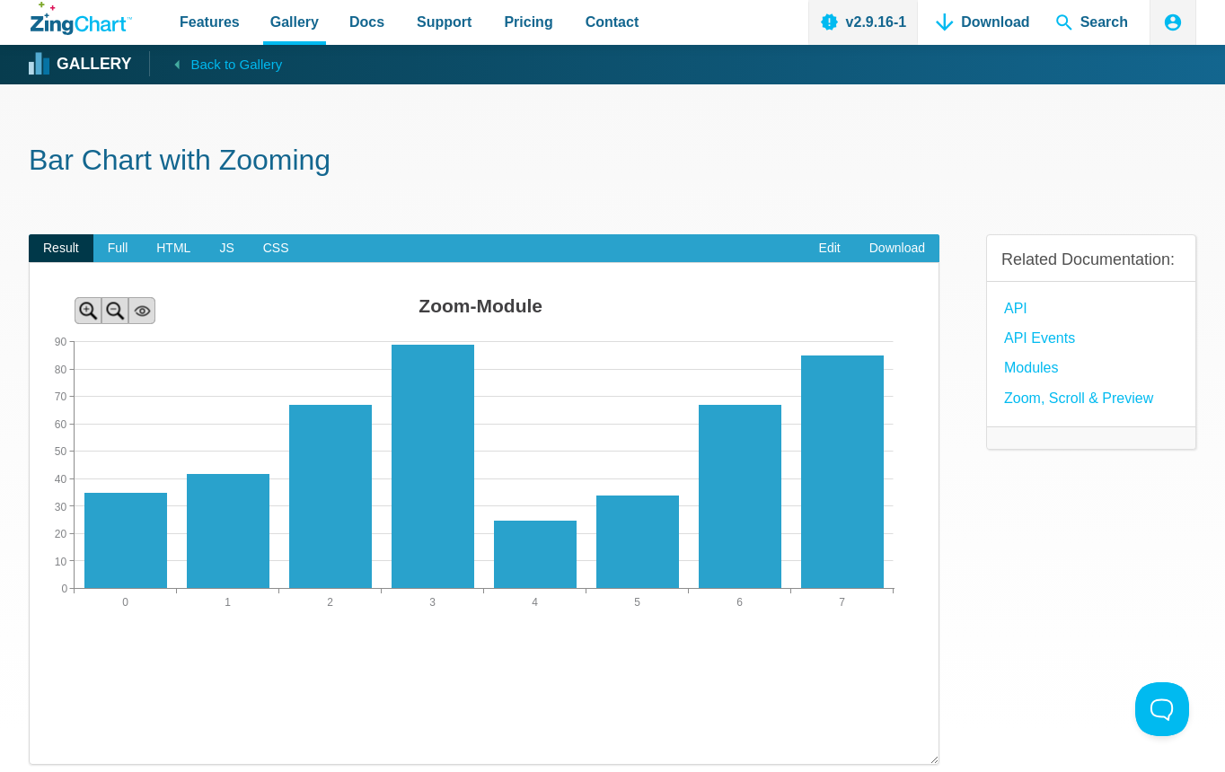
click at [30, 648] on area "Zoom-Module" at bounding box center [30, 648] width 0 height 0
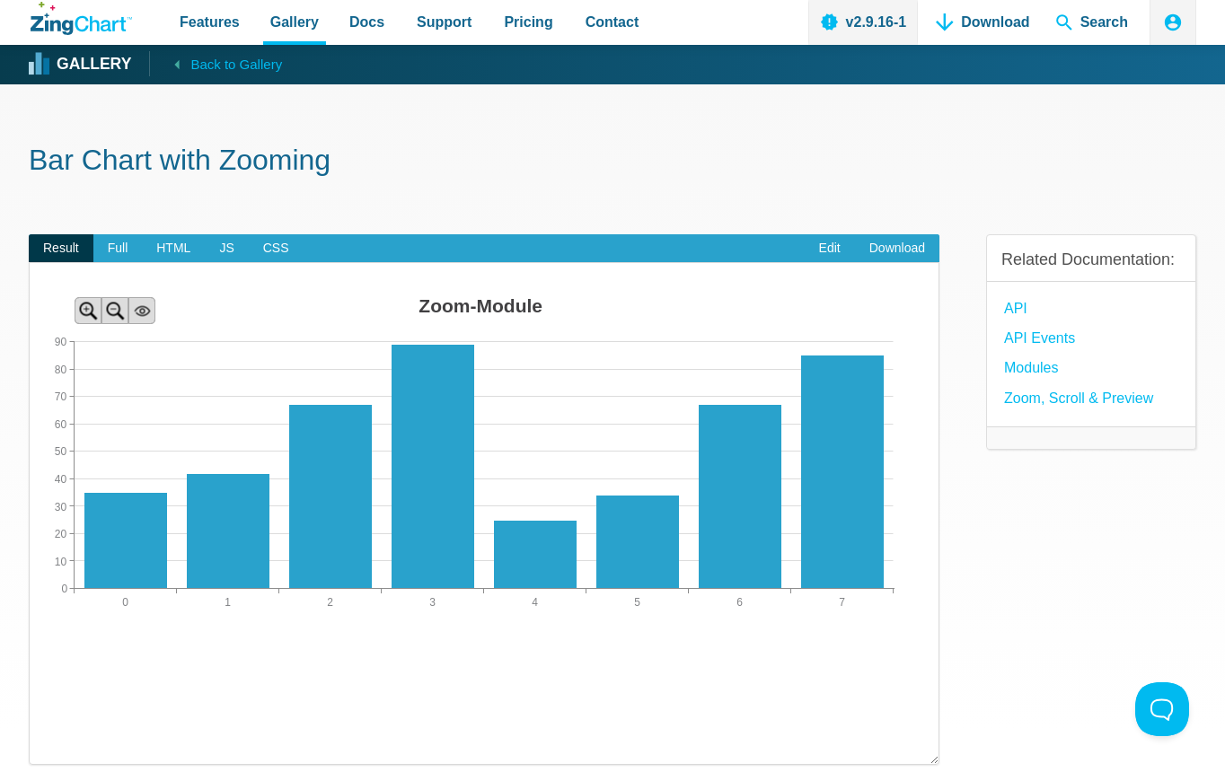
click at [30, 648] on area "Zoom-Module" at bounding box center [30, 648] width 0 height 0
click at [208, 419] on img "App Content" at bounding box center [484, 467] width 909 height 359
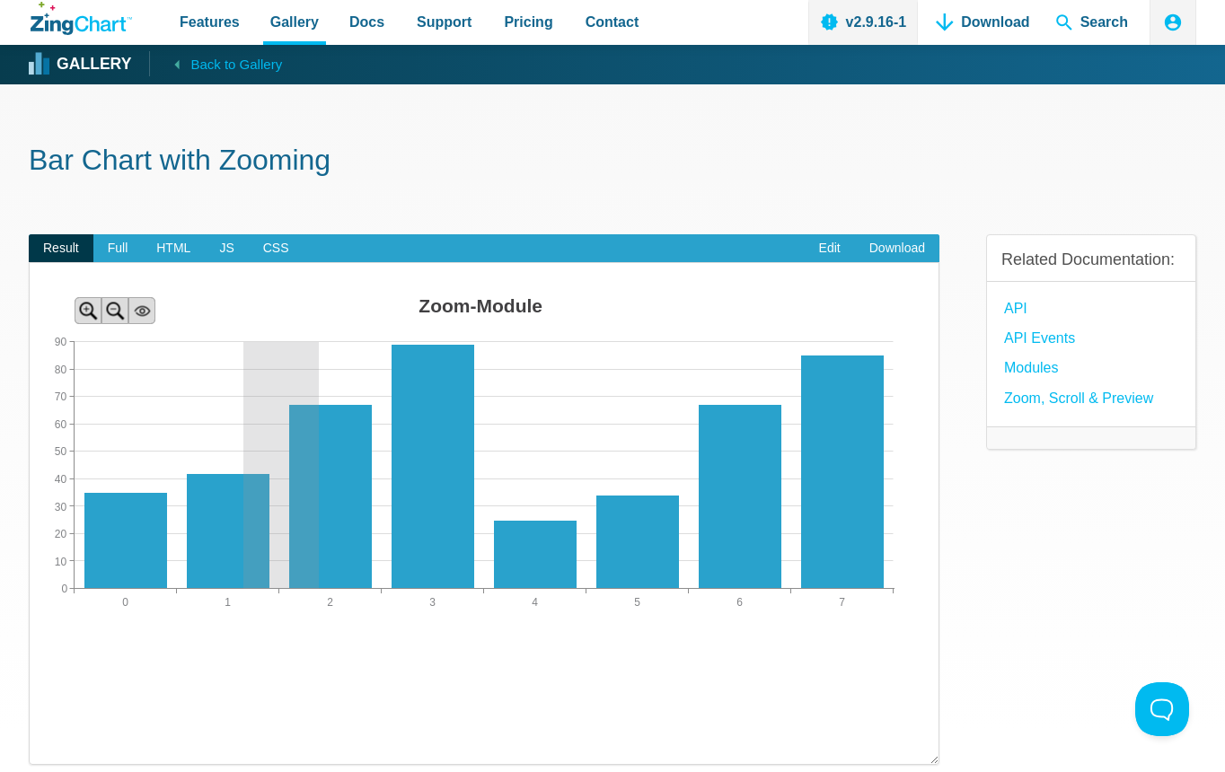
drag, startPoint x: 319, startPoint y: 453, endPoint x: 427, endPoint y: 516, distance: 125.2
click at [427, 516] on div "Zoom-Module 0 7 1 2 3 4 5 6 0 90 10 20 30 40 50 60 70 80" at bounding box center [484, 467] width 909 height 359
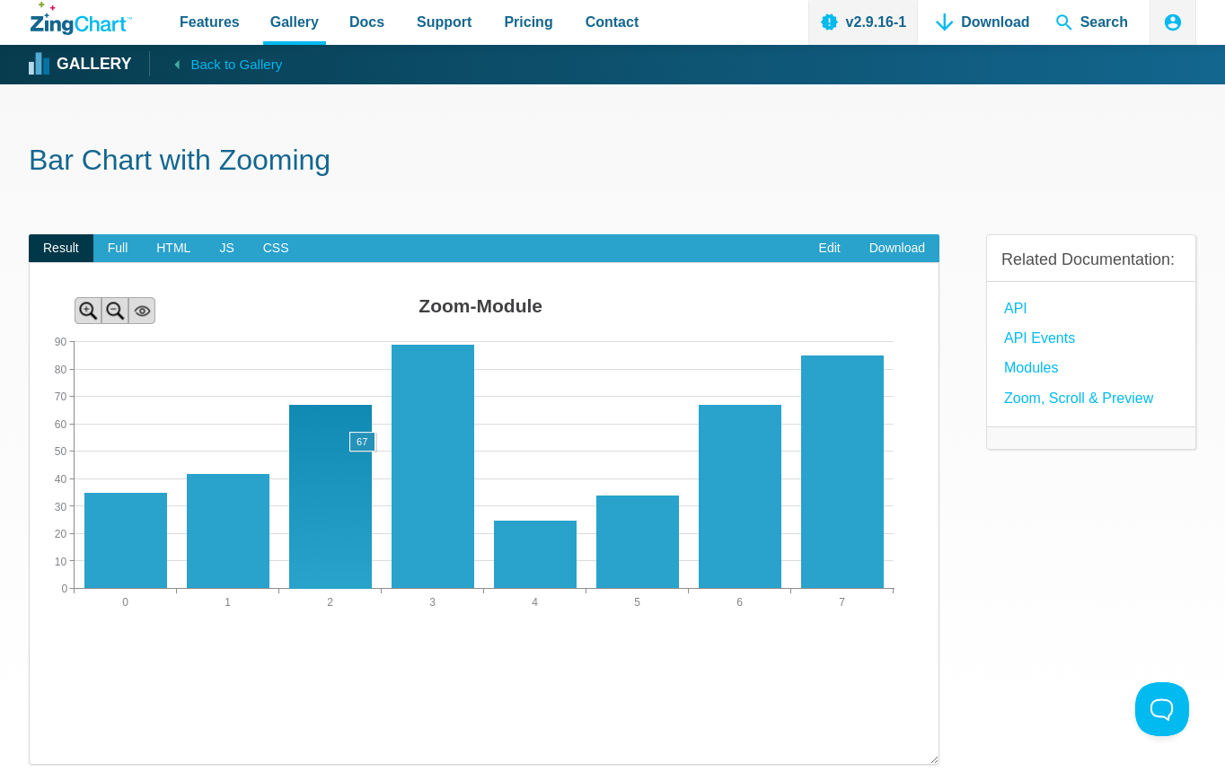
click at [30, 648] on area "App Content" at bounding box center [30, 648] width 0 height 0
click at [30, 648] on area "Zoom-Module" at bounding box center [30, 648] width 0 height 0
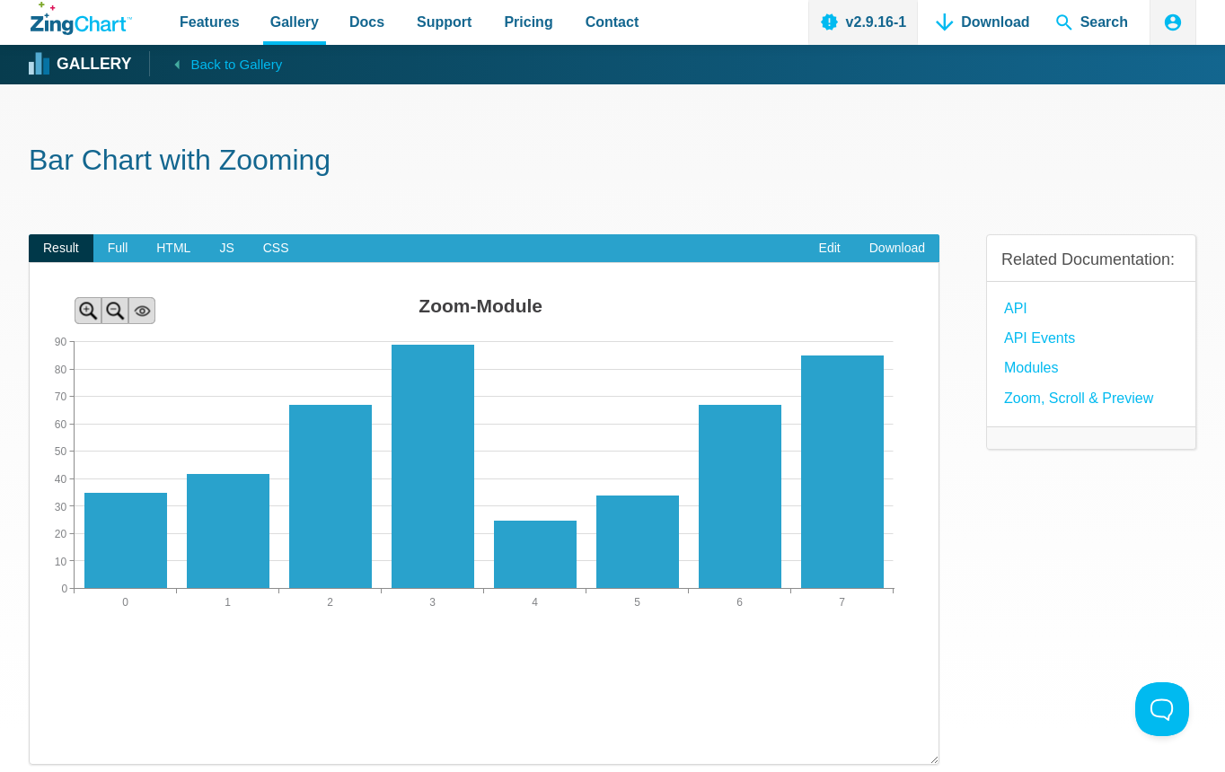
click at [30, 648] on area "Zoom-Module" at bounding box center [30, 648] width 0 height 0
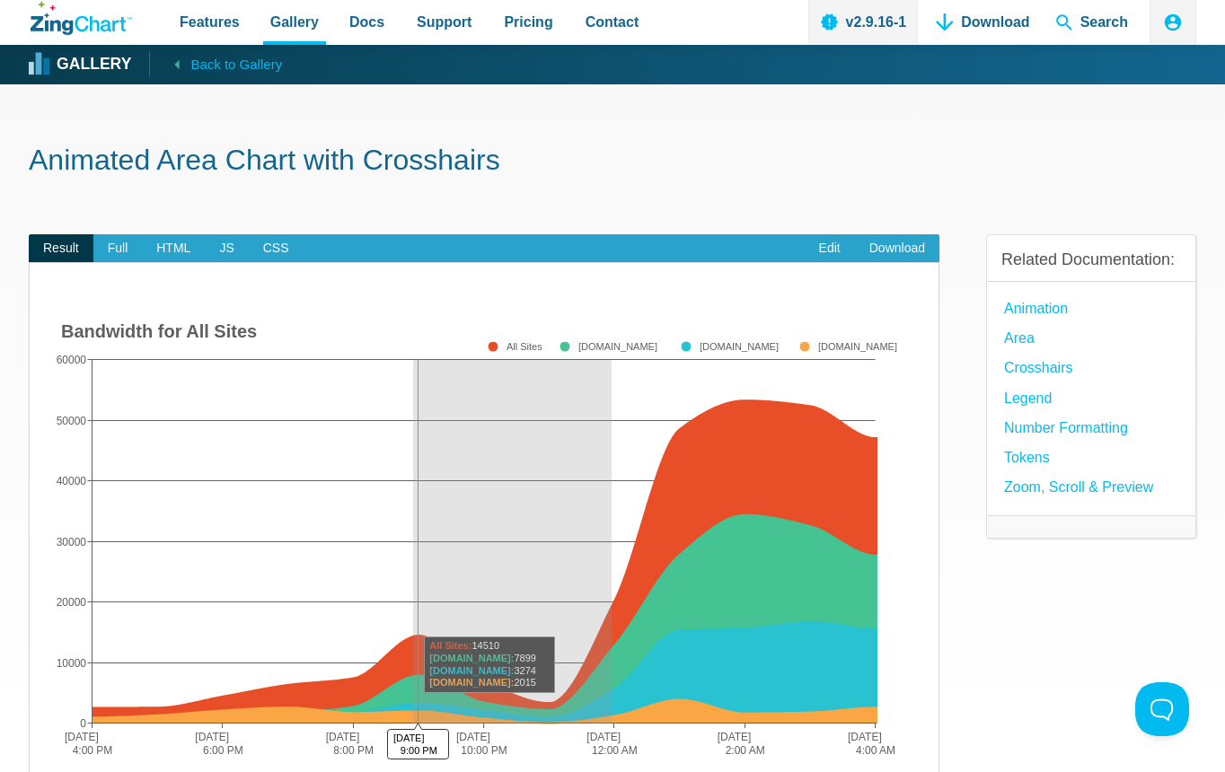
drag, startPoint x: 413, startPoint y: 499, endPoint x: 612, endPoint y: 622, distance: 233.5
click at [612, 622] on img "App Content" at bounding box center [484, 544] width 873 height 476
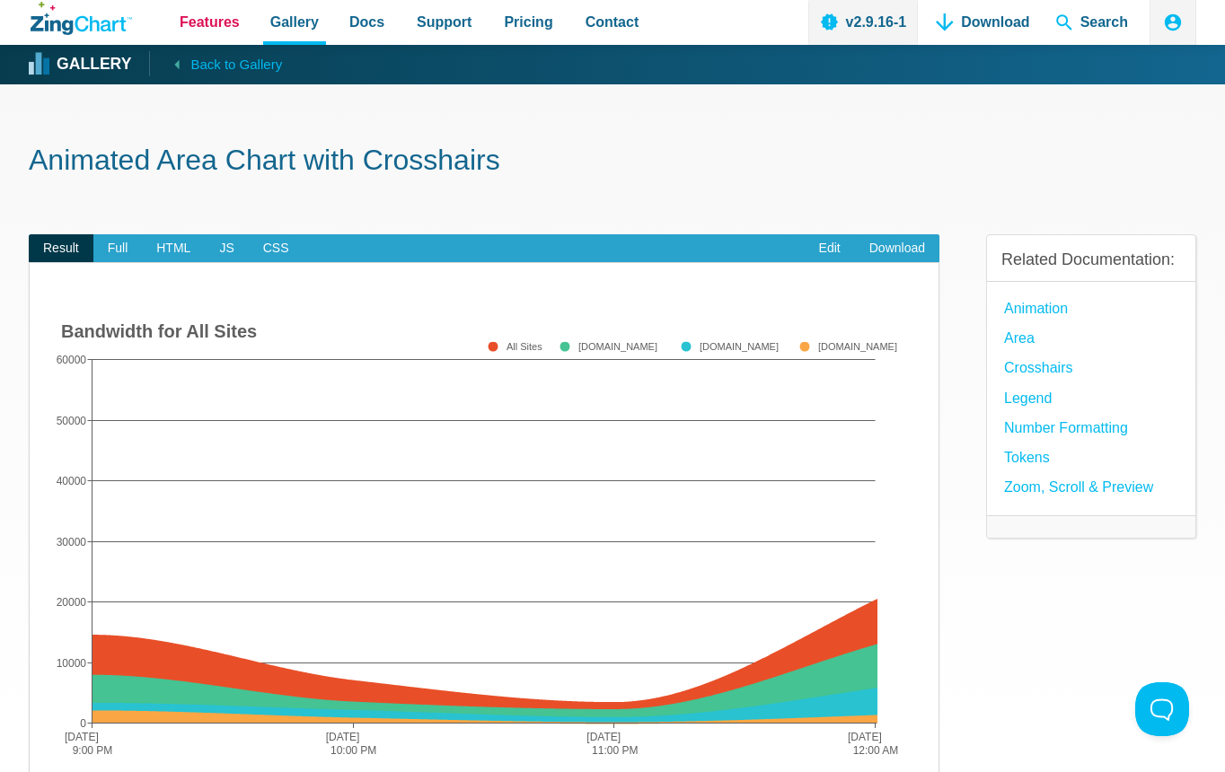
click at [205, 33] on span "Features" at bounding box center [210, 22] width 60 height 24
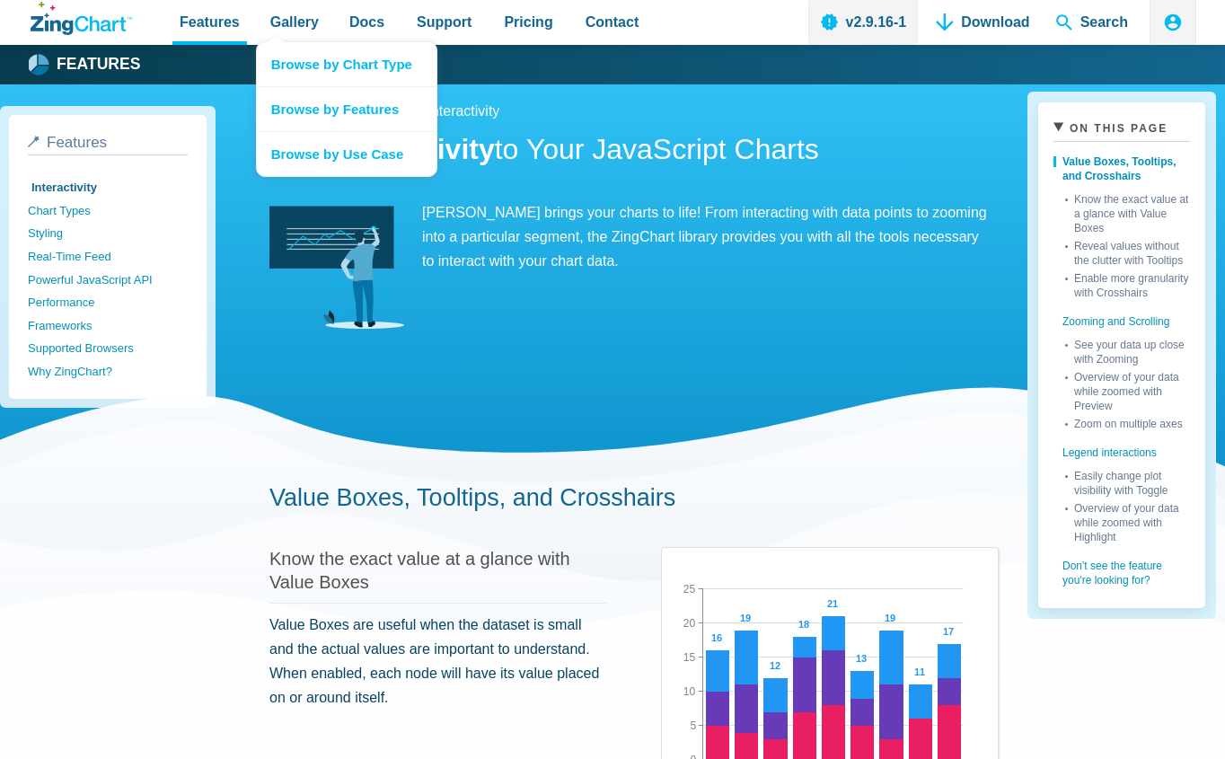
click at [275, 41] on nav "Browse by Chart Type Browse by Features Browse by Use Case" at bounding box center [346, 109] width 181 height 136
click at [295, 25] on span "Gallery" at bounding box center [294, 22] width 48 height 24
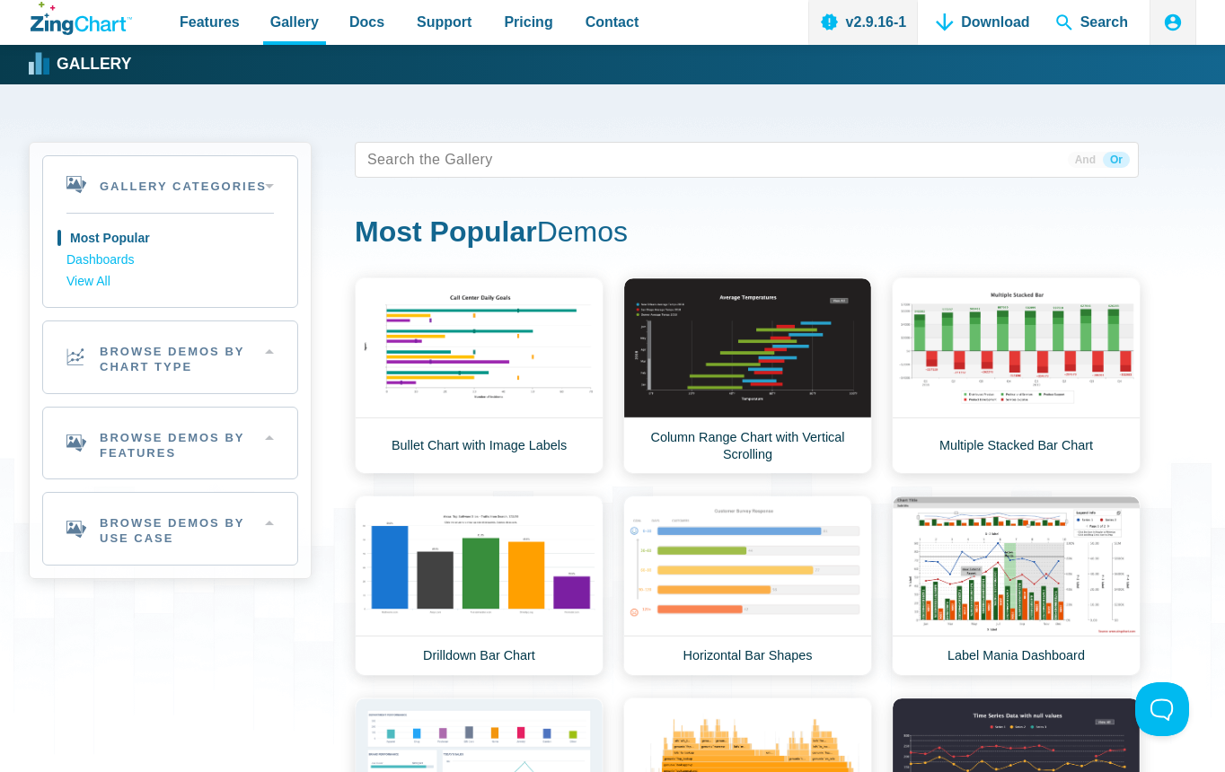
click at [138, 758] on aside "Gallery Categories Most Popular Dashboards View All Browse by Category Most Pop…" at bounding box center [170, 729] width 283 height 1174
click at [139, 368] on h2 "Browse Demos By Chart Type" at bounding box center [170, 358] width 254 height 72
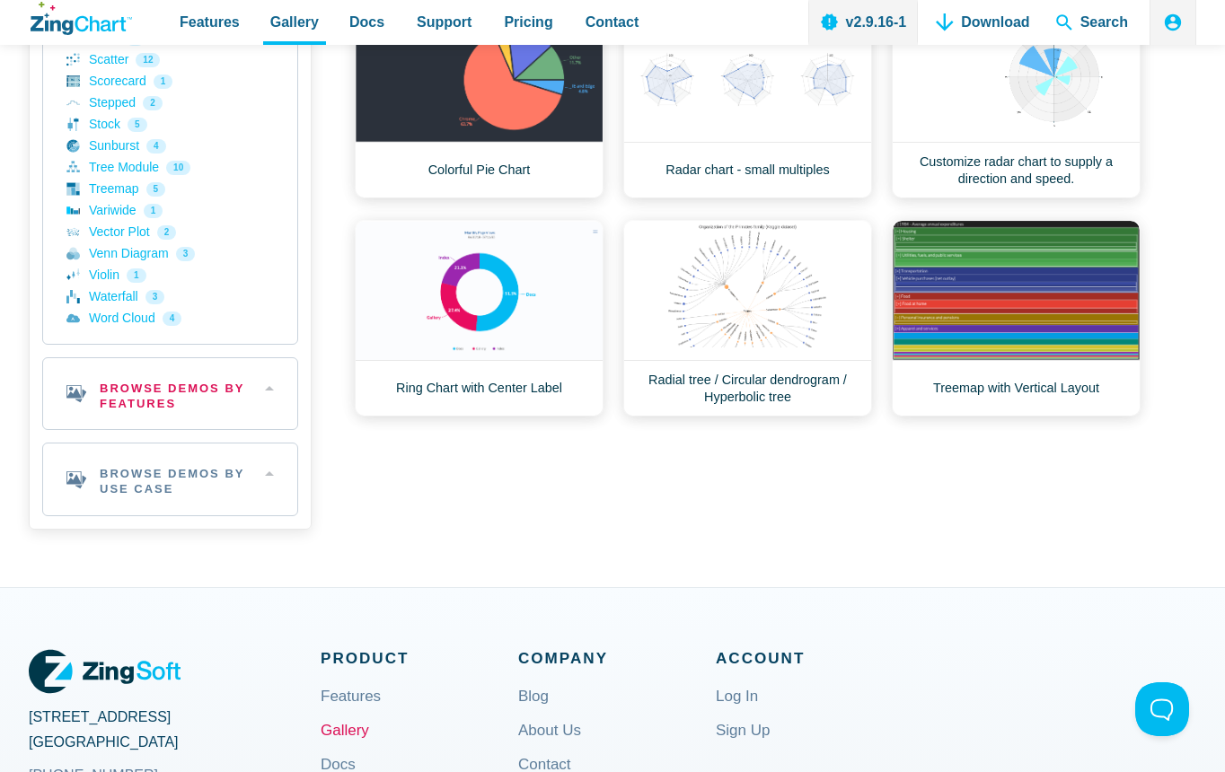
click at [163, 413] on h2 "Browse Demos By Features" at bounding box center [170, 394] width 254 height 72
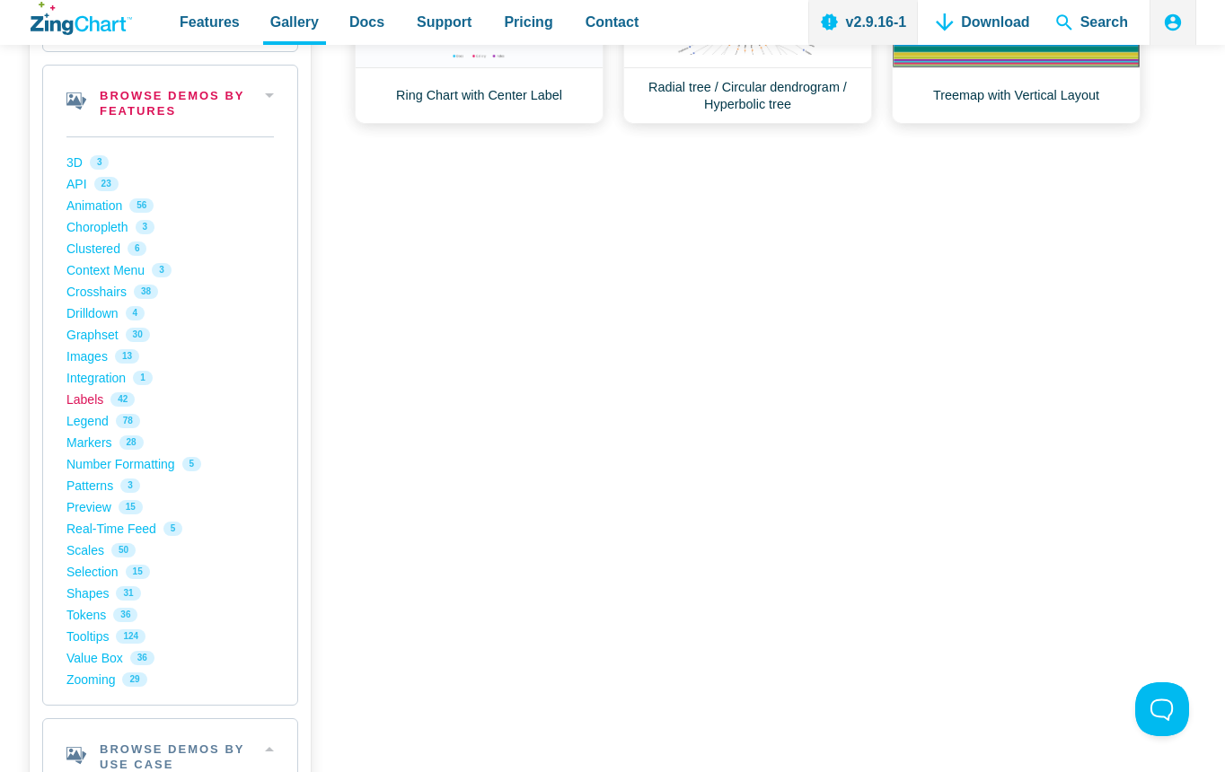
scroll to position [1257, 0]
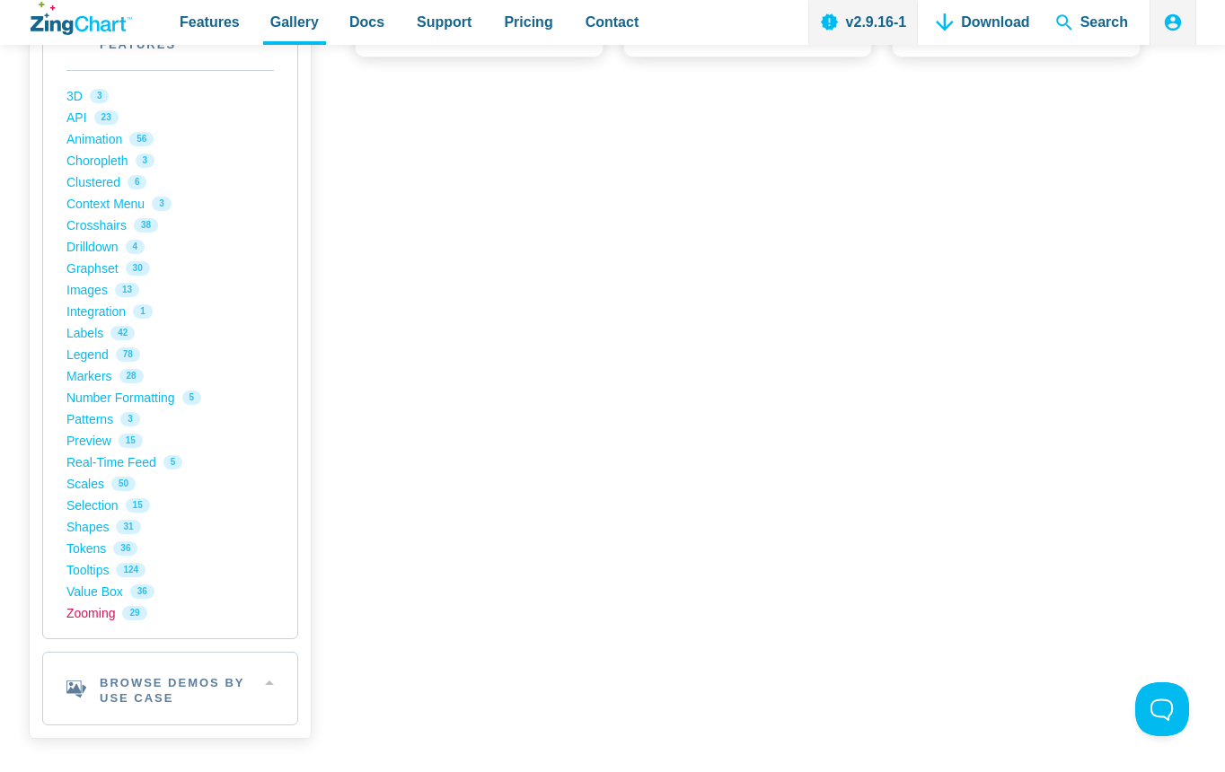
click at [93, 615] on link "Zooming 29" at bounding box center [169, 614] width 207 height 22
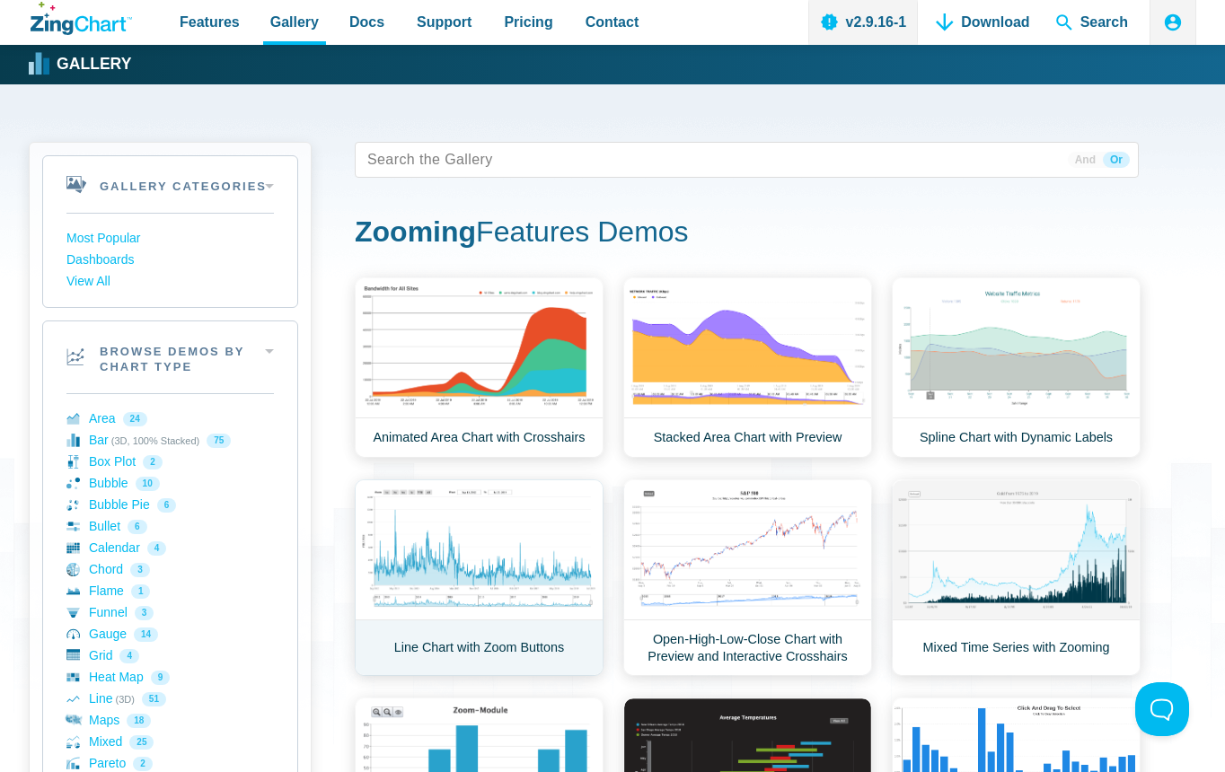
click at [428, 556] on link "Line Chart with Zoom Buttons" at bounding box center [479, 578] width 249 height 197
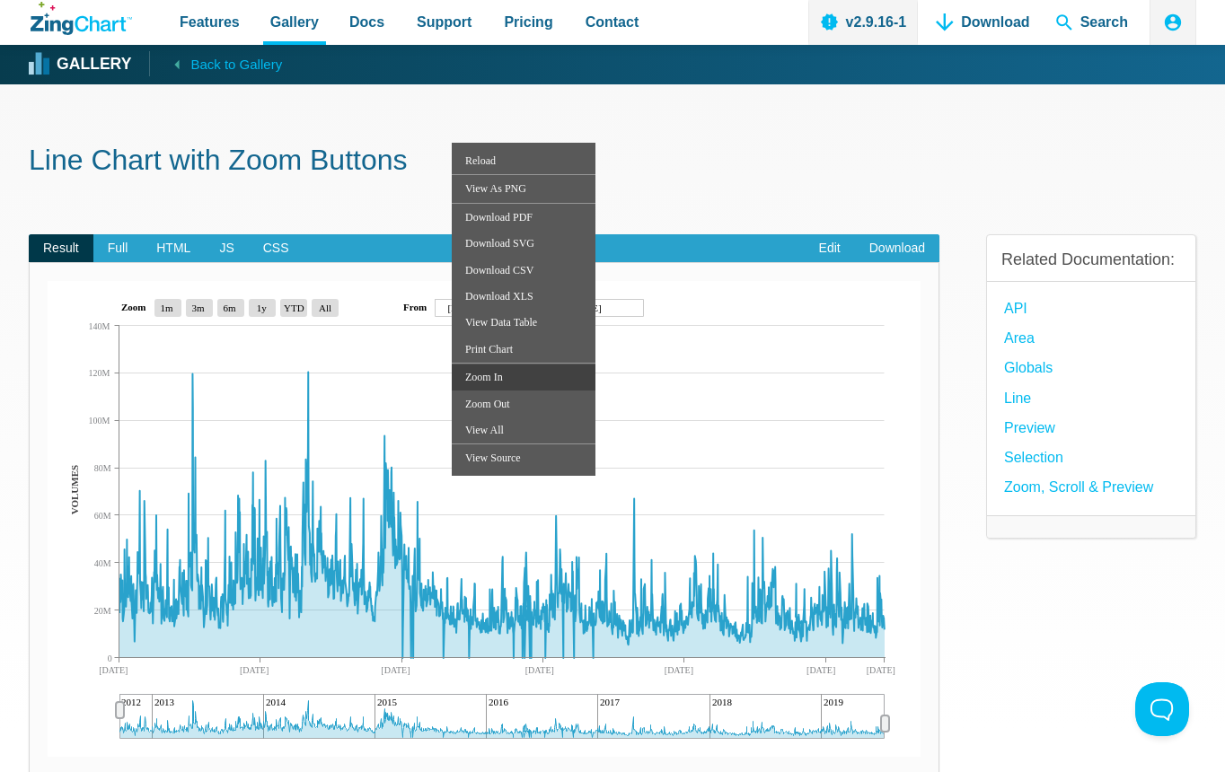
click at [533, 384] on div "Zoom In" at bounding box center [524, 377] width 144 height 26
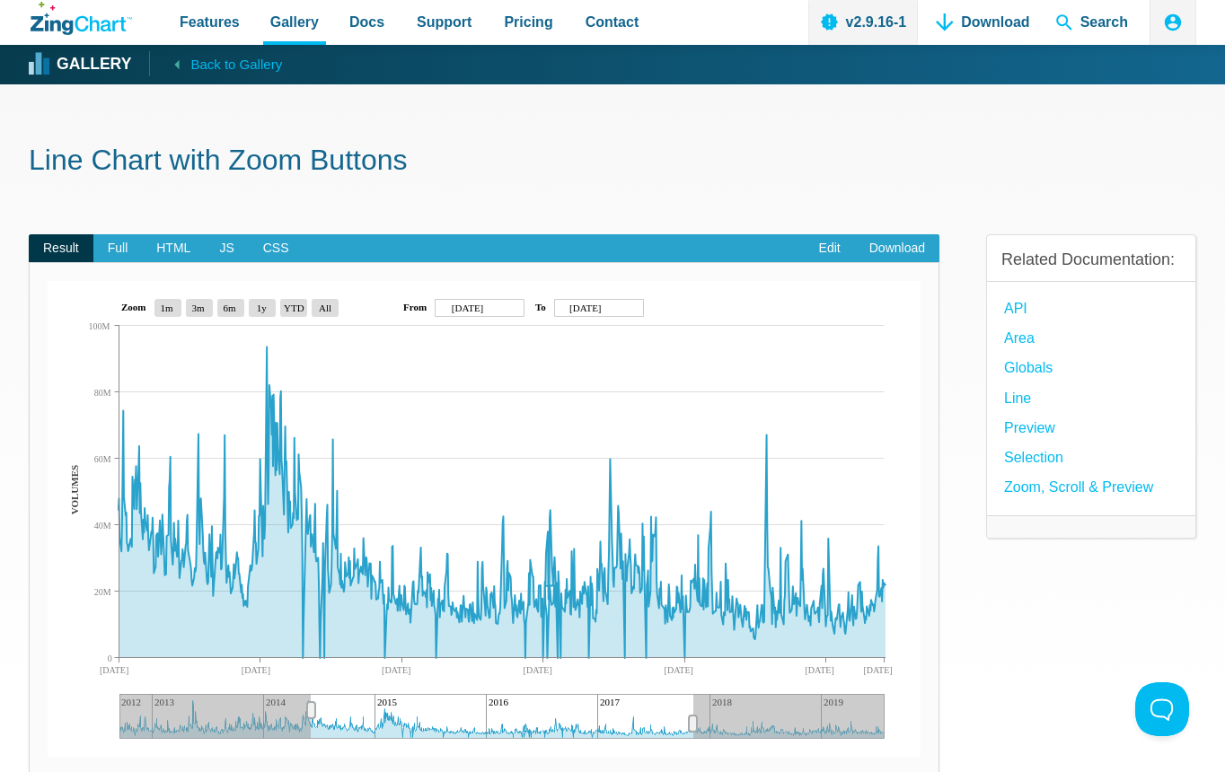
click at [476, 756] on img "App Content" at bounding box center [484, 519] width 873 height 476
click at [961, 725] on div "Result Full HTML JS CSS Edit Download Powered by [PERSON_NAME] 2012 2013 2014 2…" at bounding box center [613, 524] width 1168 height 636
click at [366, 16] on span "Docs" at bounding box center [366, 22] width 35 height 24
click at [355, 25] on span "Docs" at bounding box center [366, 22] width 35 height 24
